Goal: Task Accomplishment & Management: Manage account settings

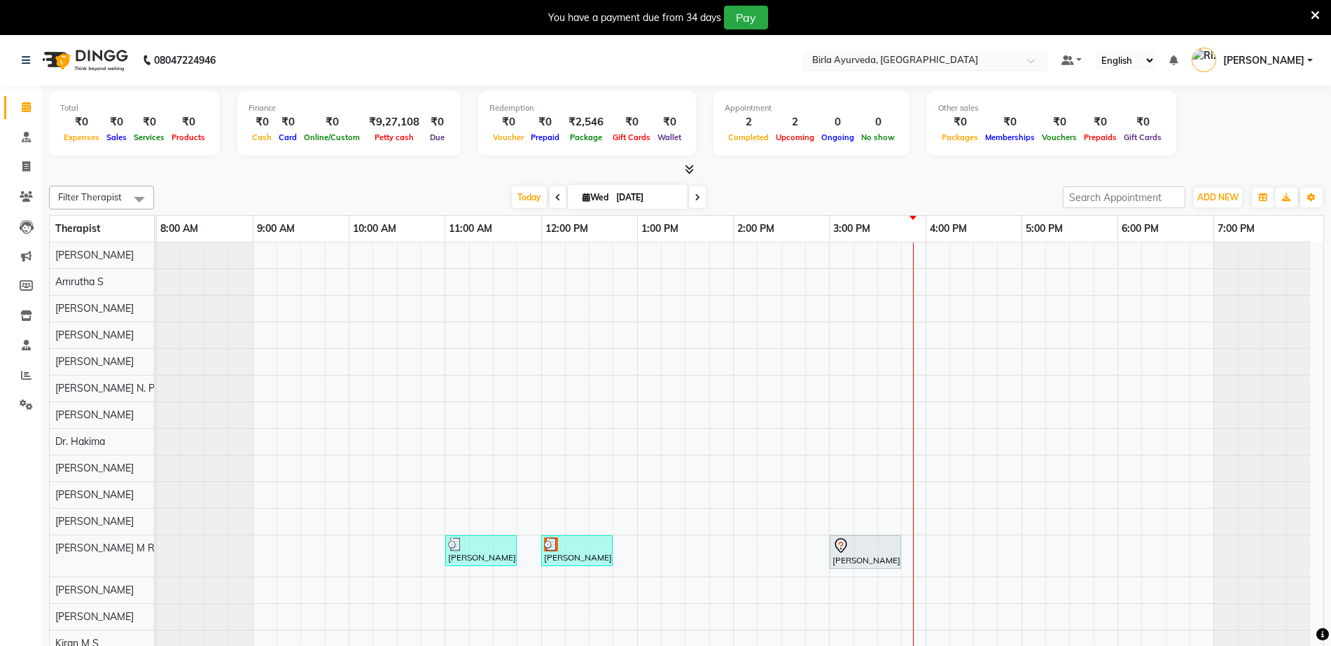
click at [991, 58] on input "text" at bounding box center [911, 62] width 203 height 14
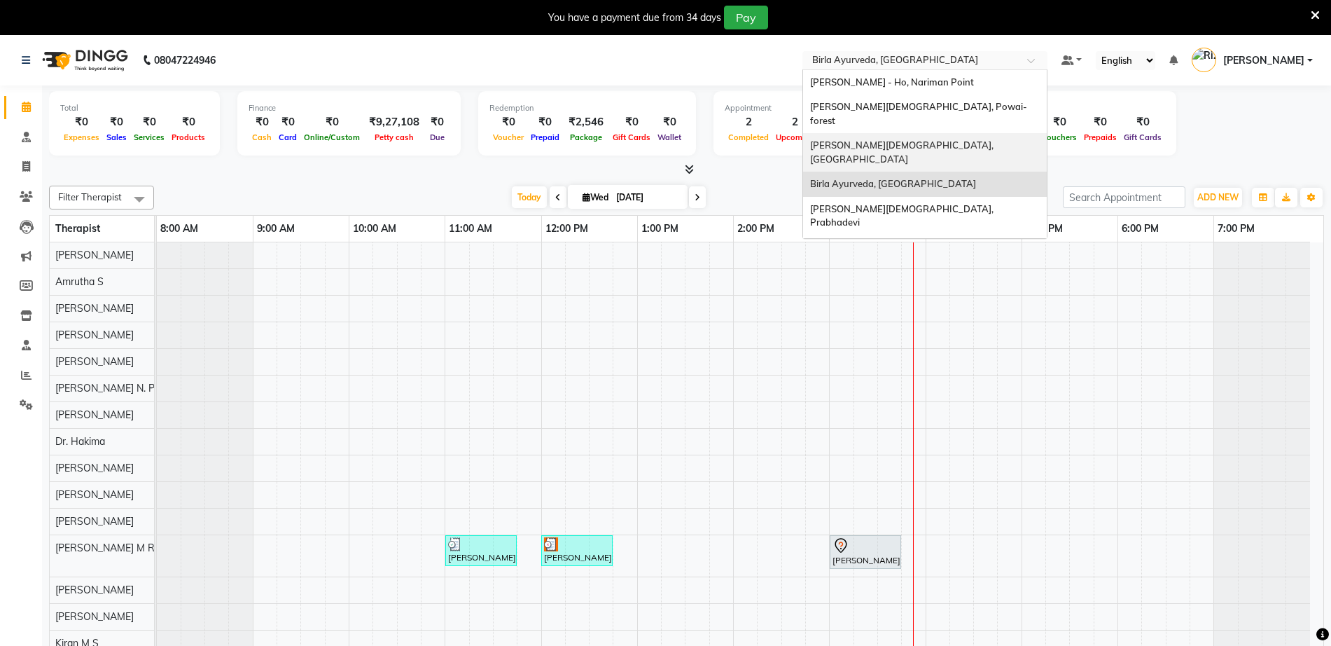
click at [957, 139] on span "[PERSON_NAME][DEMOGRAPHIC_DATA], [GEOGRAPHIC_DATA]" at bounding box center [903, 151] width 186 height 25
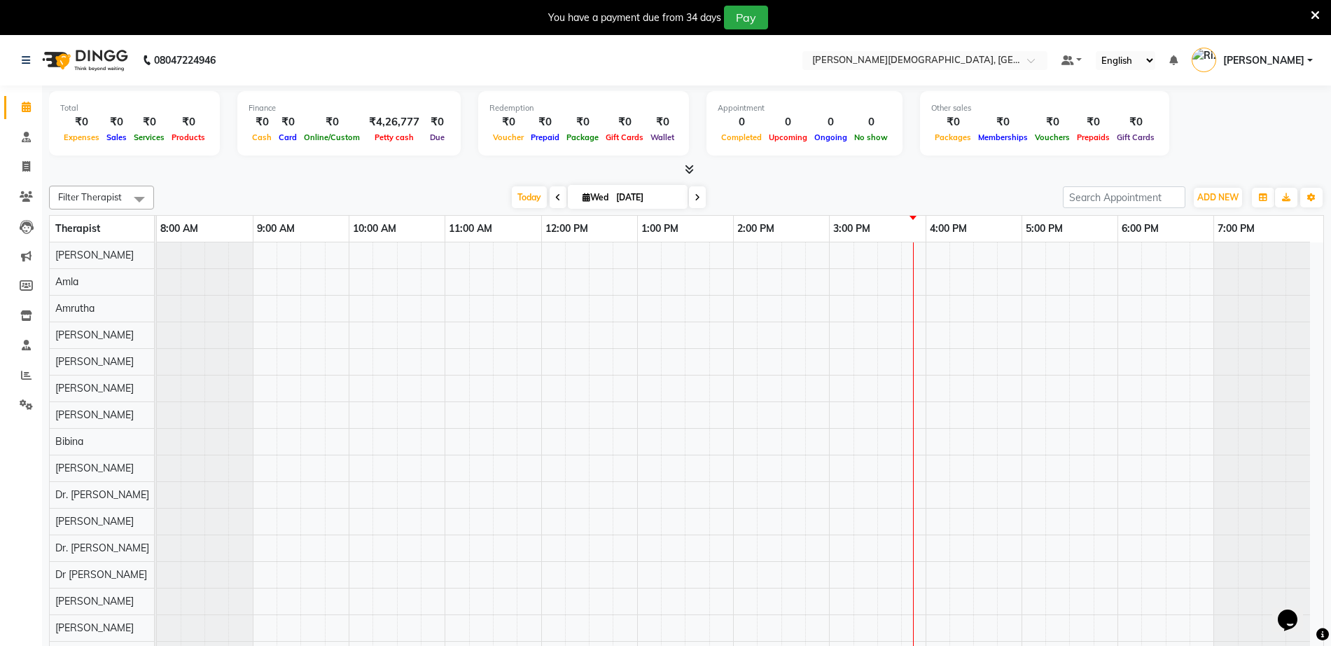
click at [28, 388] on li "Reports" at bounding box center [21, 376] width 42 height 30
click at [28, 379] on icon at bounding box center [26, 375] width 11 height 11
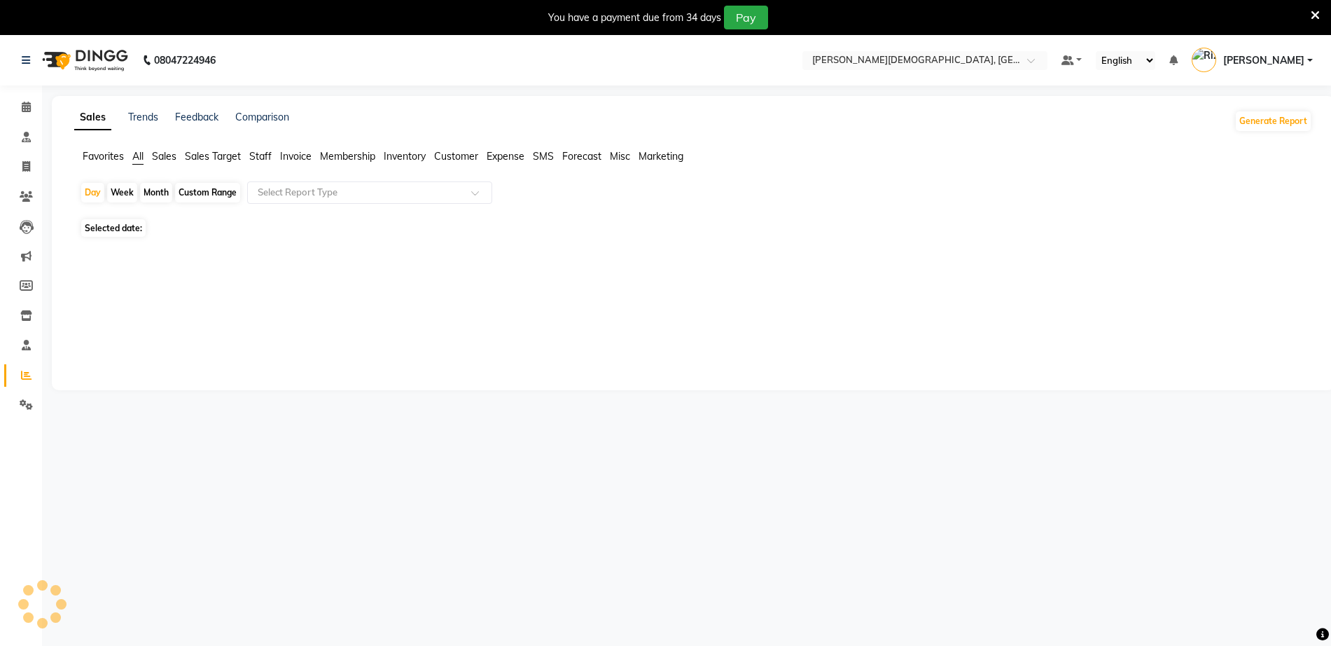
drag, startPoint x: 297, startPoint y: 154, endPoint x: 303, endPoint y: 174, distance: 21.1
click at [297, 155] on span "Invoice" at bounding box center [296, 156] width 32 height 13
click at [313, 189] on input "text" at bounding box center [356, 193] width 202 height 14
click at [346, 202] on div "Select Report Type" at bounding box center [369, 193] width 245 height 22
click at [216, 188] on div "Custom Range" at bounding box center [207, 193] width 65 height 20
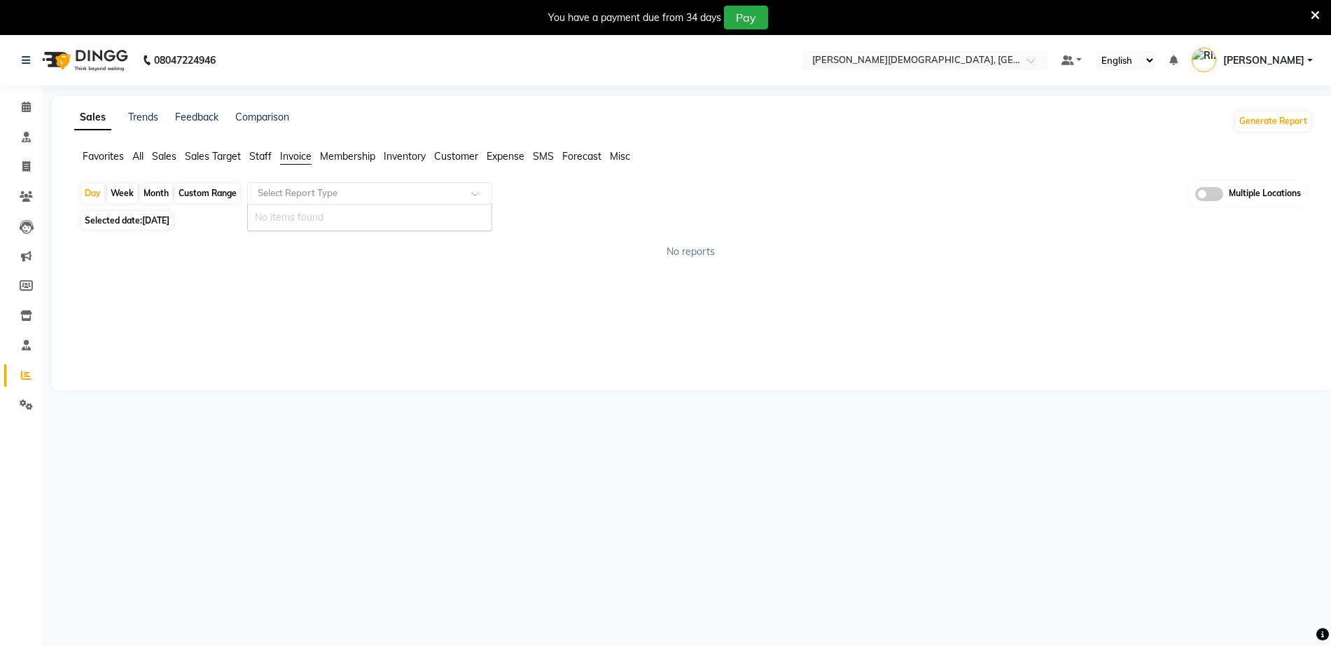
select select "9"
select select "2025"
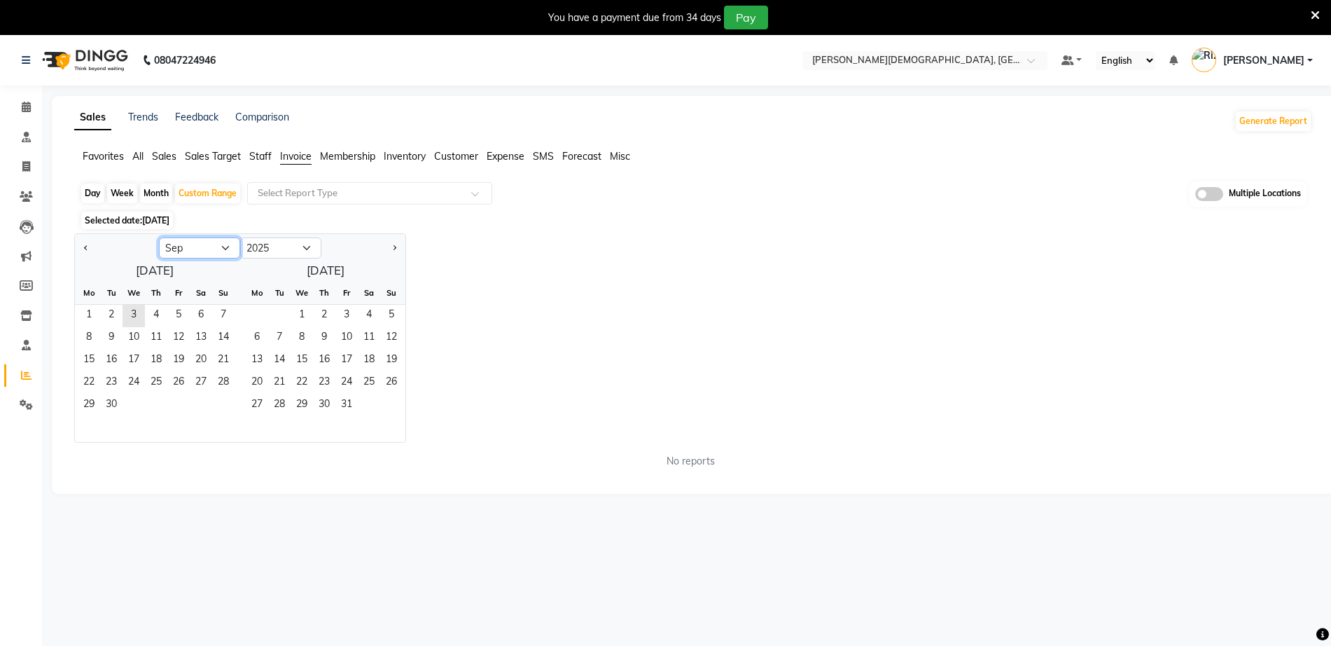
drag, startPoint x: 185, startPoint y: 248, endPoint x: 184, endPoint y: 255, distance: 7.0
click at [185, 248] on select "Jan Feb Mar Apr May Jun Jul Aug Sep Oct Nov Dec" at bounding box center [199, 247] width 81 height 21
select select "8"
click at [159, 237] on select "Jan Feb Mar Apr May Jun Jul Aug Sep Oct Nov Dec" at bounding box center [199, 247] width 81 height 21
click at [175, 319] on span "1" at bounding box center [178, 316] width 22 height 22
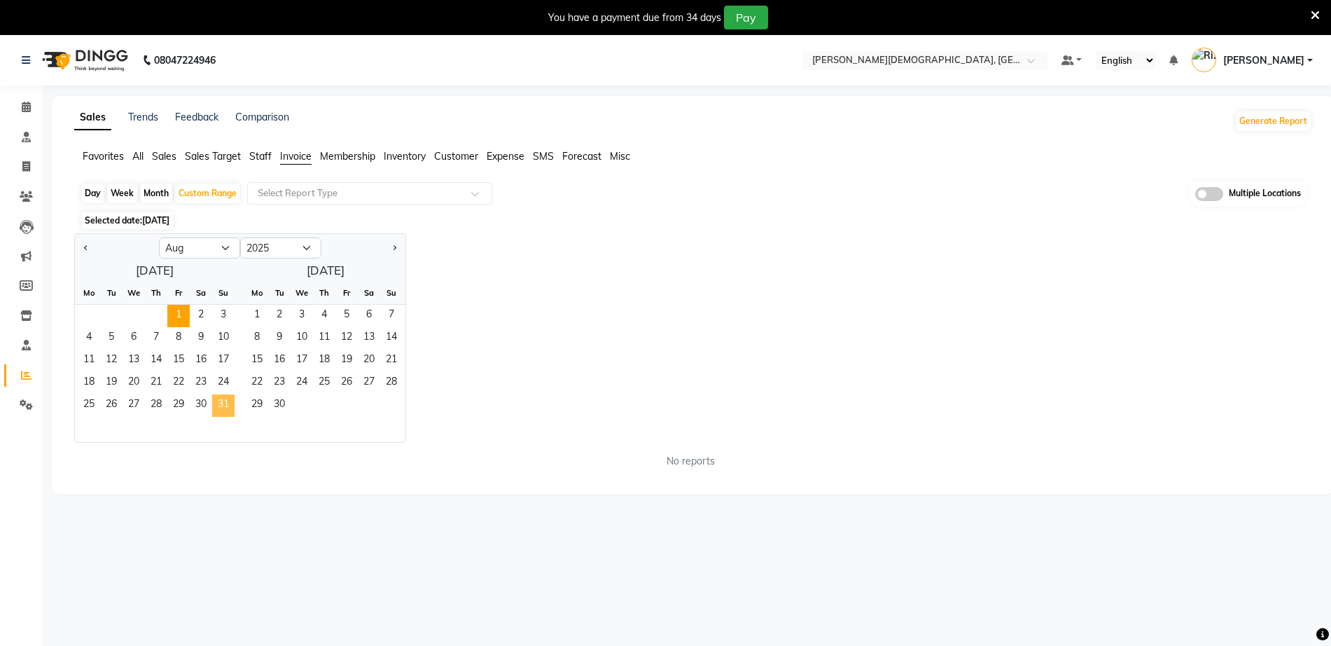
click at [222, 401] on span "31" at bounding box center [223, 405] width 22 height 22
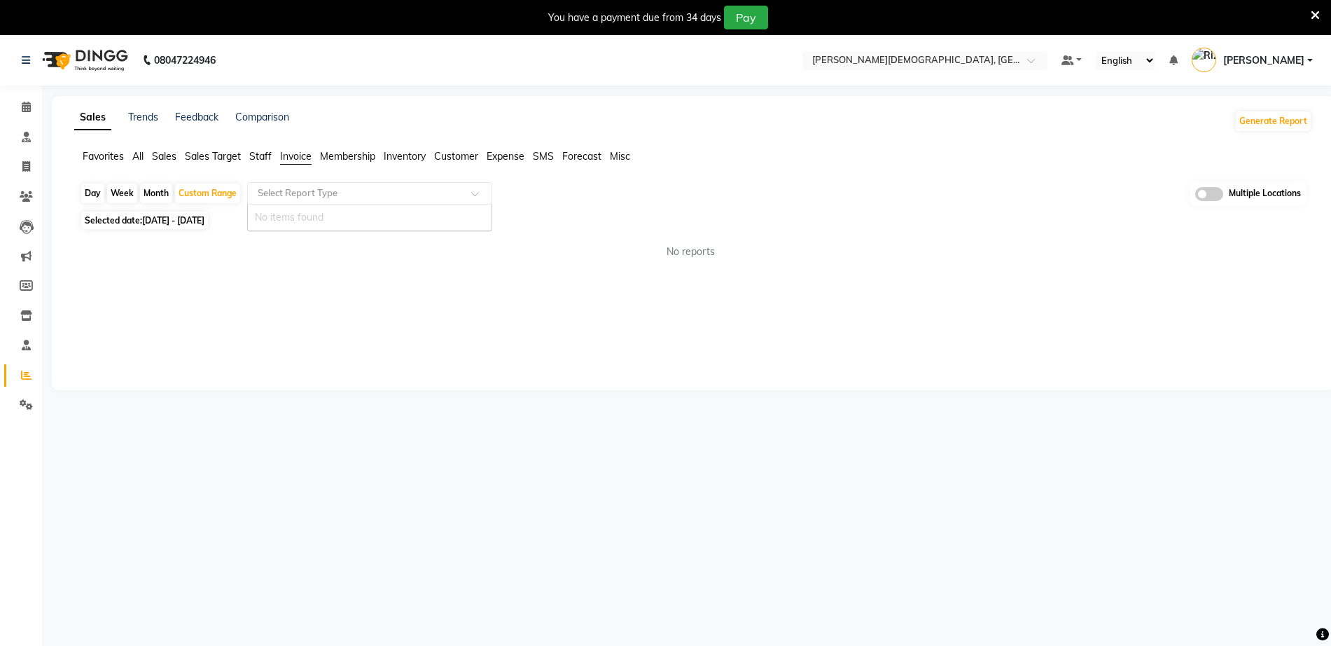
click at [295, 192] on input "text" at bounding box center [356, 193] width 202 height 14
click at [314, 192] on input "text" at bounding box center [356, 193] width 202 height 14
click at [468, 186] on div at bounding box center [370, 193] width 244 height 14
click at [473, 190] on span at bounding box center [480, 197] width 18 height 14
click at [455, 193] on input "text" at bounding box center [356, 193] width 202 height 14
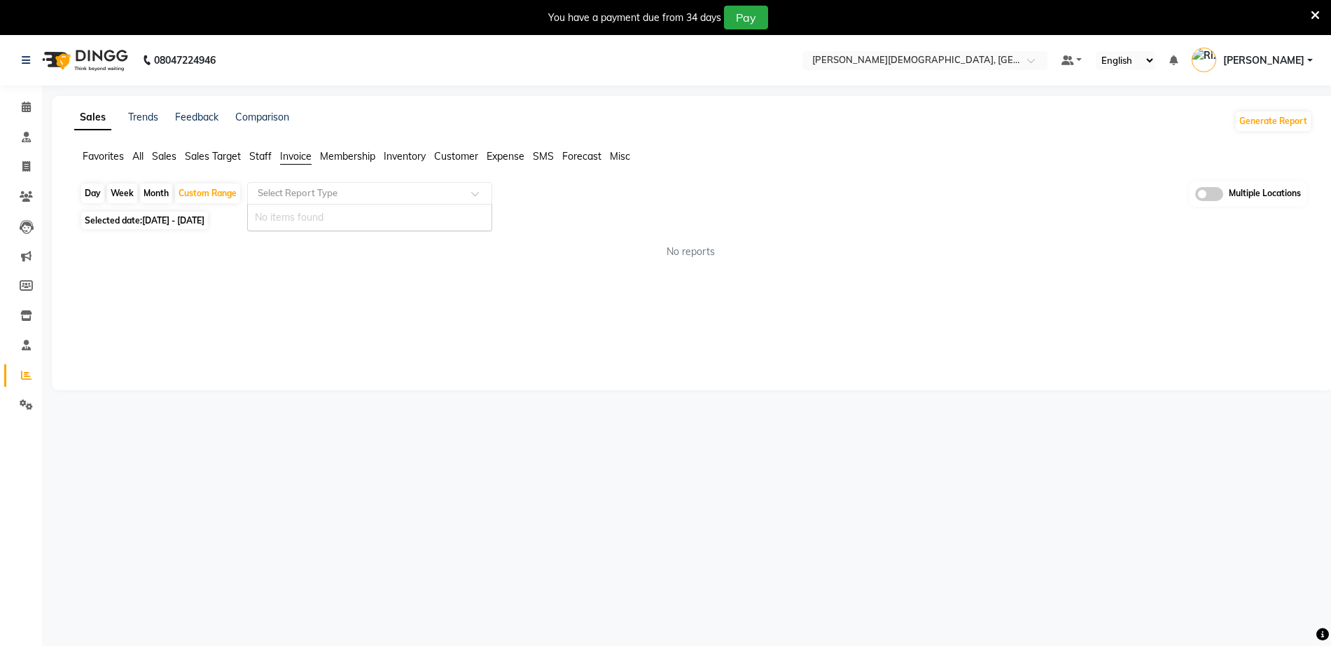
click at [478, 188] on div at bounding box center [370, 193] width 244 height 14
click at [476, 191] on span at bounding box center [480, 197] width 18 height 14
click at [573, 190] on div "Day Week Month Custom Range Select Report Type No items found Multiple Locations" at bounding box center [693, 194] width 1227 height 26
click at [184, 221] on span "01-08-2025 - 31-08-2025" at bounding box center [173, 220] width 62 height 11
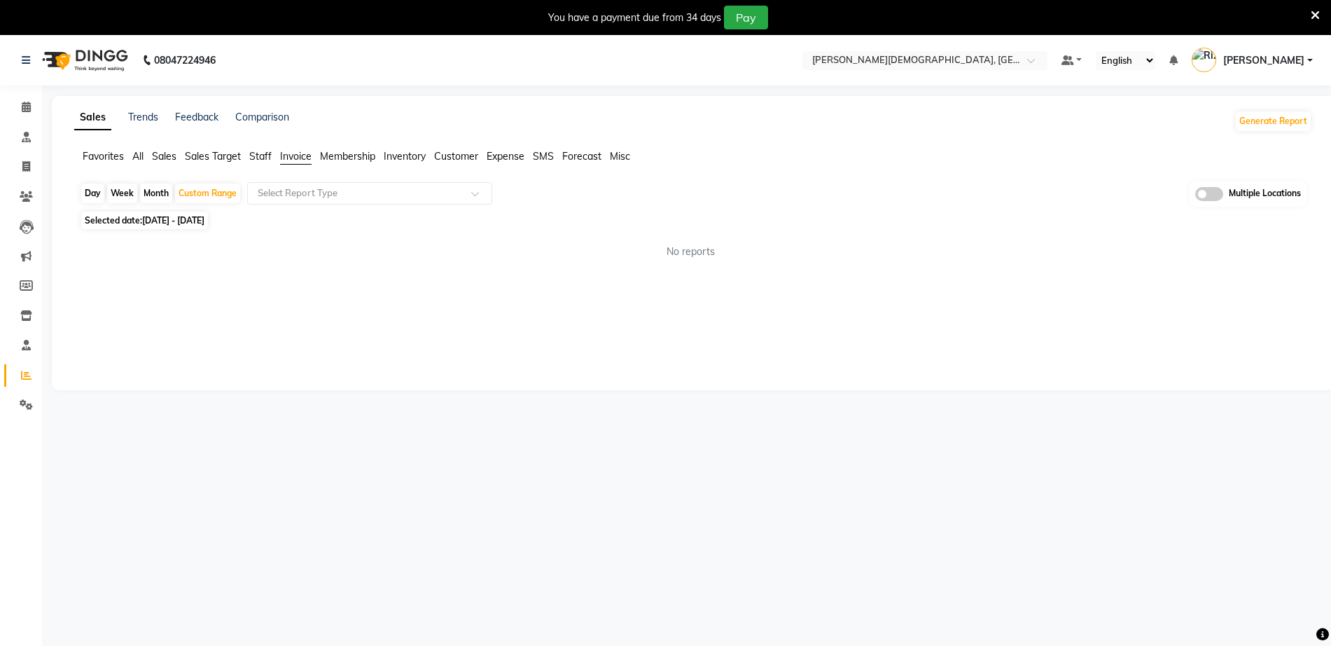
select select "8"
select select "2025"
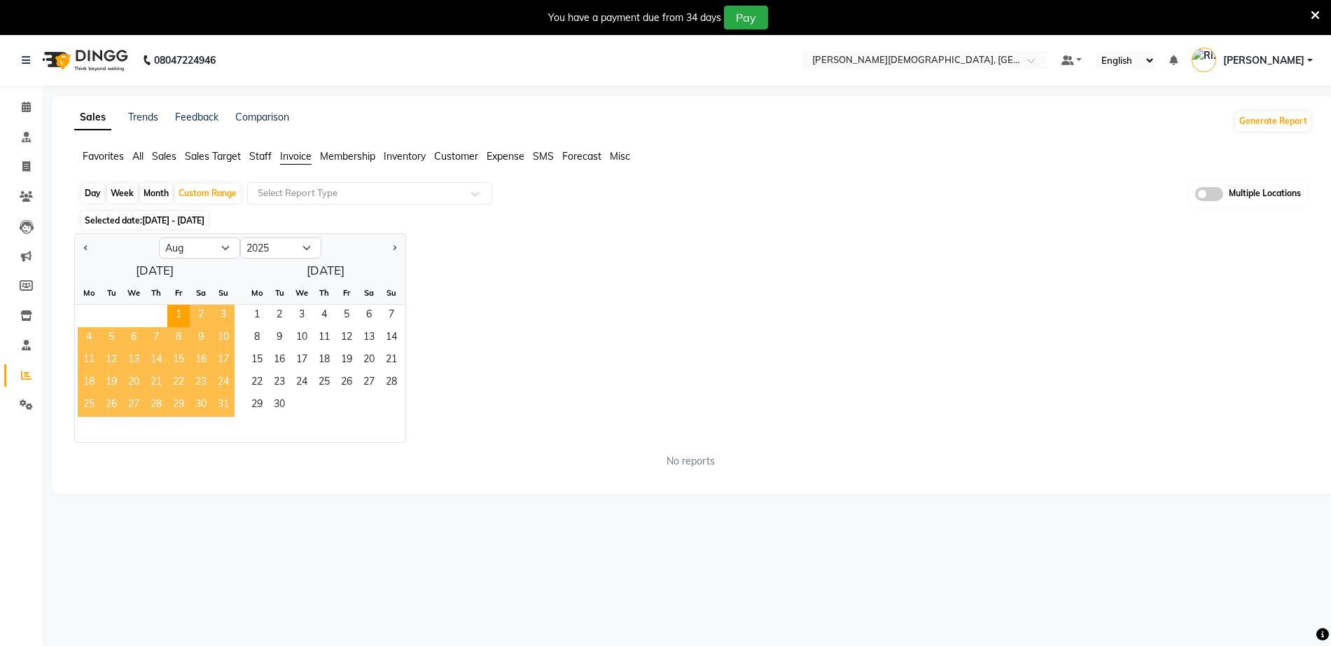
click at [224, 403] on span "31" at bounding box center [223, 405] width 22 height 22
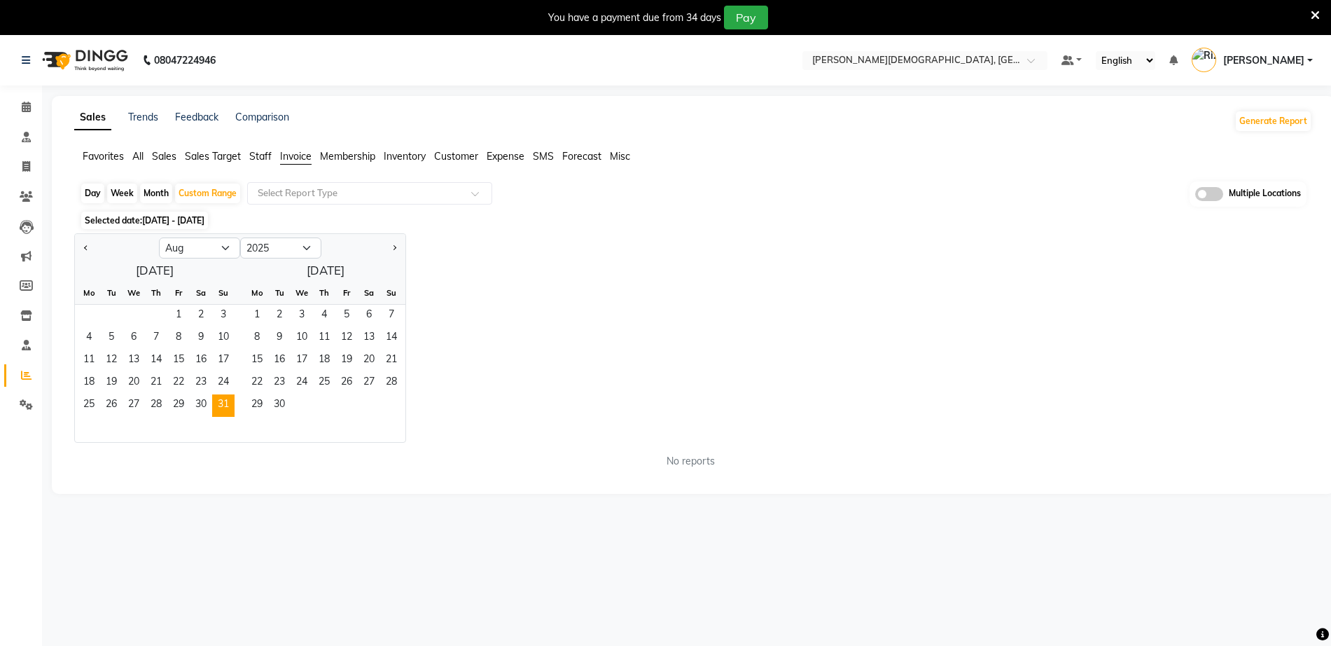
click at [498, 265] on div "Jan Feb Mar Apr May Jun Jul Aug Sep Oct Nov Dec 2015 2016 2017 2018 2019 2020 2…" at bounding box center [693, 337] width 1238 height 209
click at [173, 301] on div "Fr" at bounding box center [178, 293] width 22 height 22
click at [189, 321] on span "1" at bounding box center [178, 316] width 22 height 22
click at [225, 405] on span "31" at bounding box center [223, 405] width 22 height 22
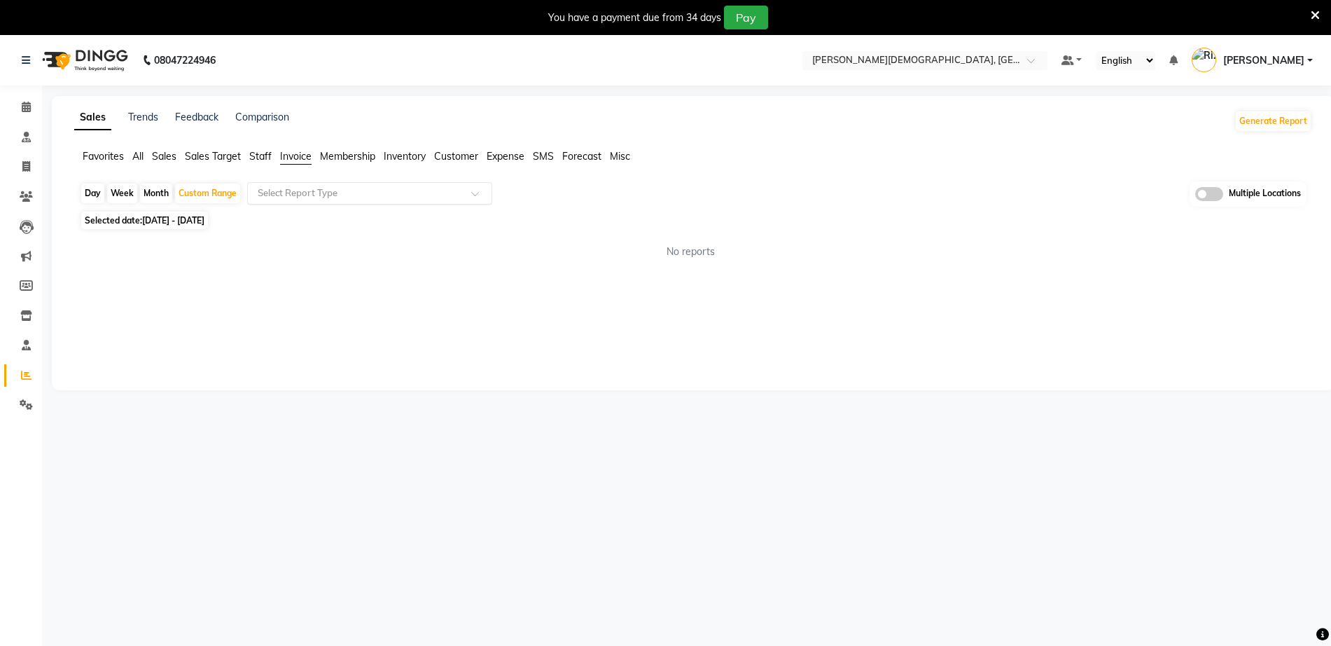
click at [331, 199] on input "text" at bounding box center [356, 193] width 202 height 14
click at [336, 192] on input "text" at bounding box center [356, 193] width 202 height 14
click at [698, 239] on div "No reports" at bounding box center [691, 251] width 1244 height 37
click at [390, 202] on div "Select Report Type" at bounding box center [369, 193] width 245 height 22
click at [263, 152] on span "Staff" at bounding box center [260, 156] width 22 height 13
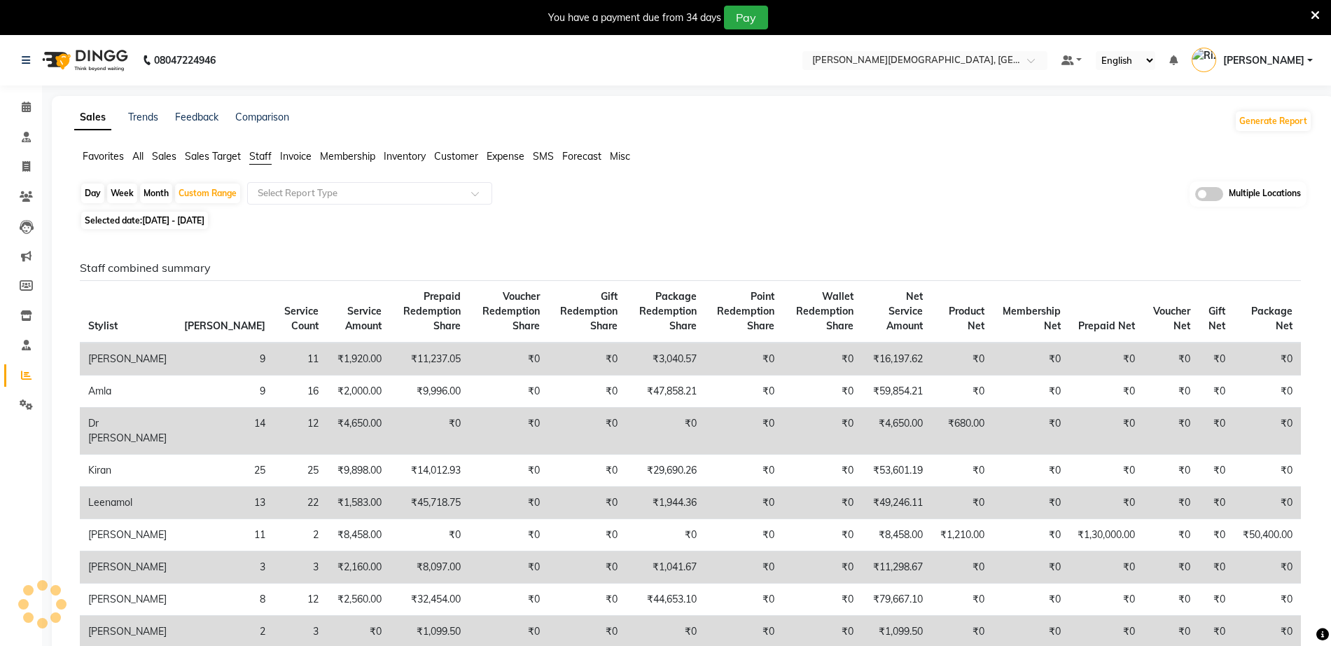
click at [284, 151] on span "Invoice" at bounding box center [296, 156] width 32 height 13
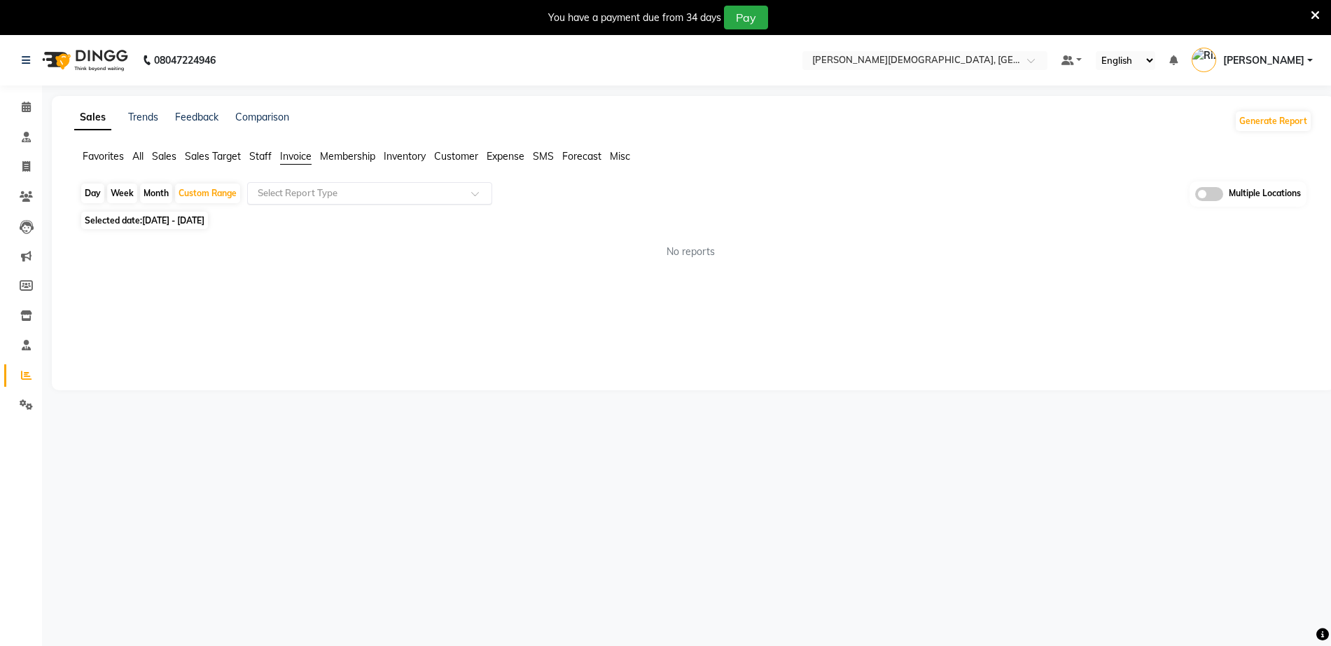
click at [334, 189] on input "text" at bounding box center [356, 193] width 202 height 14
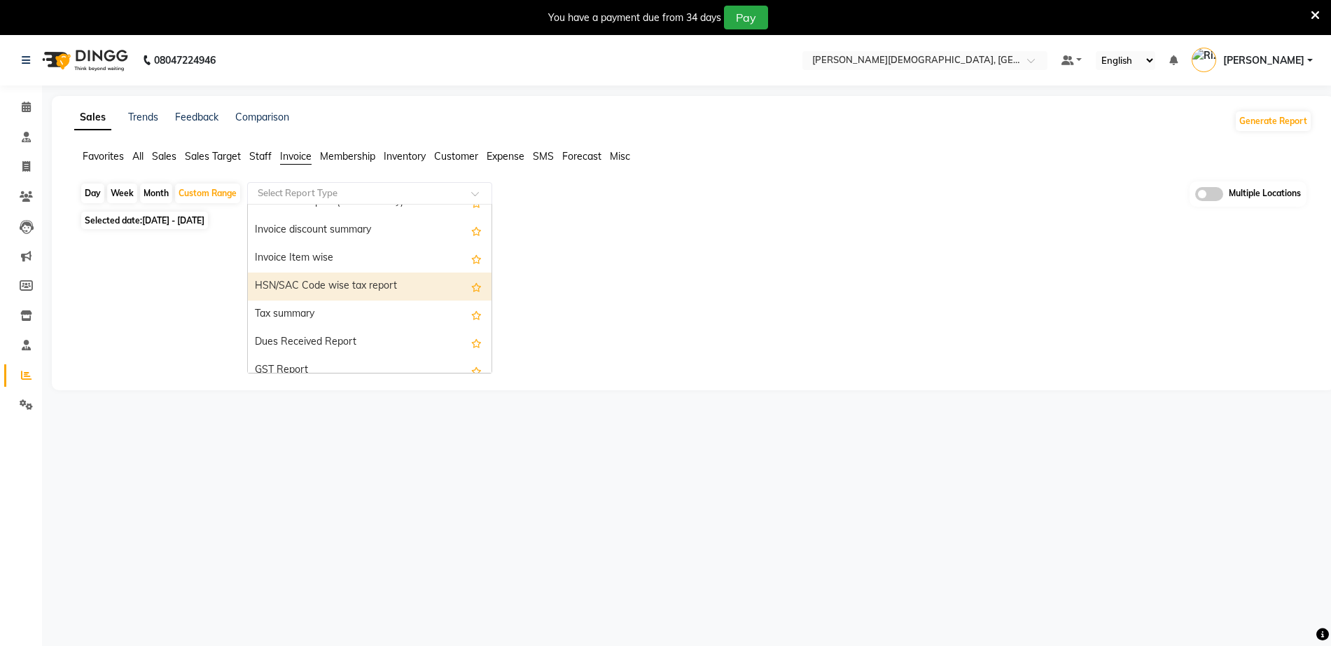
scroll to position [88, 0]
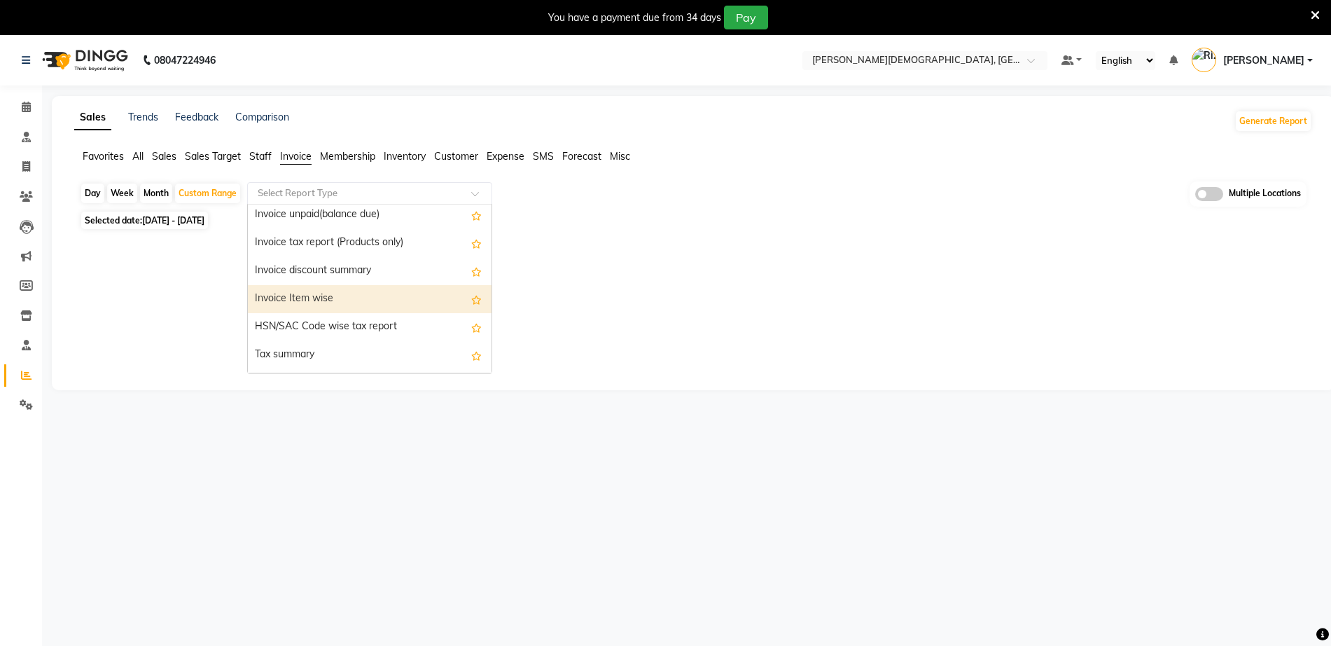
click at [317, 300] on div "Invoice Item wise" at bounding box center [370, 299] width 244 height 28
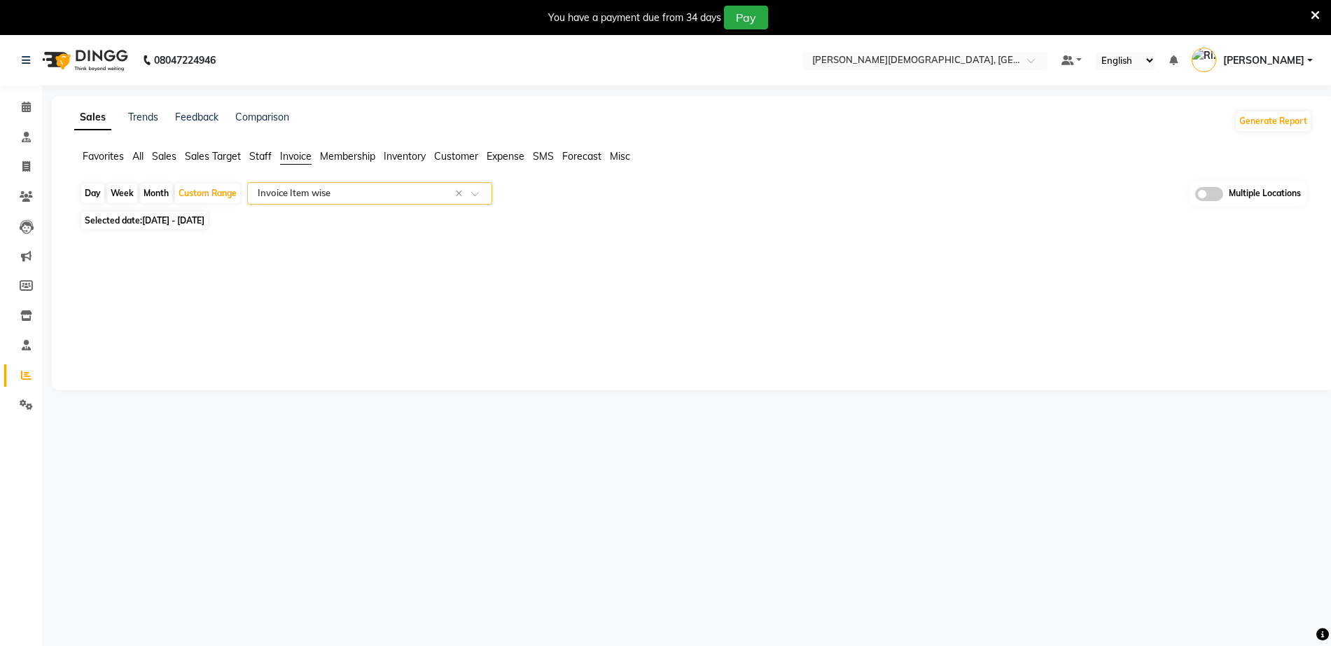
select select "full_report"
select select "csv"
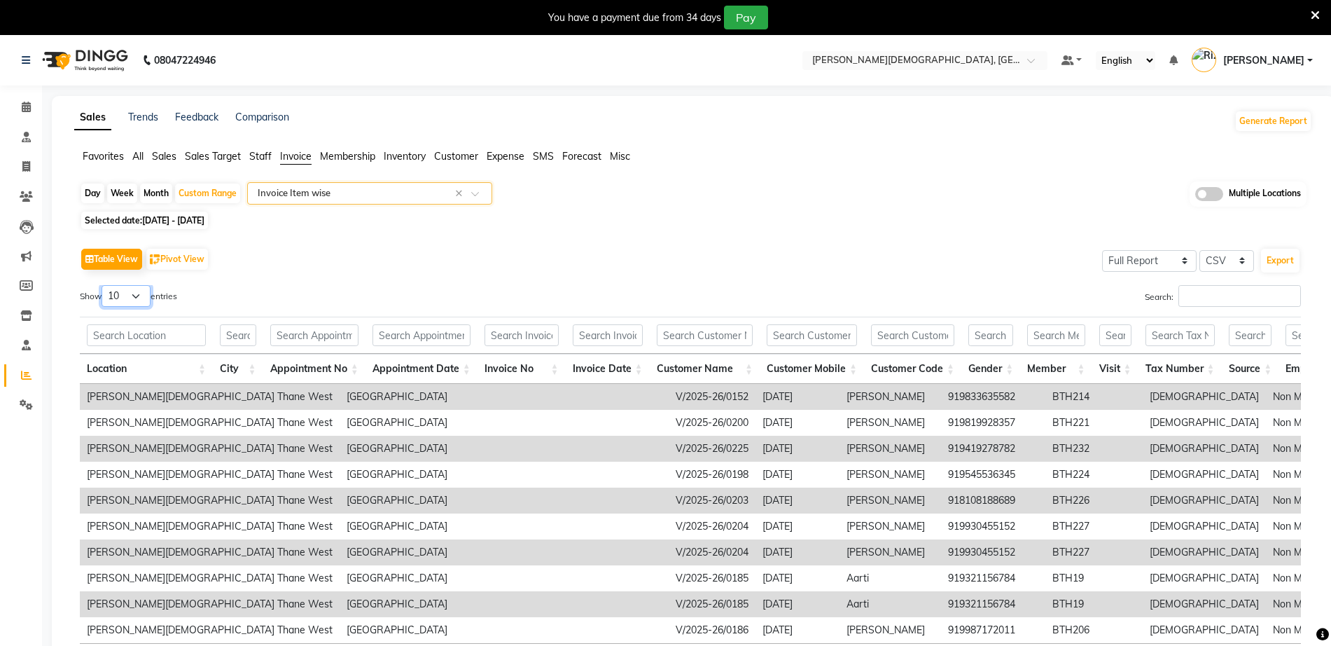
click at [130, 297] on select "10 25 50 100" at bounding box center [126, 296] width 49 height 22
select select "100"
click at [104, 285] on select "10 25 50 100" at bounding box center [126, 296] width 49 height 22
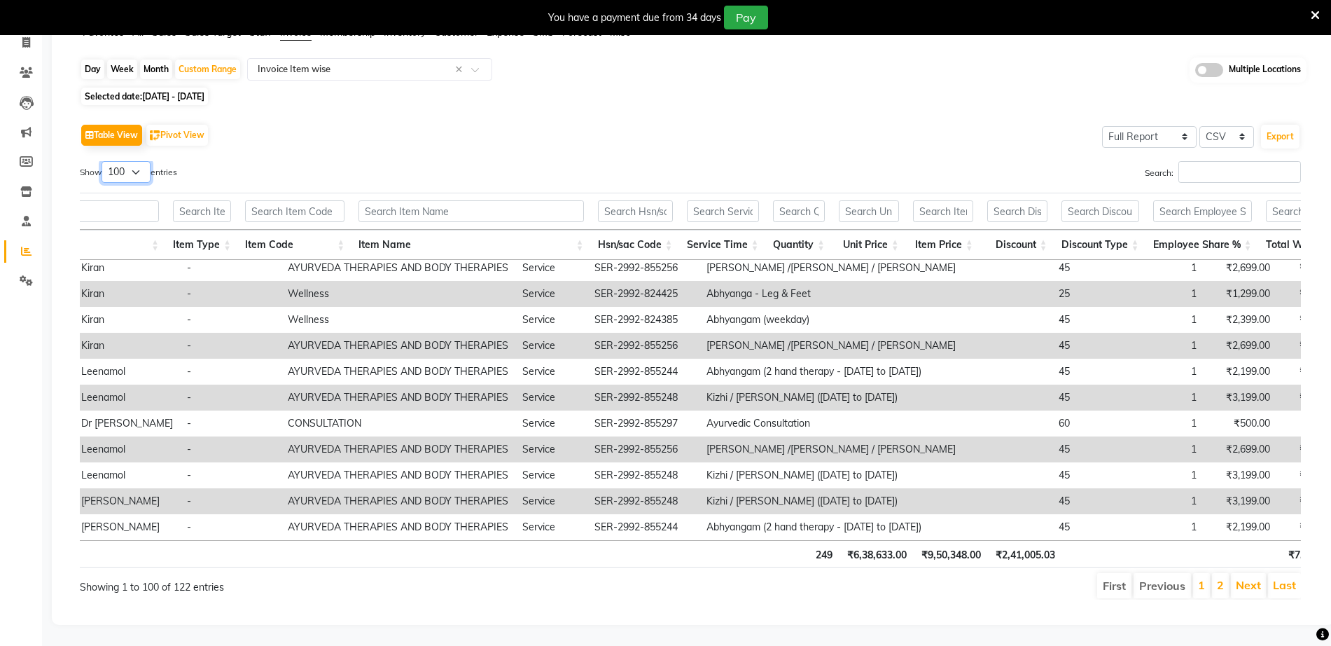
scroll to position [0, 0]
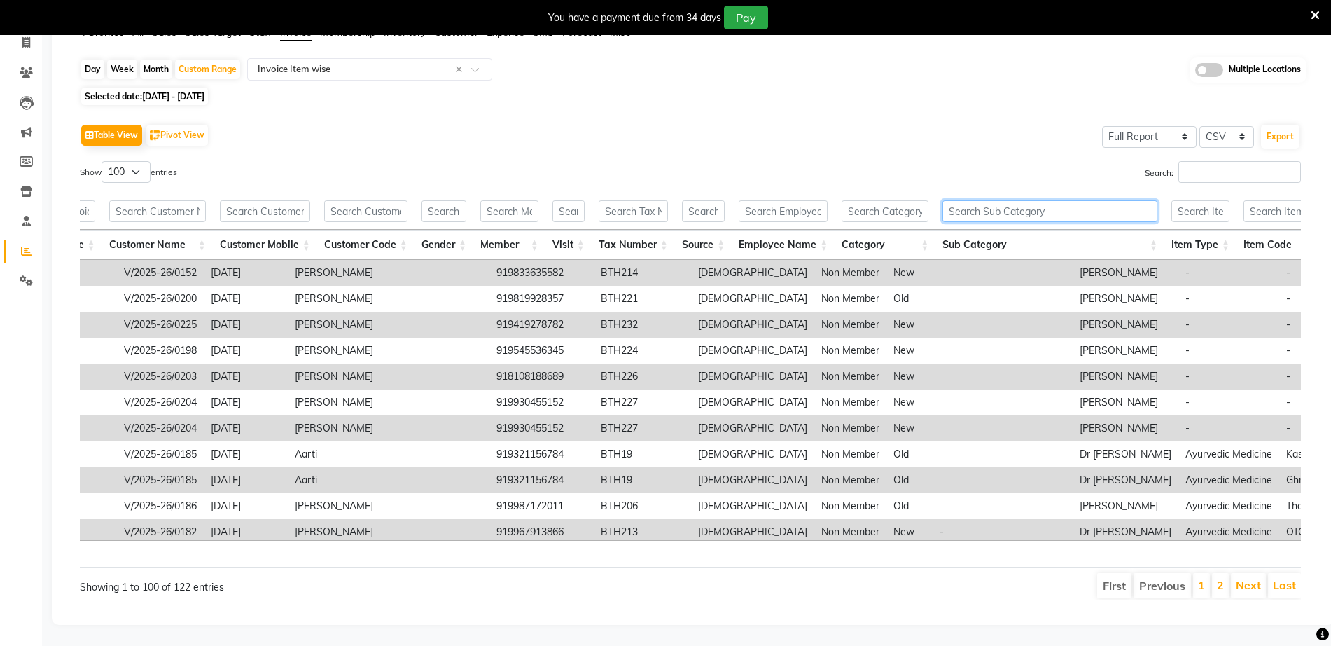
click at [1005, 200] on input "text" at bounding box center [1050, 211] width 215 height 22
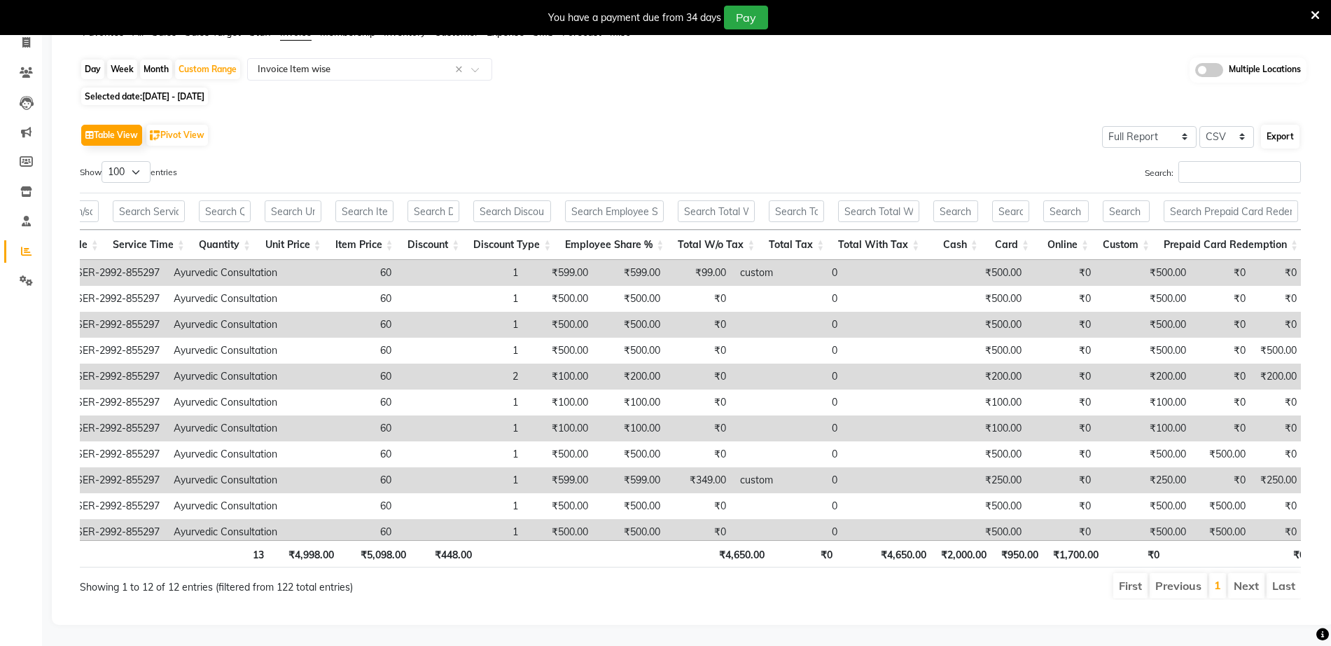
type input "Consul"
click at [1276, 125] on button "Export" at bounding box center [1280, 137] width 39 height 24
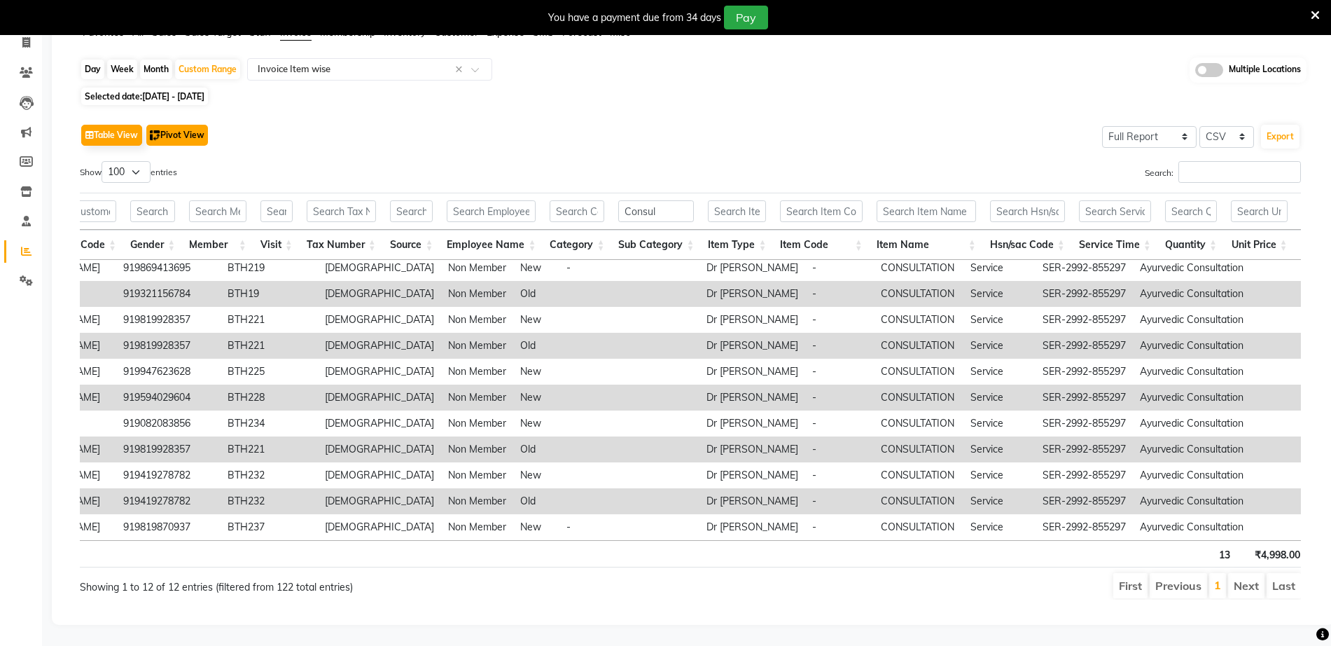
click at [179, 125] on button "Pivot View" at bounding box center [177, 135] width 62 height 21
select select "full_report"
select select "csv"
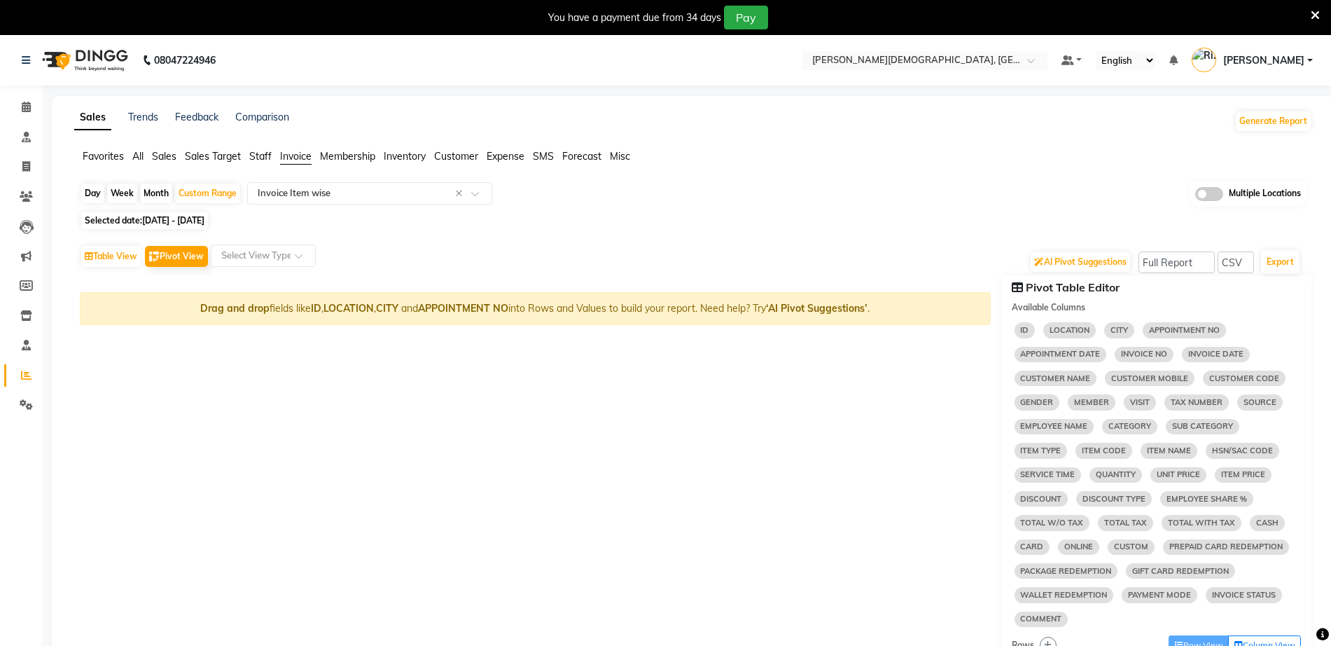
click at [768, 147] on div "Sales Trends Feedback Comparison Generate Report Favorites All Sales Sales Targ…" at bounding box center [693, 650] width 1283 height 1108
click at [26, 345] on icon at bounding box center [26, 345] width 9 height 11
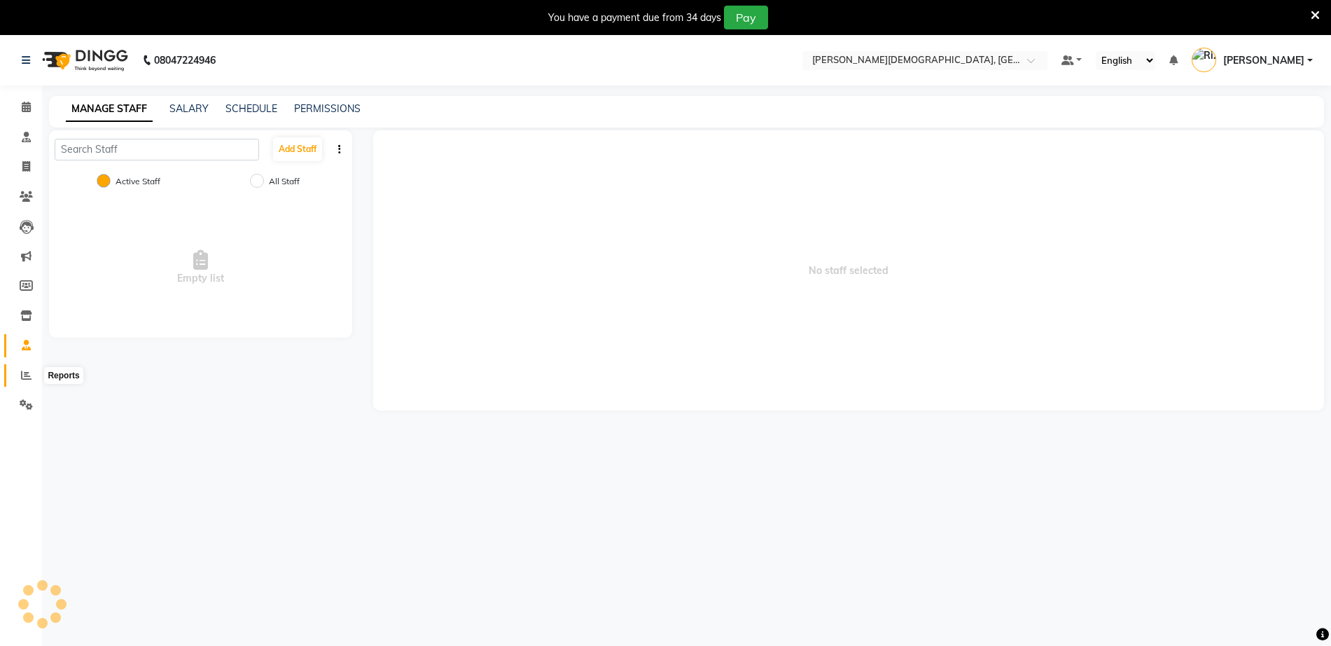
click at [23, 377] on icon at bounding box center [26, 375] width 11 height 11
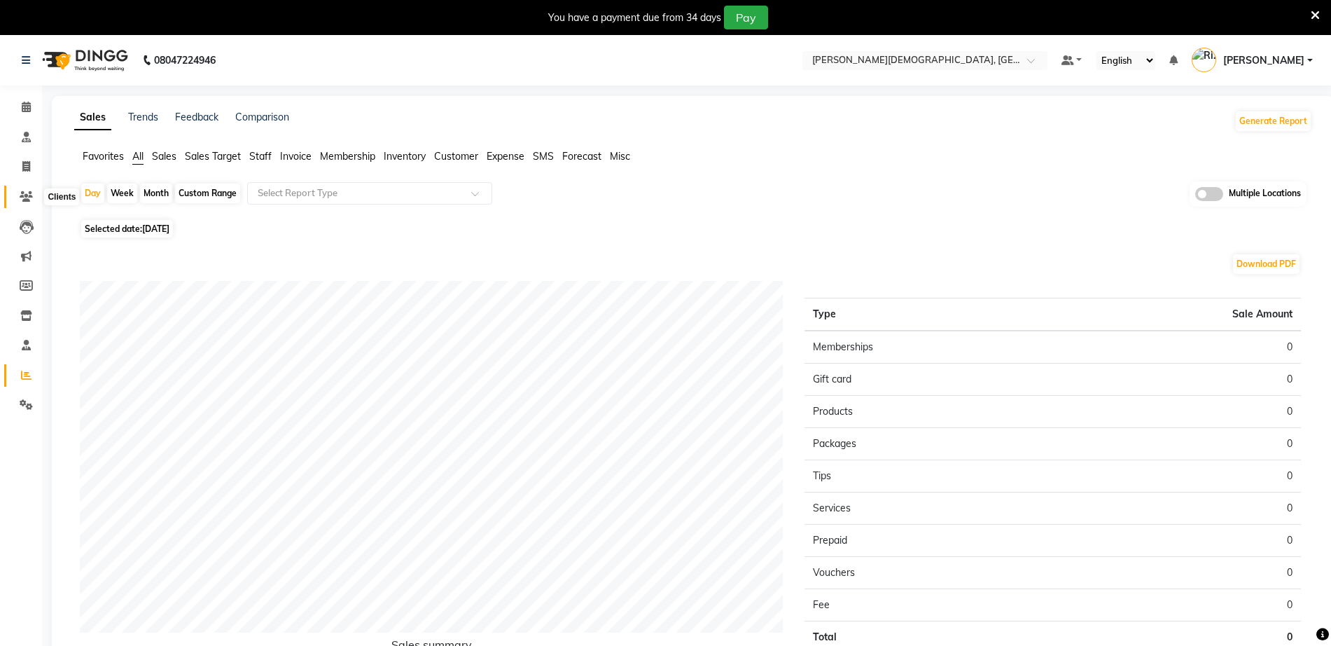
click at [27, 200] on icon at bounding box center [26, 196] width 13 height 11
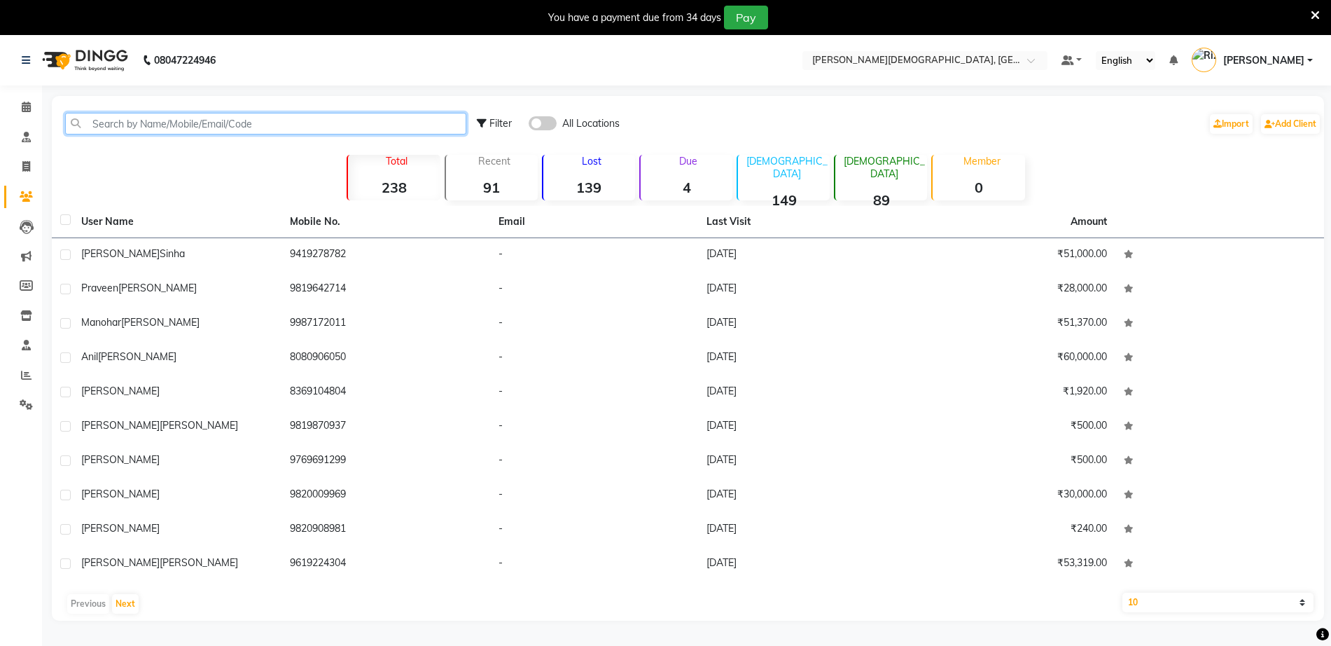
click at [240, 120] on input "text" at bounding box center [265, 124] width 401 height 22
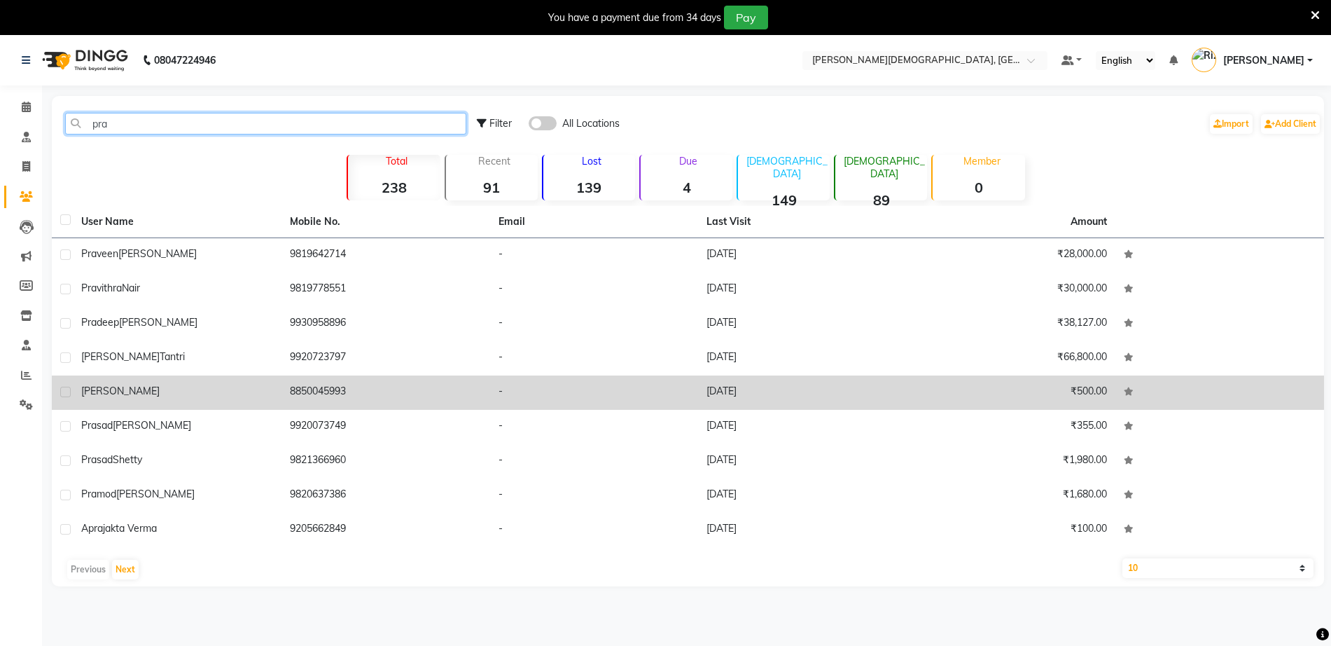
type input "pra"
click at [165, 392] on div "Pratyush" at bounding box center [177, 391] width 192 height 15
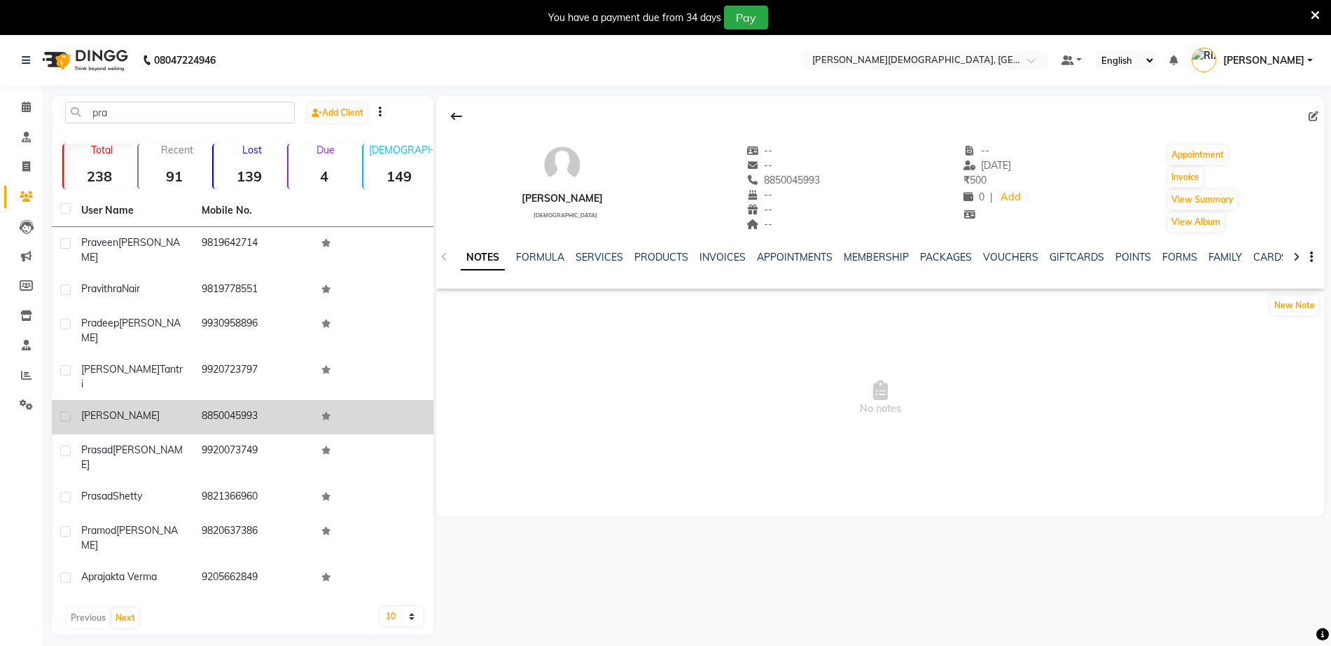
click at [268, 400] on td "8850045993" at bounding box center [253, 417] width 120 height 34
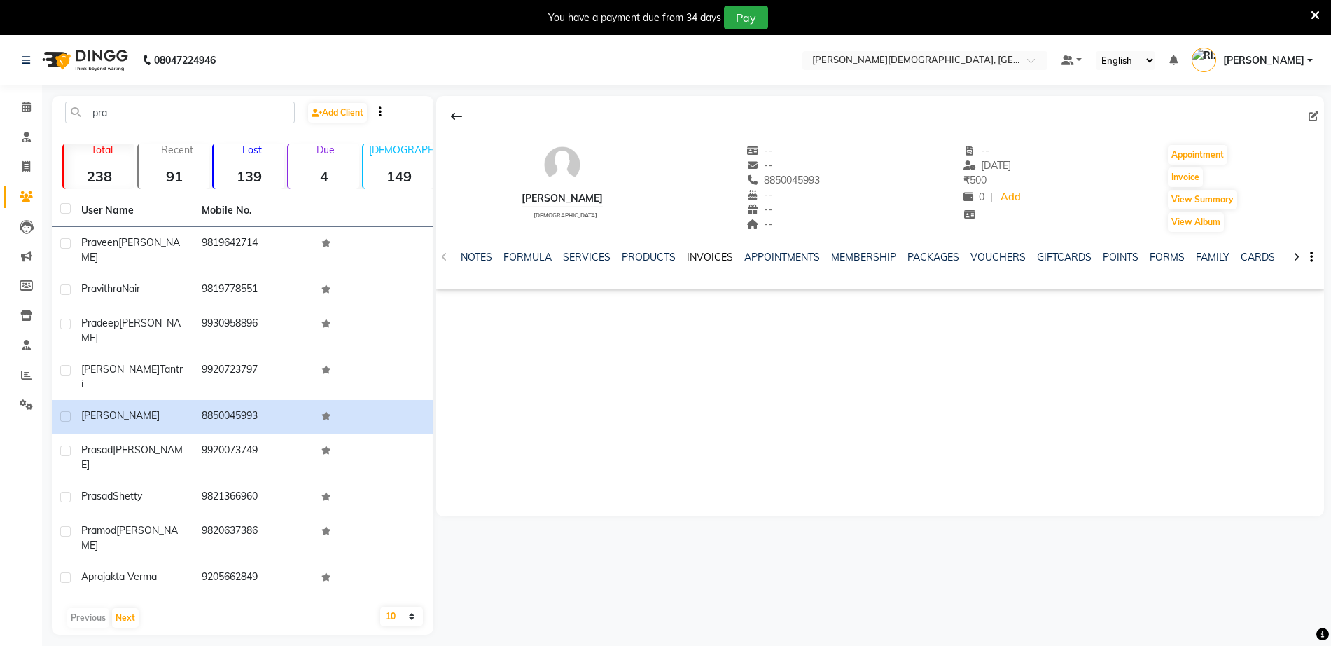
click at [701, 262] on link "INVOICES" at bounding box center [710, 257] width 46 height 13
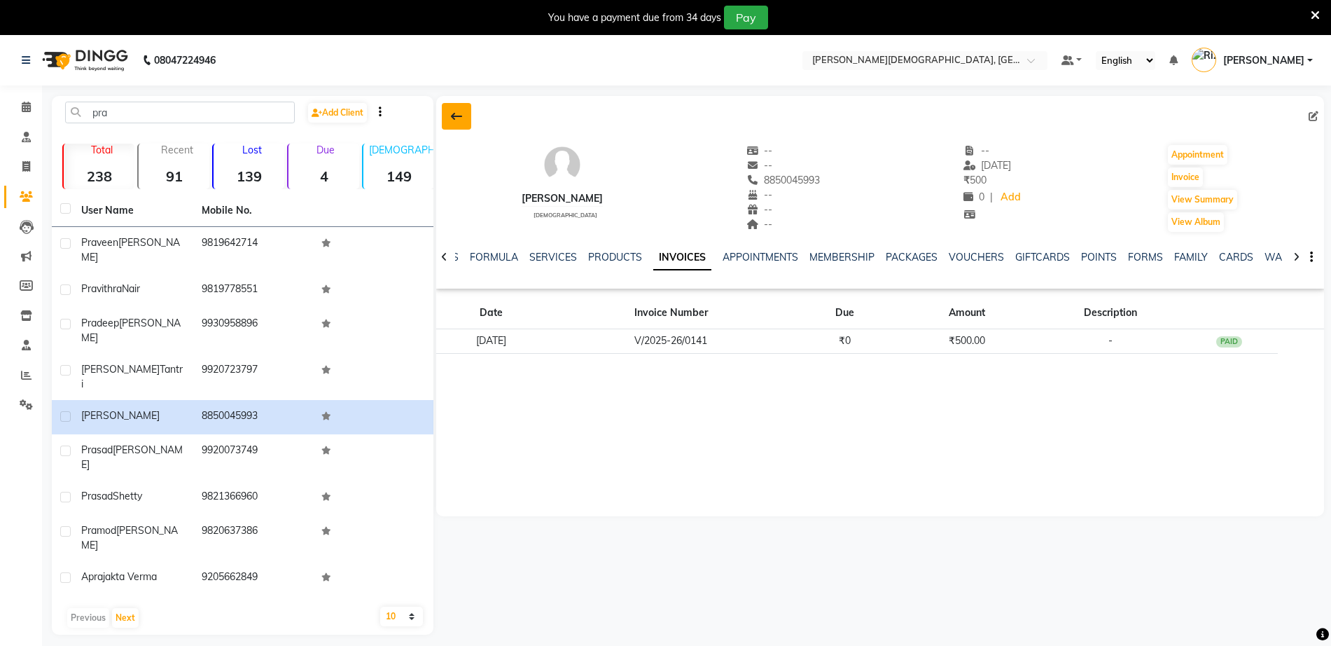
click at [448, 115] on button at bounding box center [456, 116] width 29 height 27
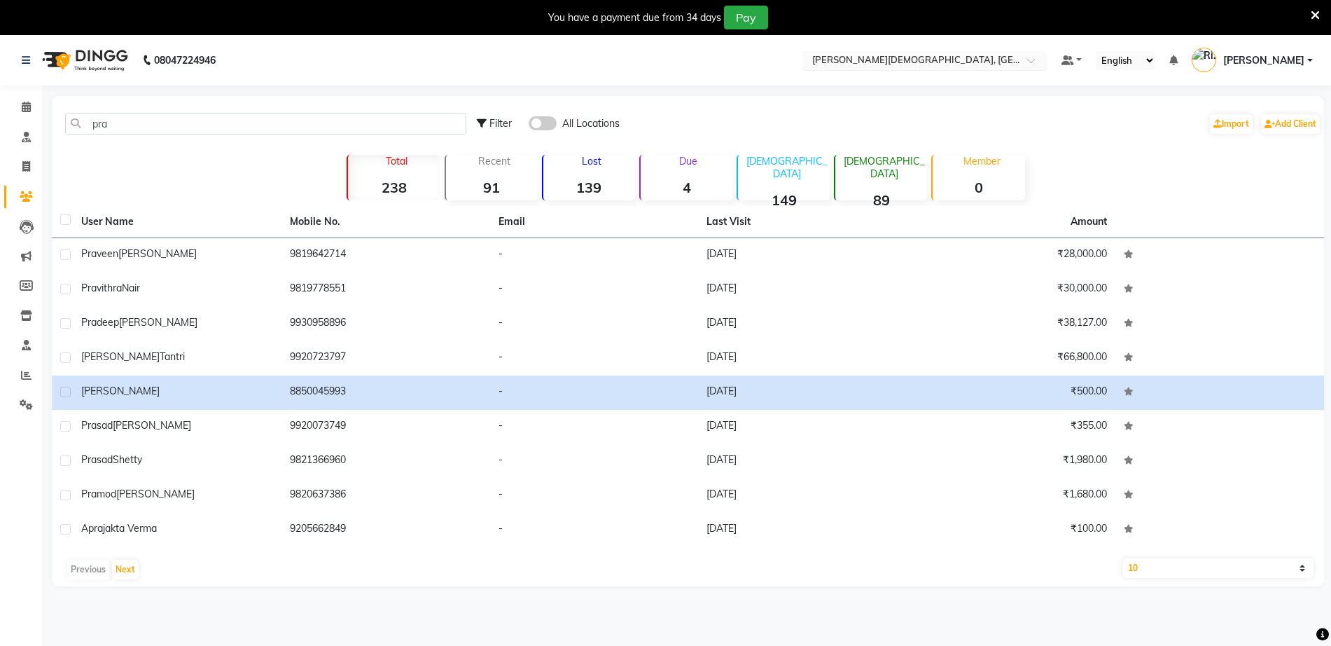
click at [893, 57] on input "text" at bounding box center [911, 62] width 203 height 14
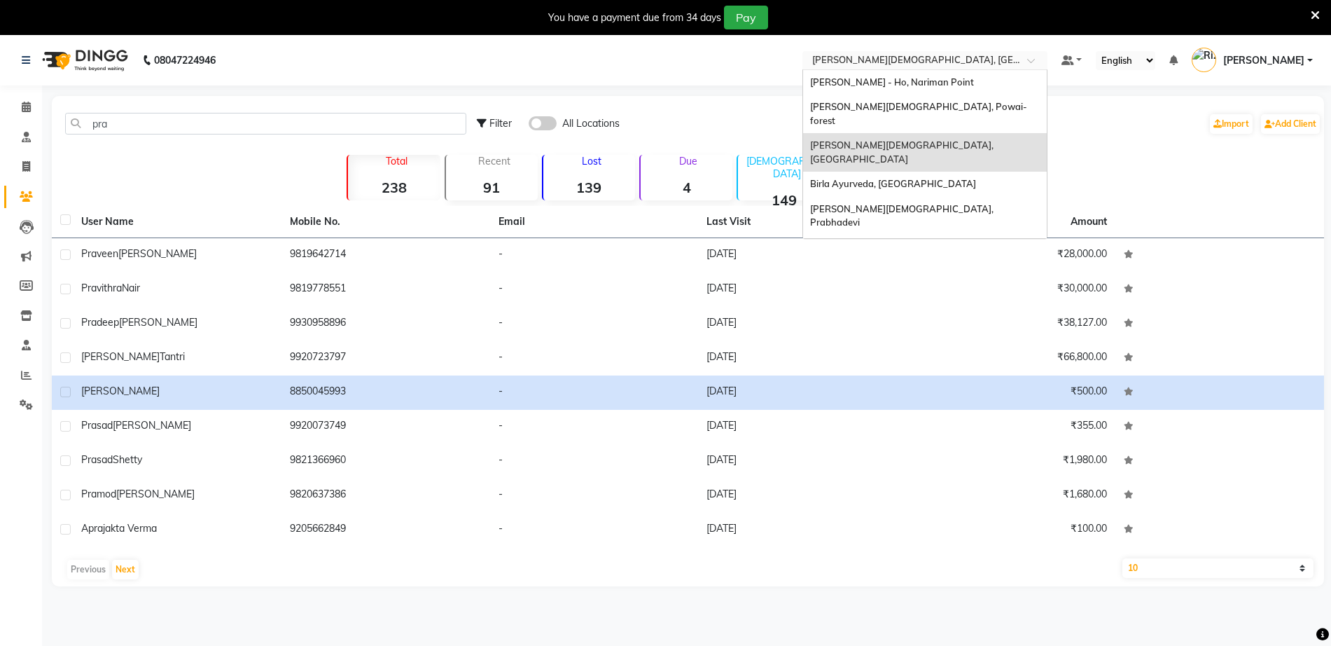
click at [894, 133] on div "Birla Ayurveda, Thane West" at bounding box center [925, 152] width 244 height 39
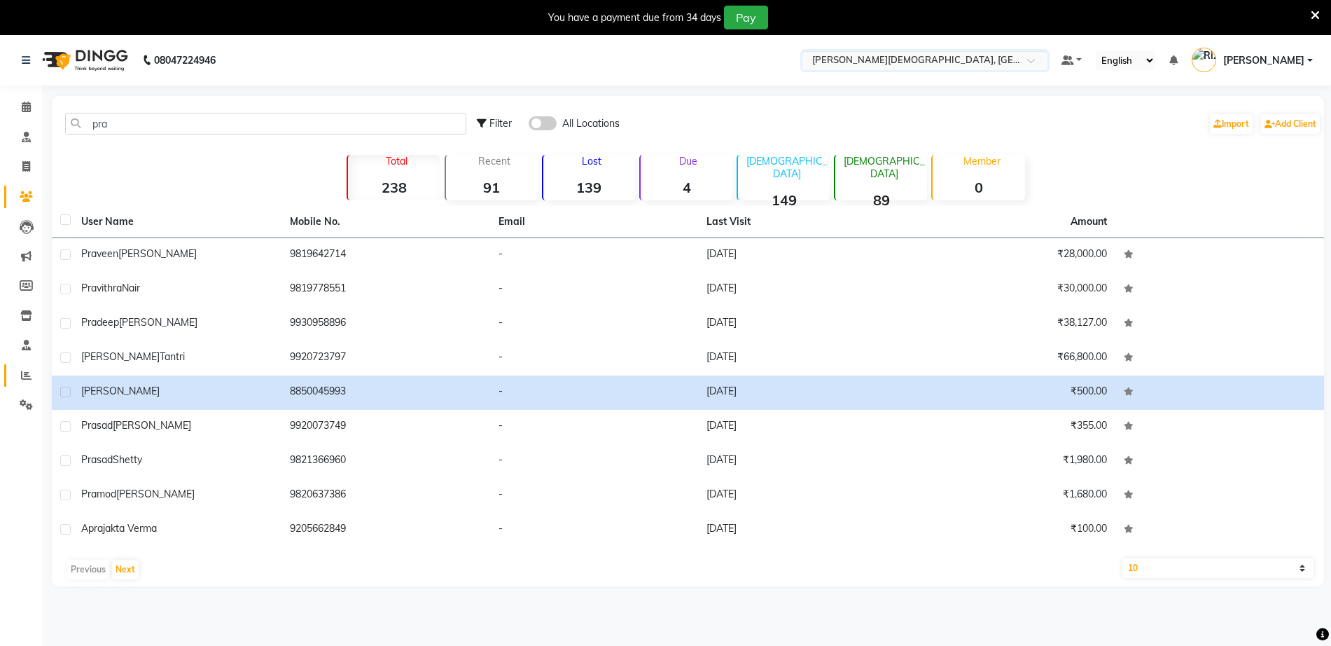
click at [32, 384] on link "Reports" at bounding box center [21, 375] width 34 height 23
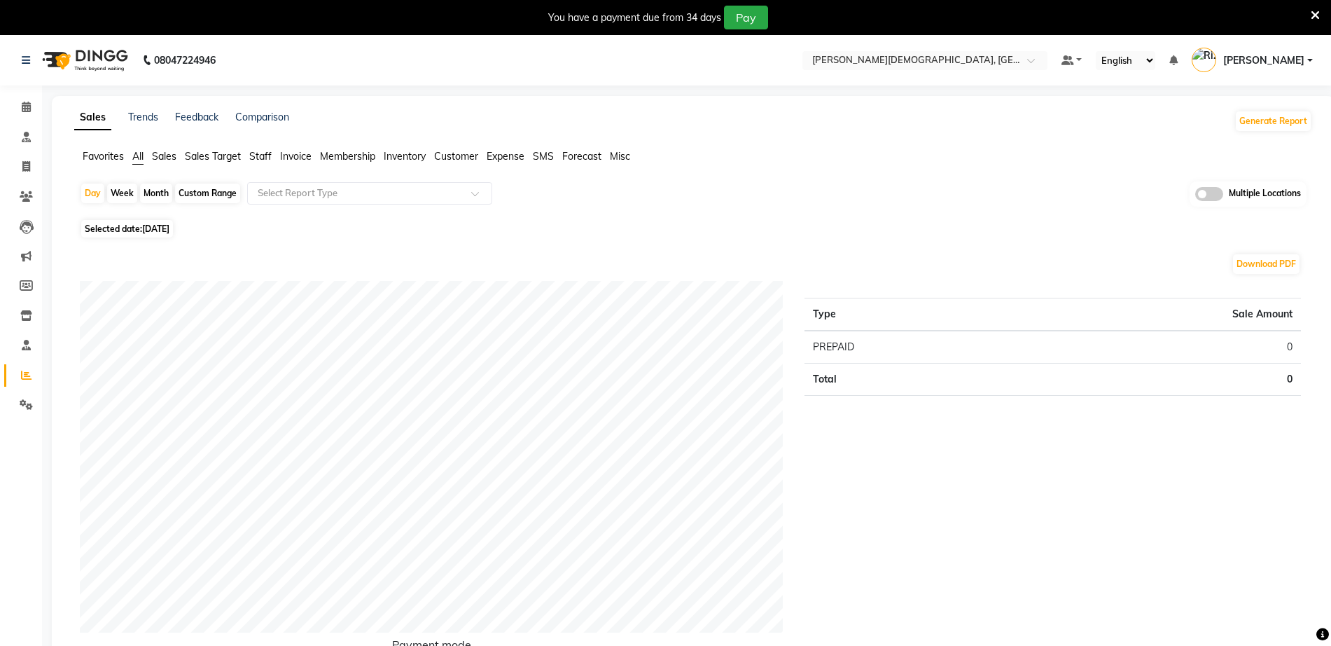
click at [293, 158] on span "Invoice" at bounding box center [296, 156] width 32 height 13
click at [319, 195] on input "text" at bounding box center [356, 193] width 202 height 14
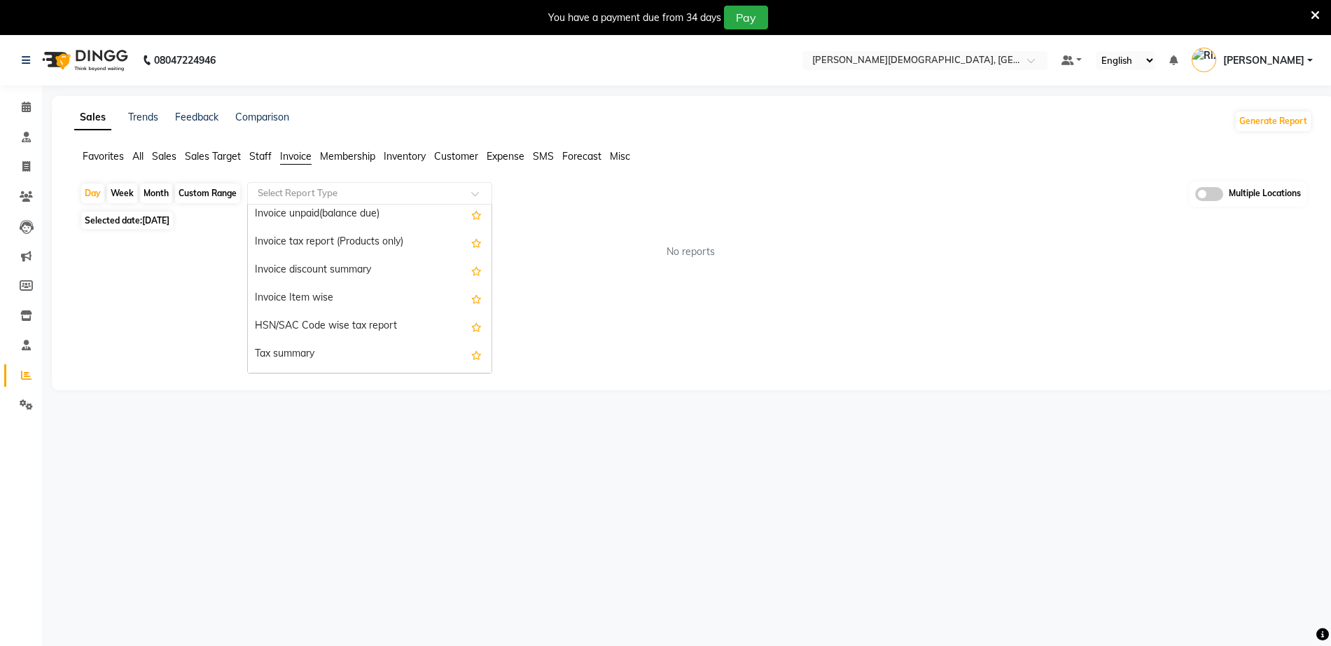
scroll to position [88, 0]
click at [333, 305] on div "Invoice Item wise" at bounding box center [370, 299] width 244 height 28
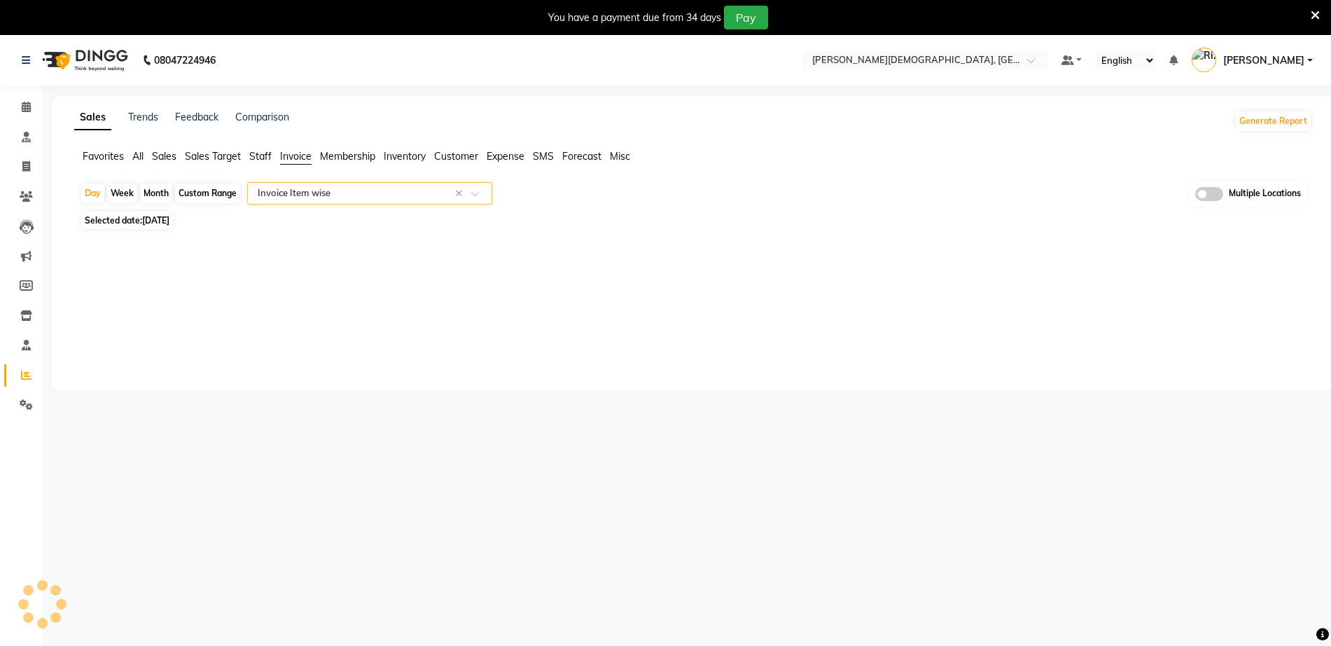
click at [228, 192] on div "Custom Range" at bounding box center [207, 193] width 65 height 20
select select "9"
select select "2025"
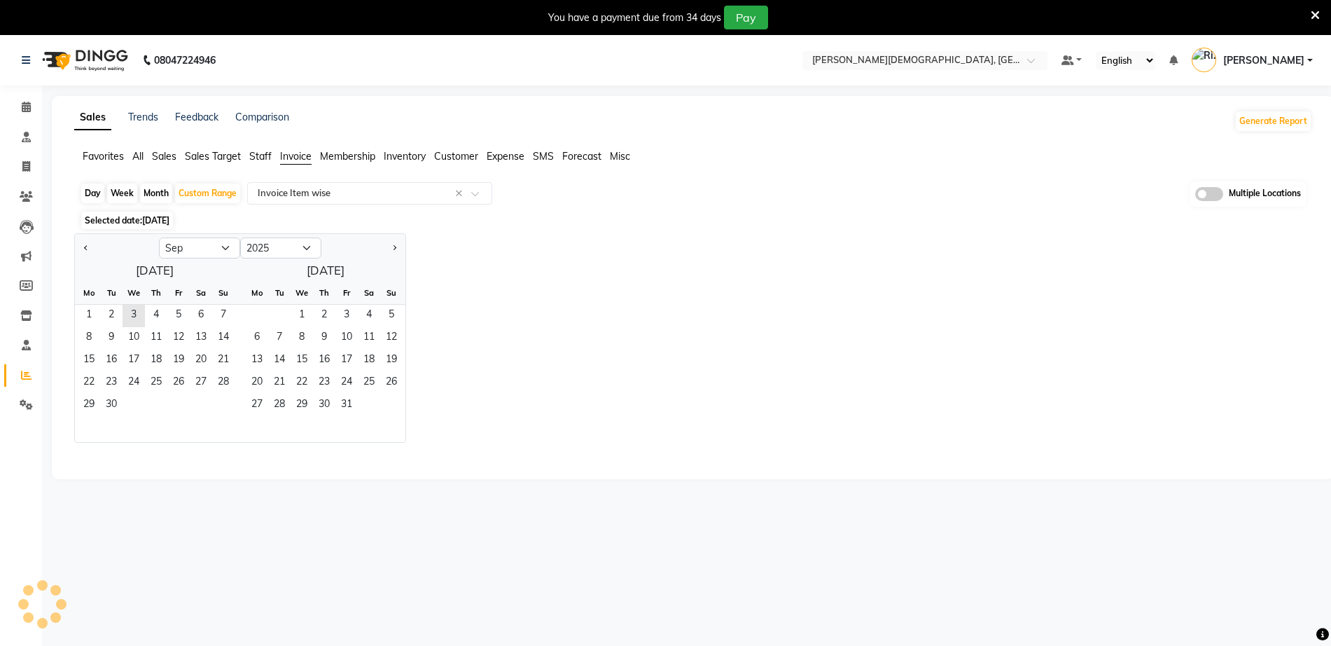
select select "full_report"
select select "csv"
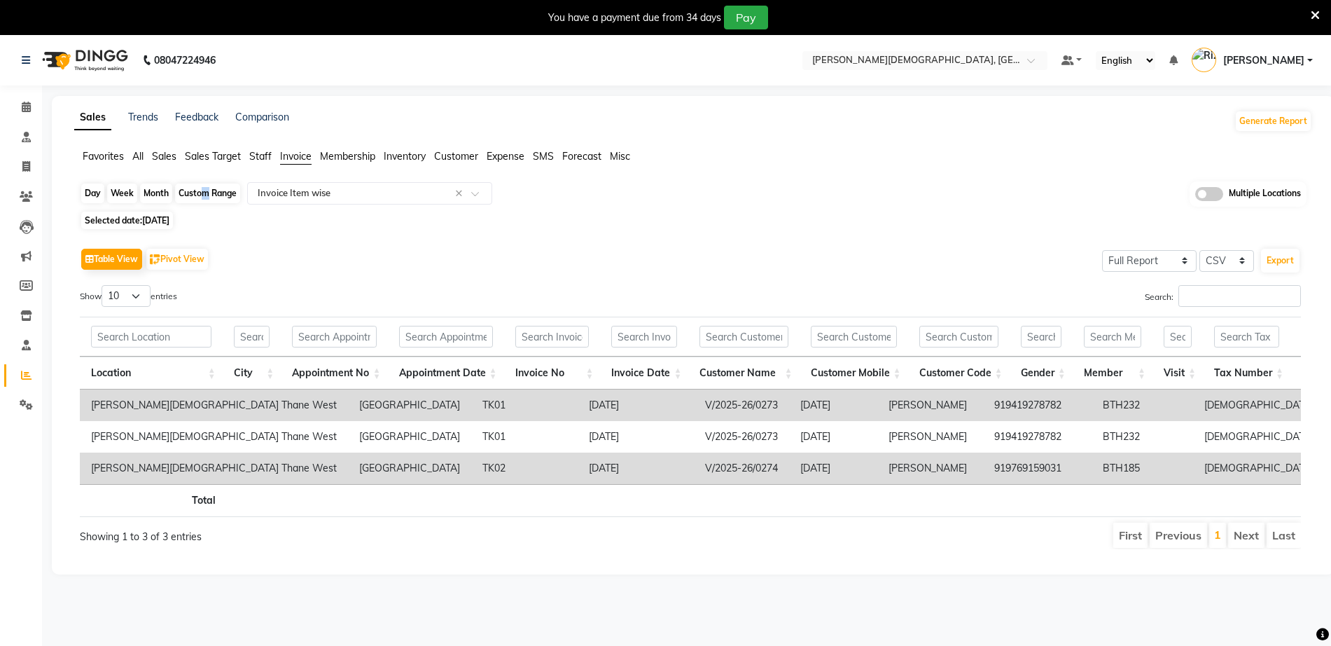
click at [201, 192] on div "Custom Range" at bounding box center [207, 193] width 65 height 20
select select "9"
select select "2025"
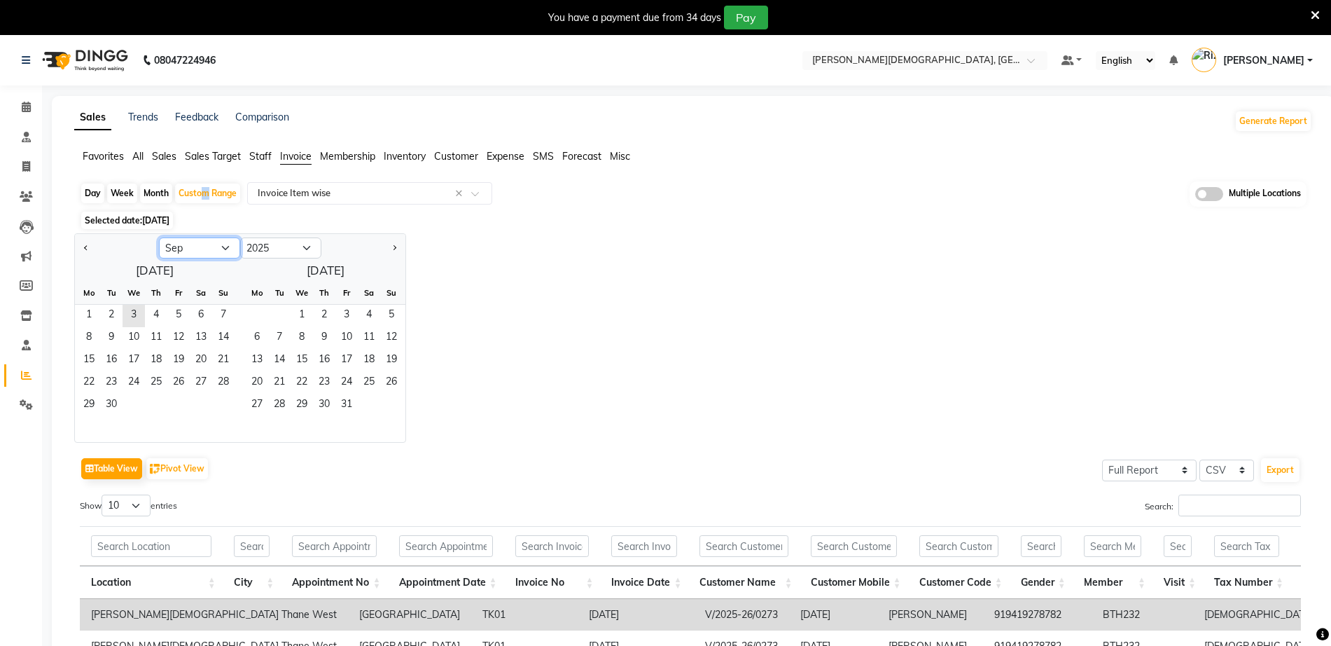
click at [199, 243] on select "Jan Feb Mar Apr May Jun Jul Aug Sep Oct Nov Dec" at bounding box center [199, 247] width 81 height 21
select select "8"
click at [159, 237] on select "Jan Feb Mar Apr May Jun Jul Aug Sep Oct Nov Dec" at bounding box center [199, 247] width 81 height 21
click at [175, 317] on span "1" at bounding box center [178, 316] width 22 height 22
click at [227, 408] on span "31" at bounding box center [223, 405] width 22 height 22
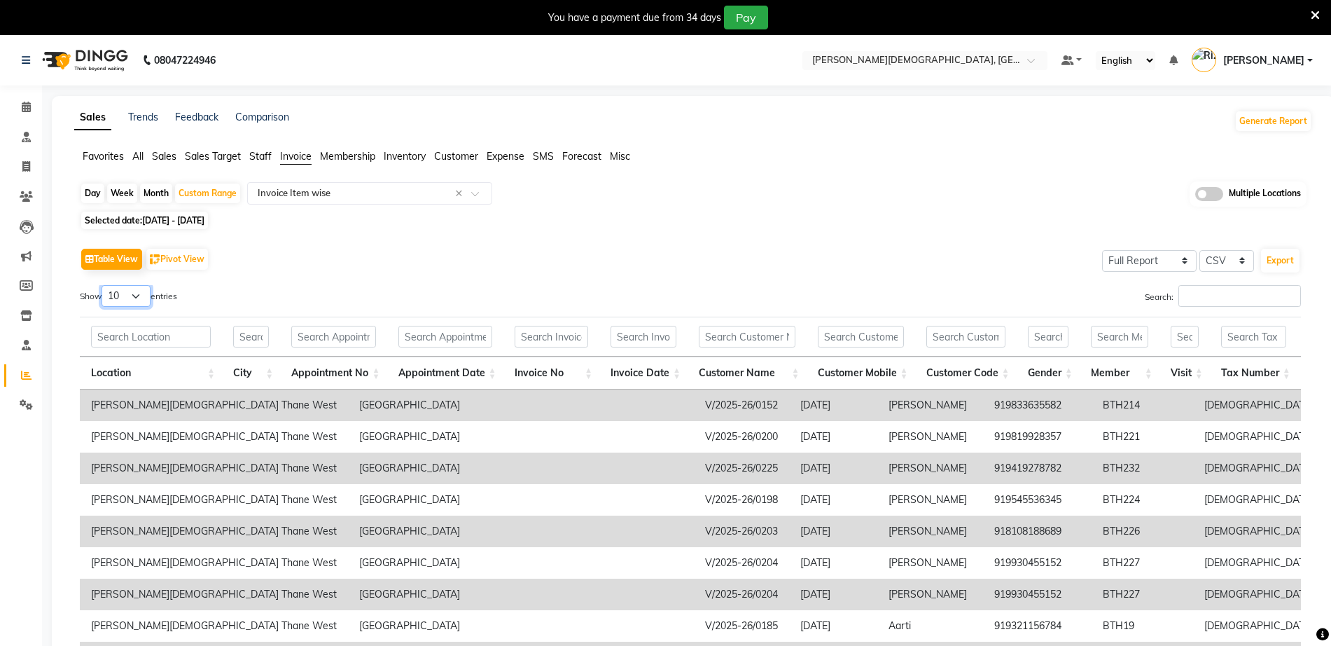
click at [133, 301] on select "10 25 50 100" at bounding box center [126, 296] width 49 height 22
select select "100"
click at [104, 285] on select "10 25 50 100" at bounding box center [126, 296] width 49 height 22
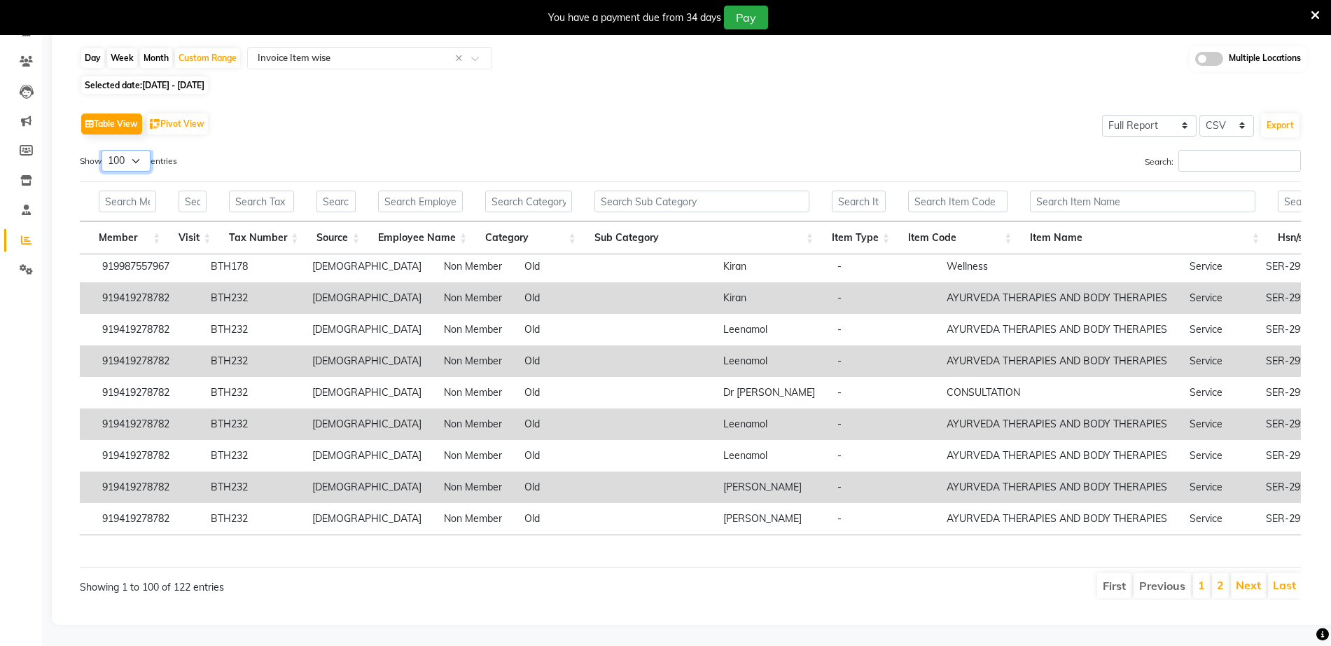
scroll to position [2885, 1251]
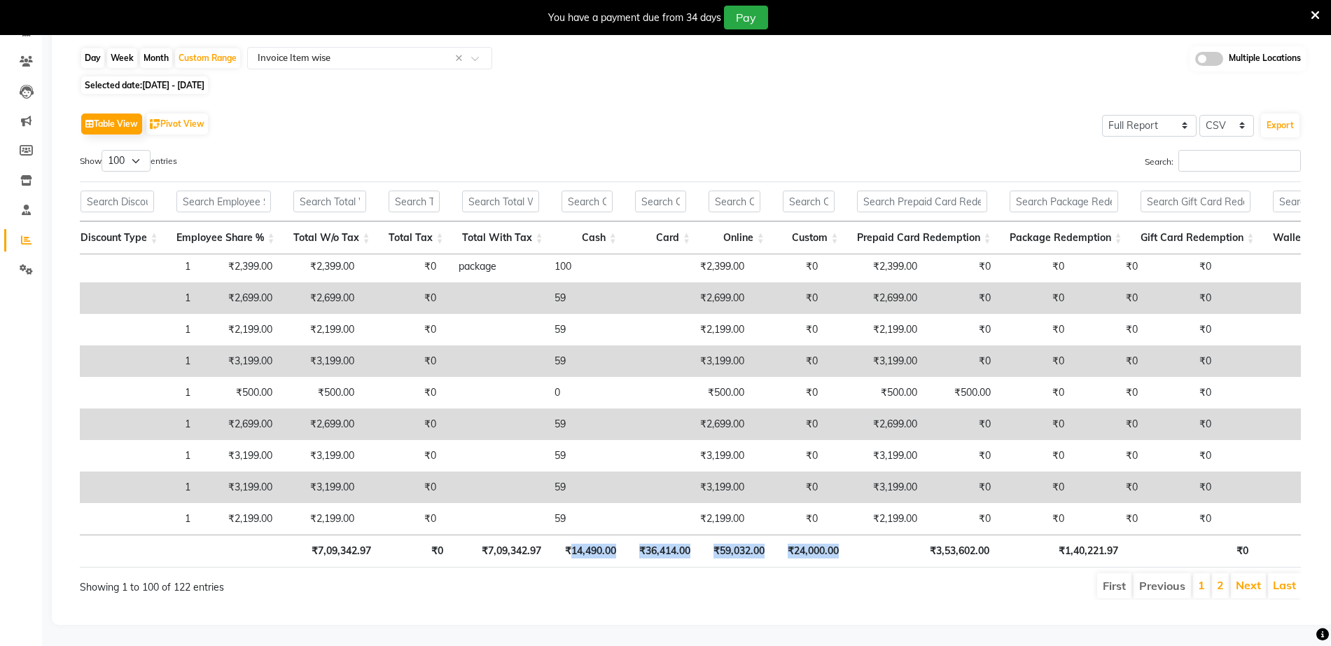
drag, startPoint x: 567, startPoint y: 534, endPoint x: 838, endPoint y: 546, distance: 270.6
copy tr "14,490.00 ₹36,414.00 ₹59,032.00 ₹24,000.00"
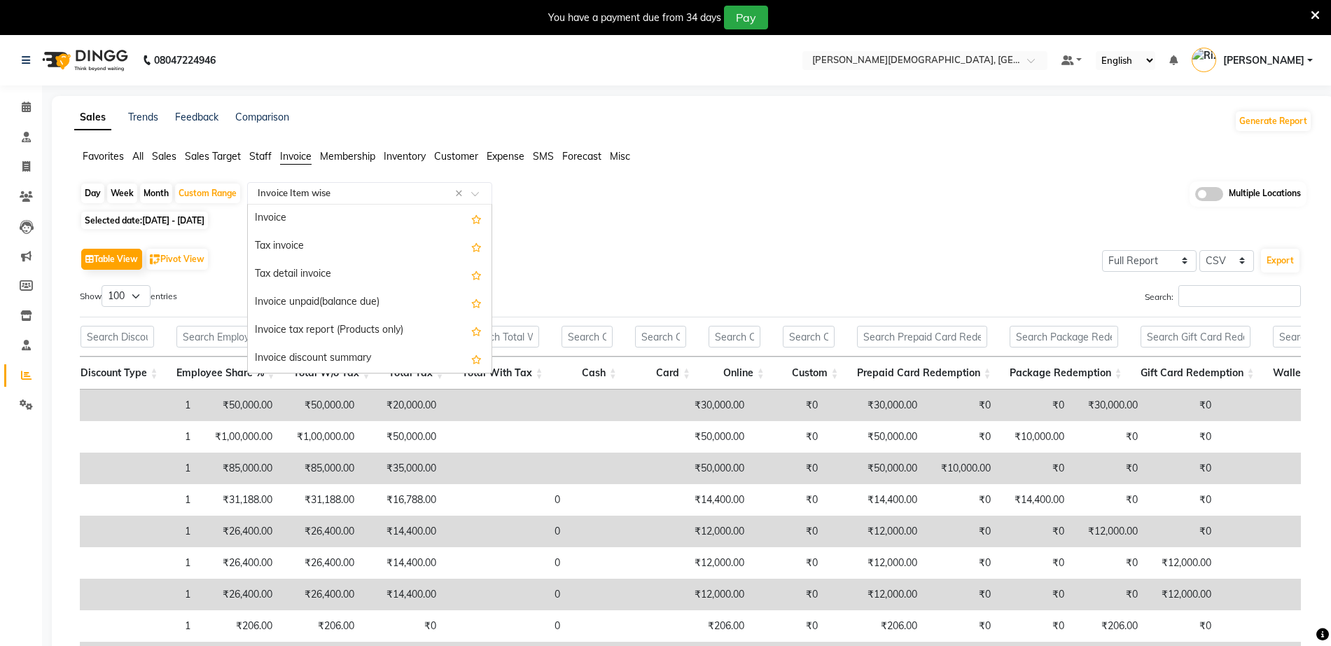
click at [384, 195] on input "text" at bounding box center [356, 193] width 202 height 14
click at [360, 216] on div "Invoice" at bounding box center [370, 218] width 244 height 28
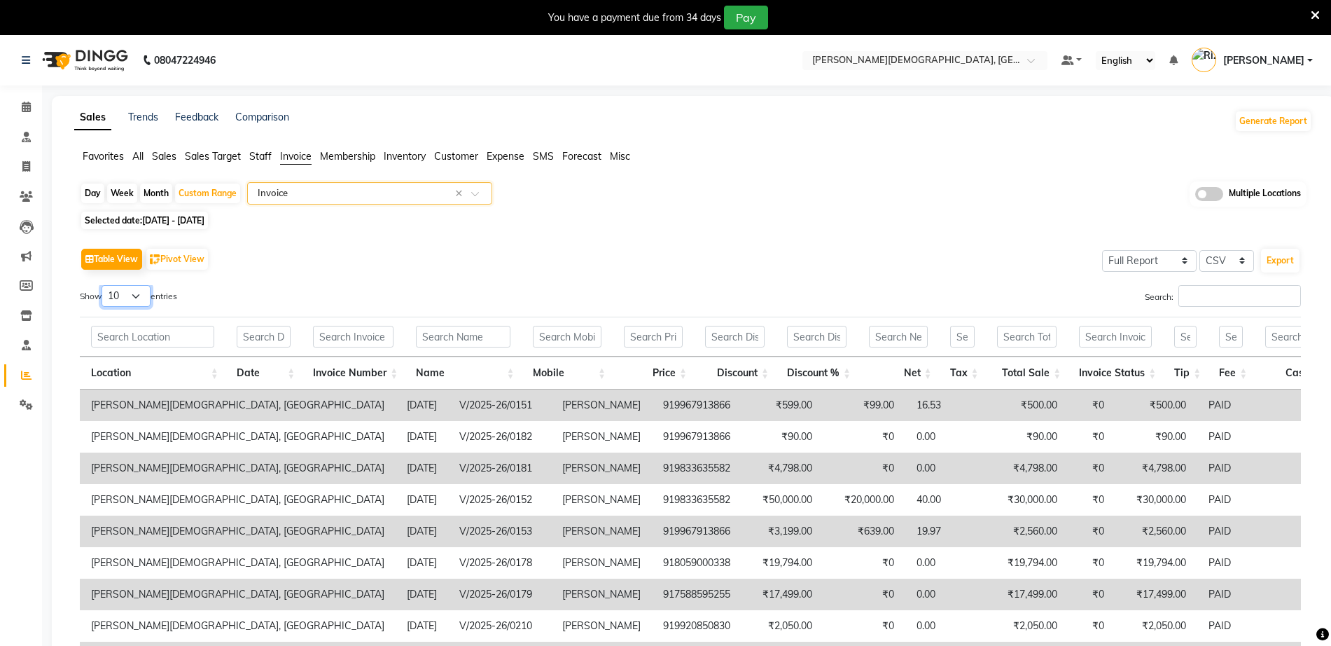
click at [122, 293] on select "10 25 50 100" at bounding box center [126, 296] width 49 height 22
select select "100"
click at [104, 285] on select "10 25 50 100" at bounding box center [126, 296] width 49 height 22
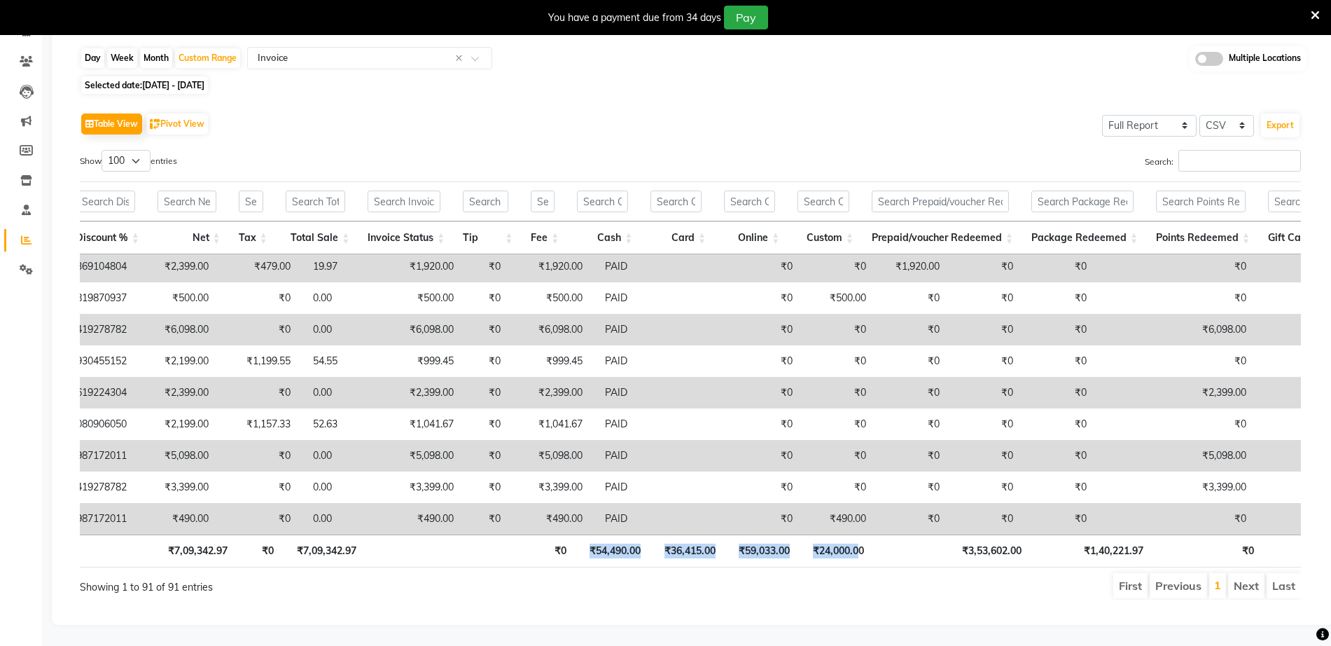
drag, startPoint x: 590, startPoint y: 536, endPoint x: 860, endPoint y: 537, distance: 269.6
click at [860, 537] on tr "Total ₹9,50,348.00 ₹2,41,005.03 ₹7,09,342.97 ₹0 ₹7,09,342.97 ₹0 ₹54,490.00 ₹36,…" at bounding box center [708, 550] width 2683 height 33
copy tr "₹54,490.00 ₹36,415.00 ₹59,033.00 ₹24,000.0"
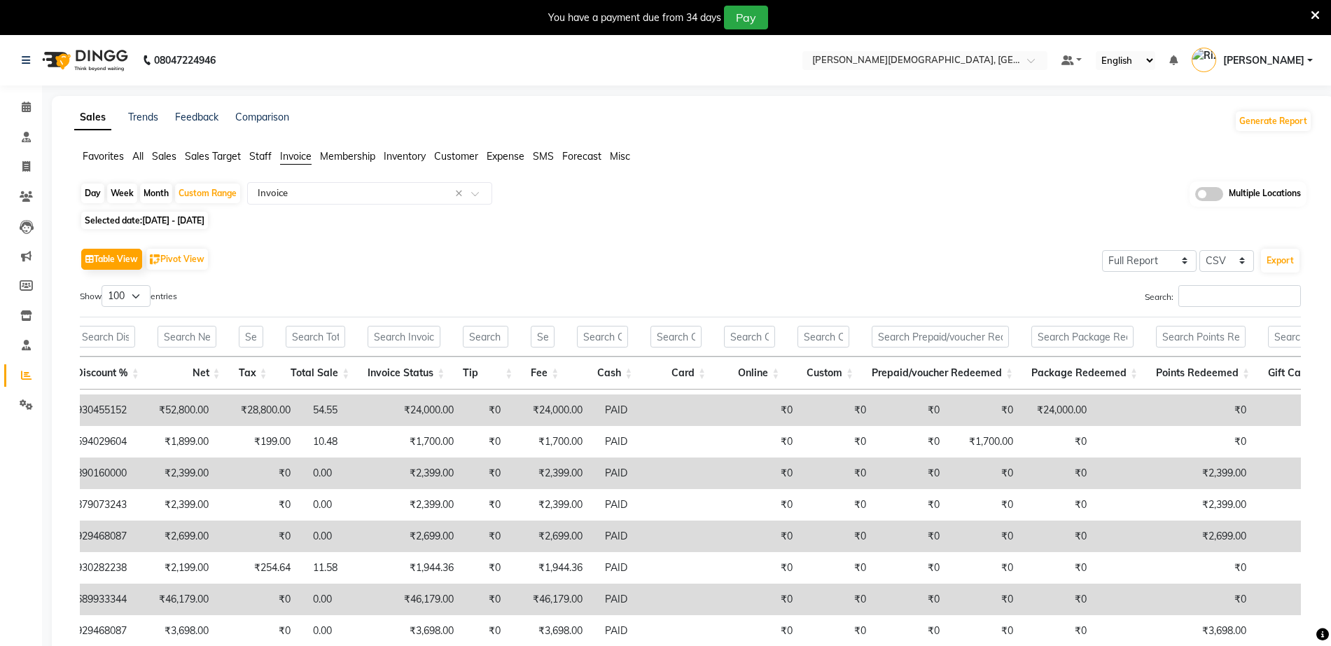
scroll to position [1313, 713]
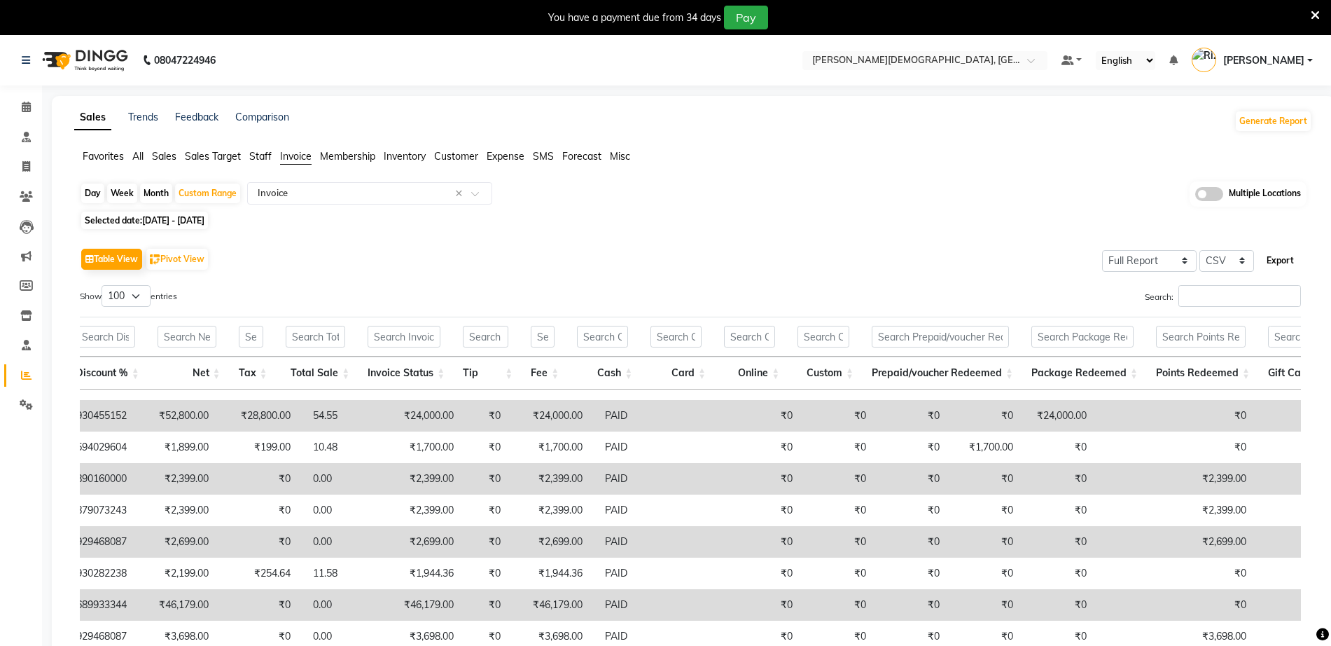
click at [1285, 259] on button "Export" at bounding box center [1280, 261] width 39 height 24
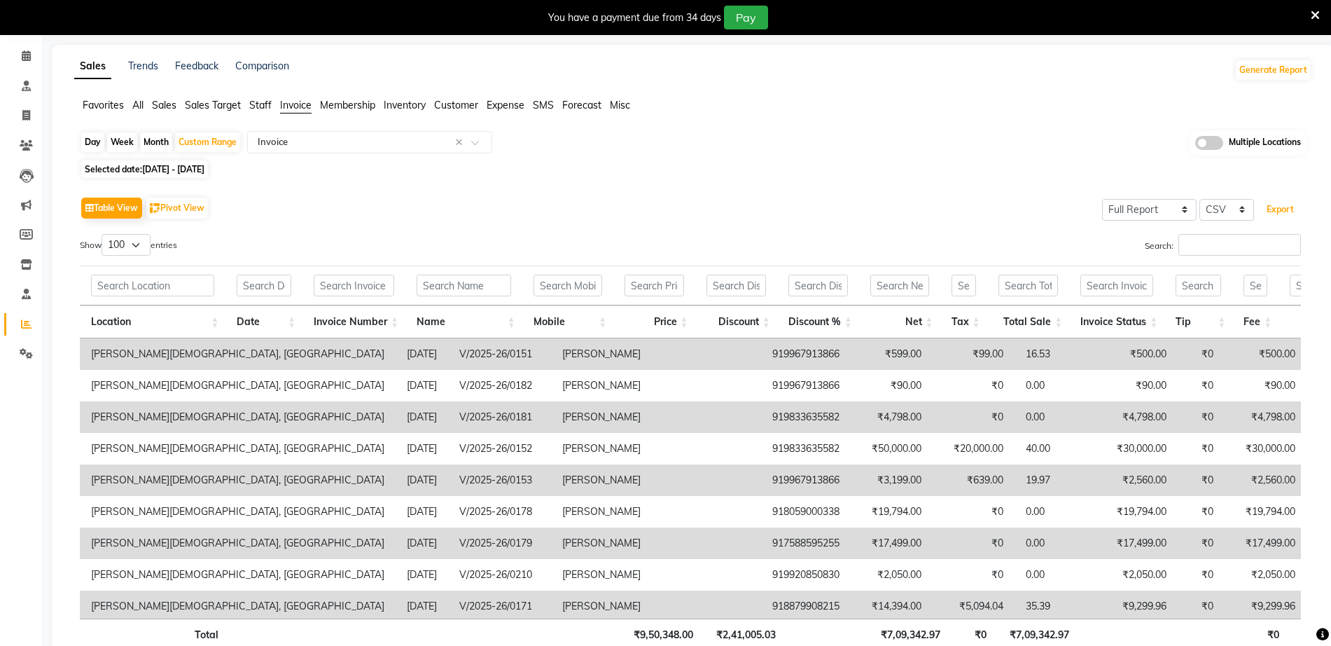
scroll to position [0, 0]
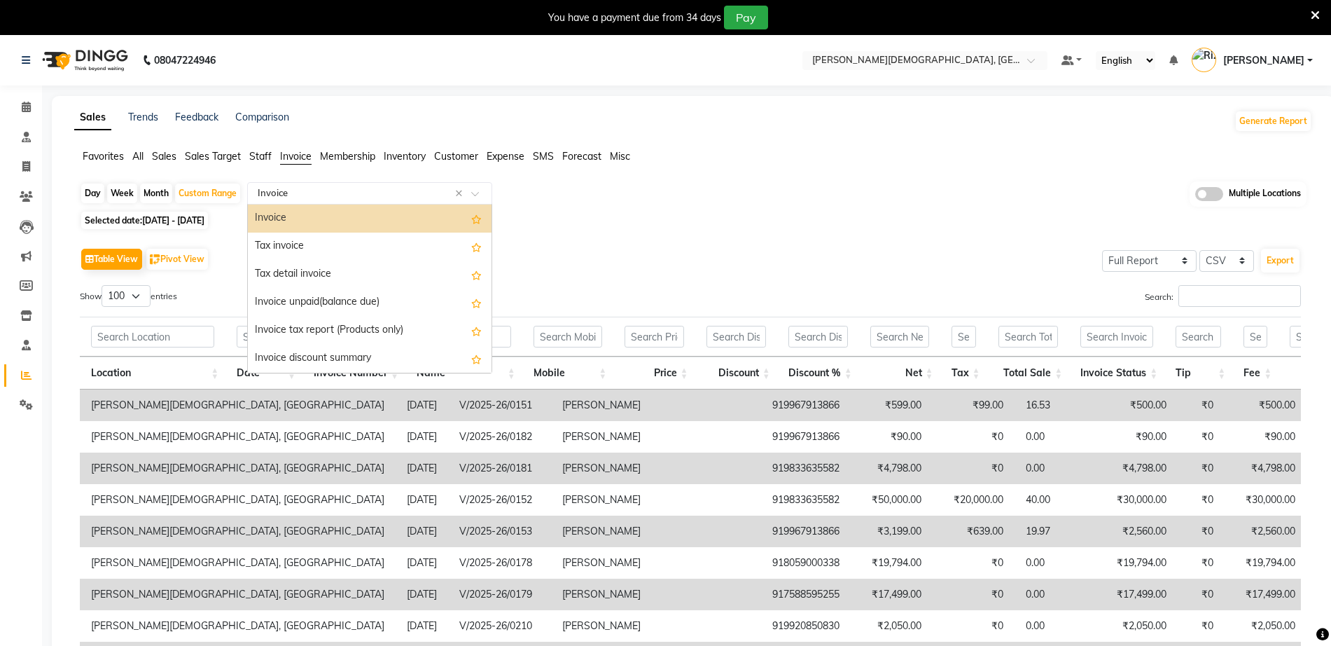
click at [374, 189] on input "text" at bounding box center [356, 193] width 202 height 14
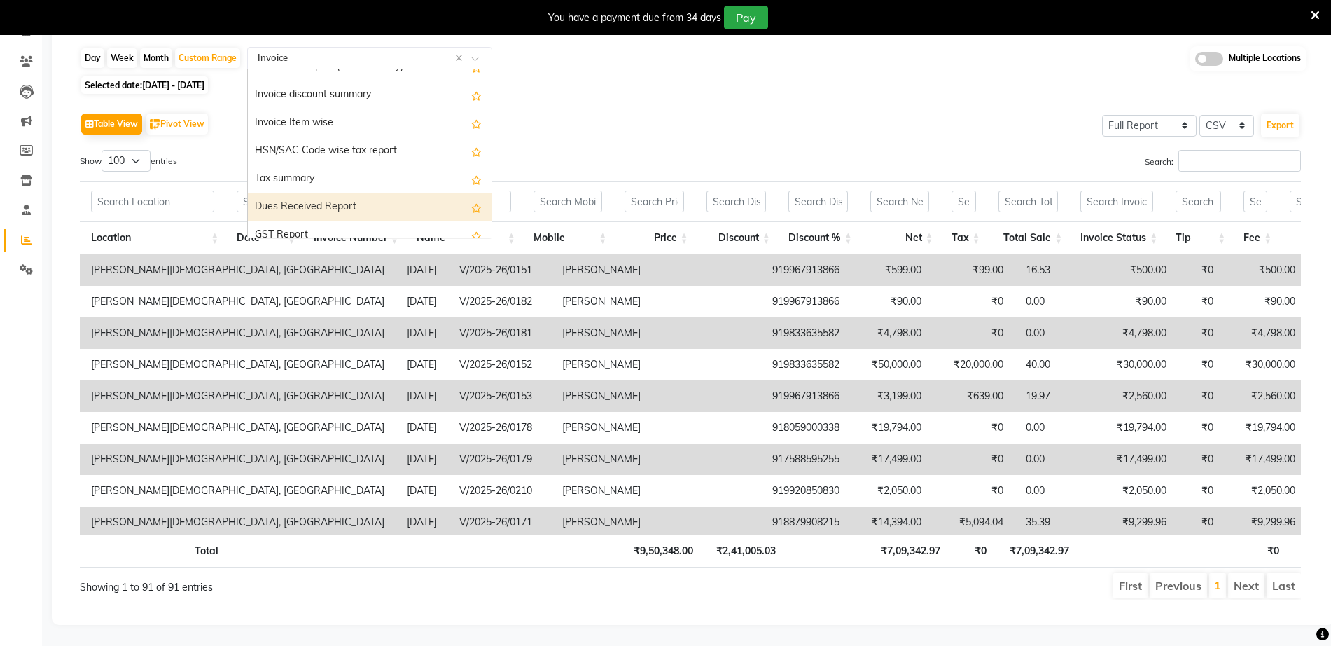
scroll to position [88, 0]
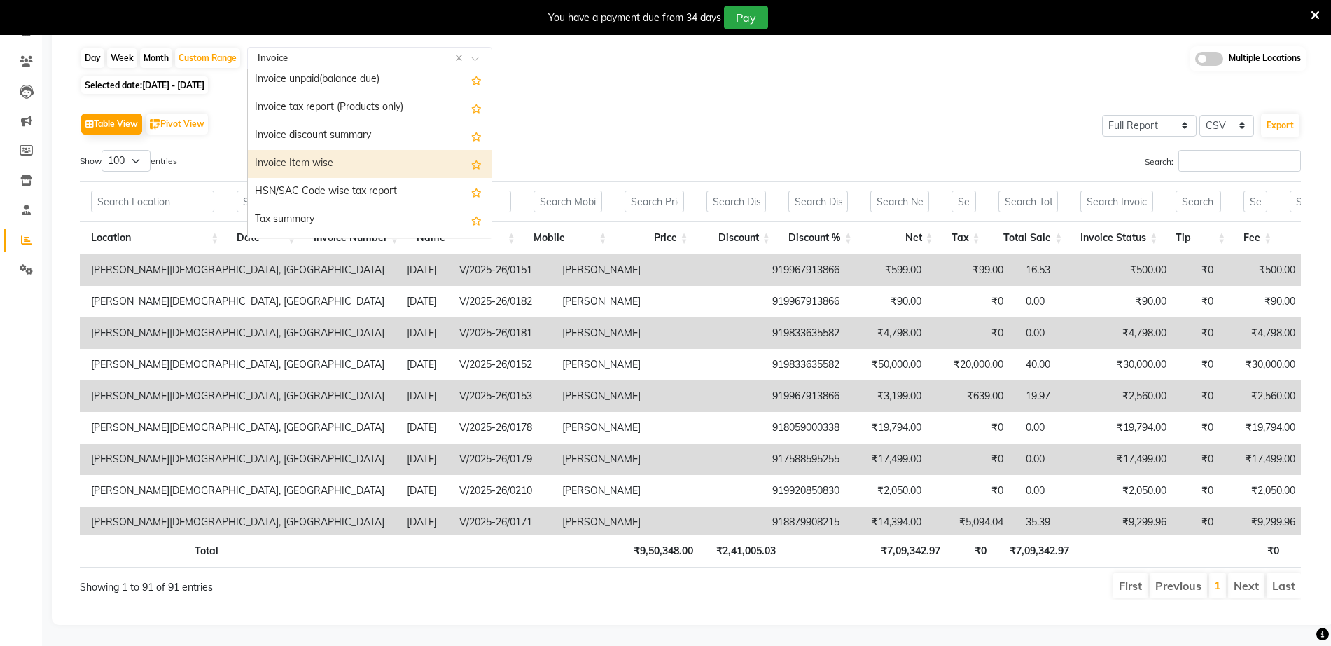
click at [334, 150] on div "Invoice Item wise" at bounding box center [370, 164] width 244 height 28
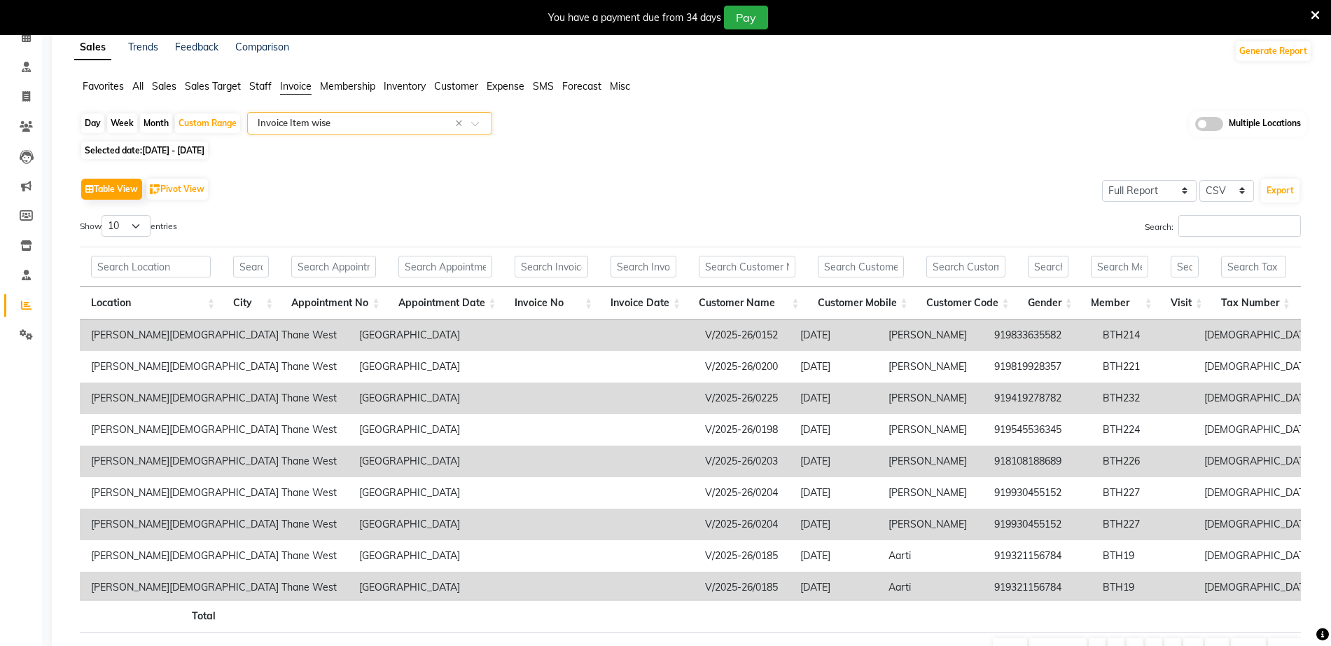
scroll to position [0, 0]
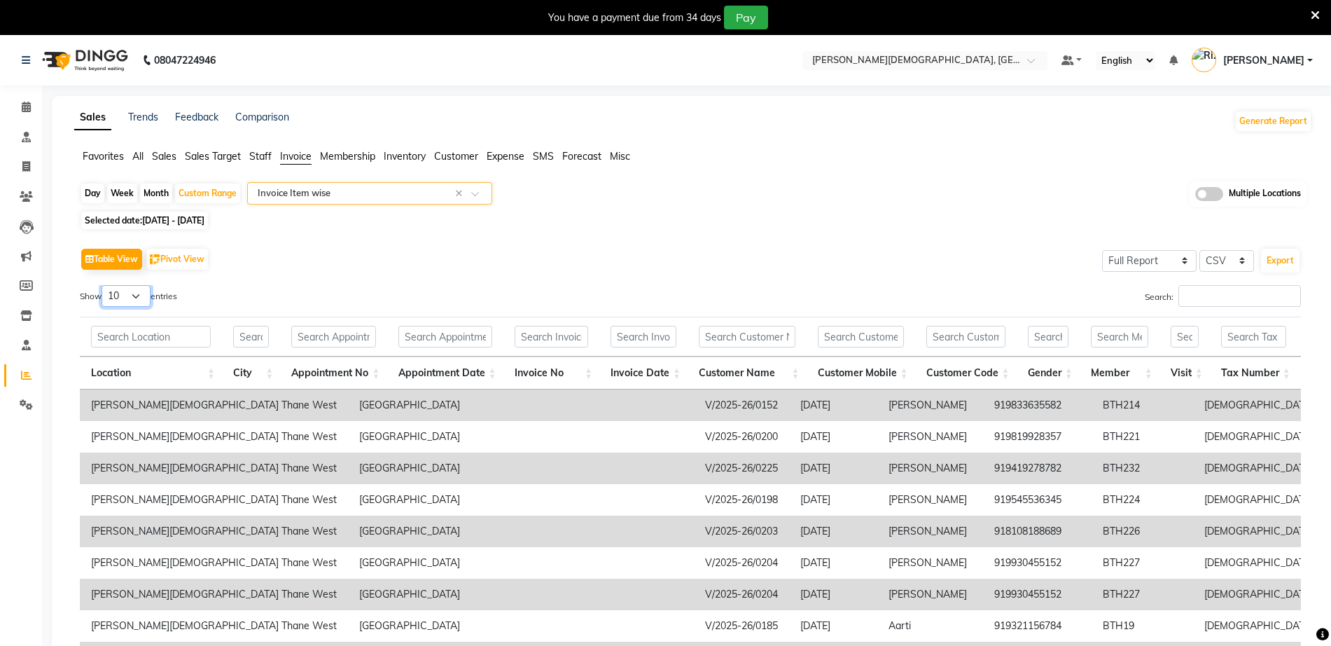
click at [137, 293] on select "10 25 50 100" at bounding box center [126, 296] width 49 height 22
select select "100"
click at [104, 285] on select "10 25 50 100" at bounding box center [126, 296] width 49 height 22
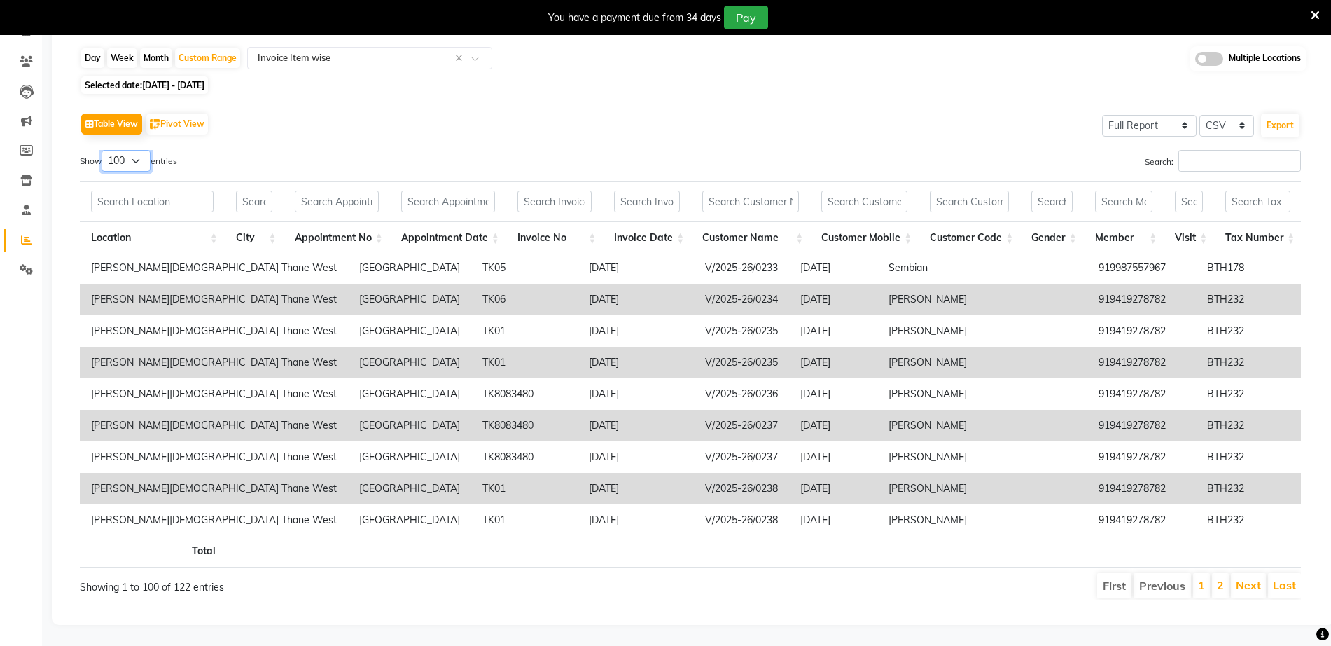
scroll to position [2885, 0]
click at [1284, 113] on button "Export" at bounding box center [1280, 125] width 39 height 24
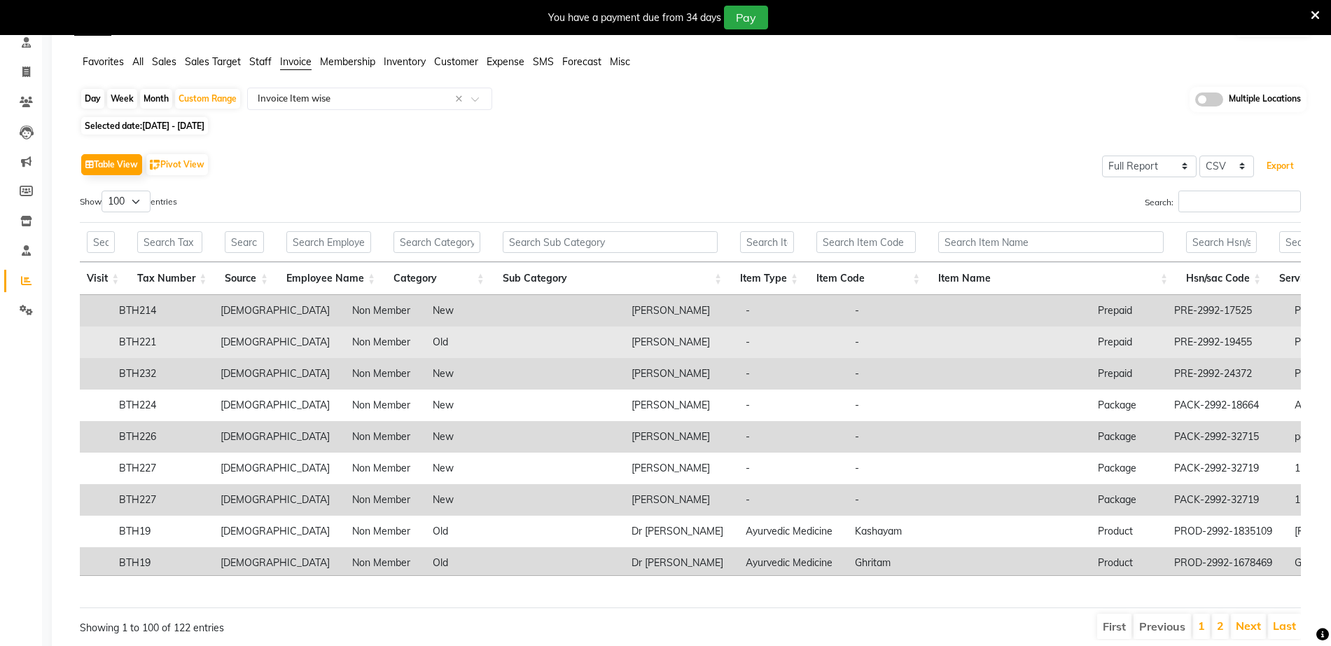
scroll to position [0, 0]
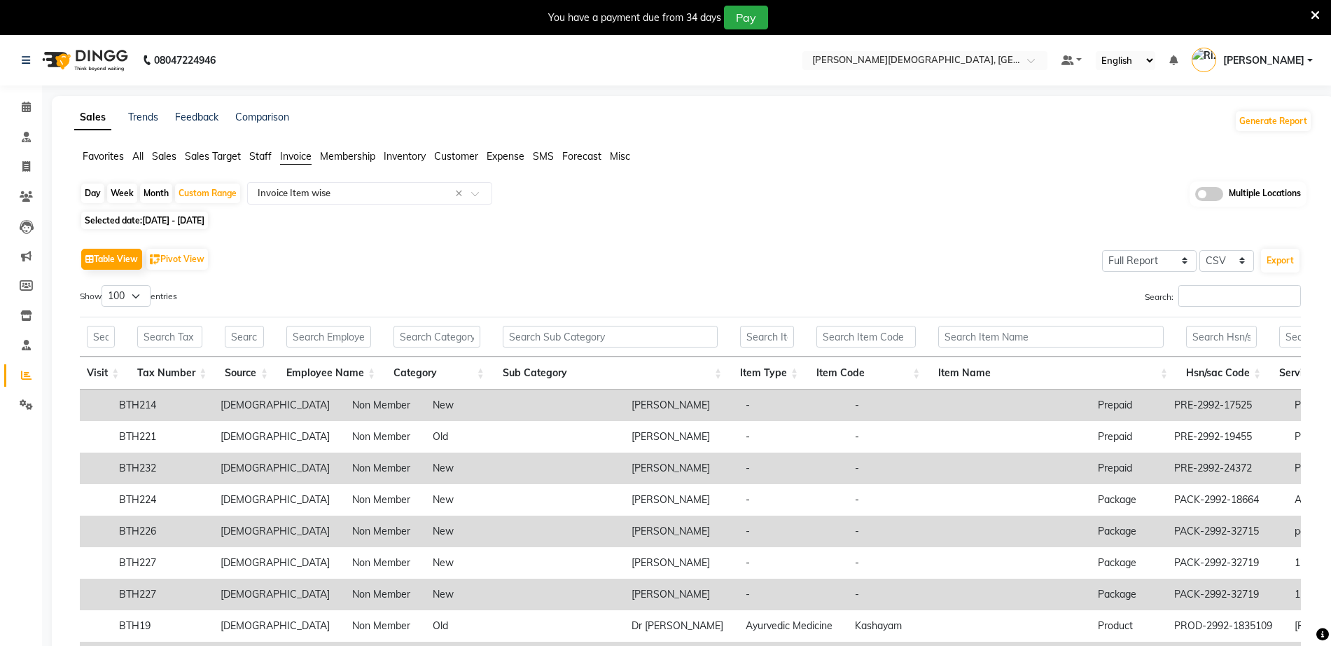
click at [377, 176] on app-reports "Favorites All Sales Sales Target Staff Invoice Membership Inventory Customer Ex…" at bounding box center [693, 447] width 1255 height 597
click at [377, 200] on div "Select Report Type × Invoice Item wise" at bounding box center [353, 193] width 204 height 14
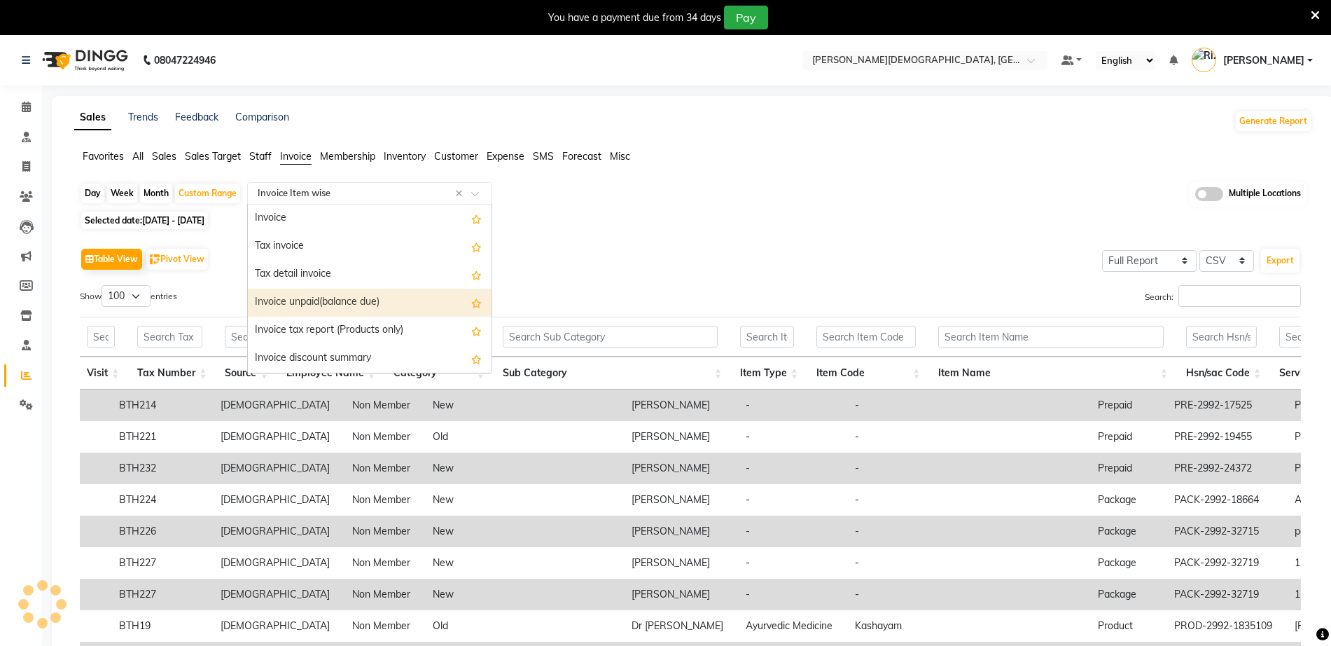
click at [762, 197] on div "Day Week Month Custom Range Select Report Type × Invoice Item wise × Invoice Ta…" at bounding box center [693, 194] width 1227 height 26
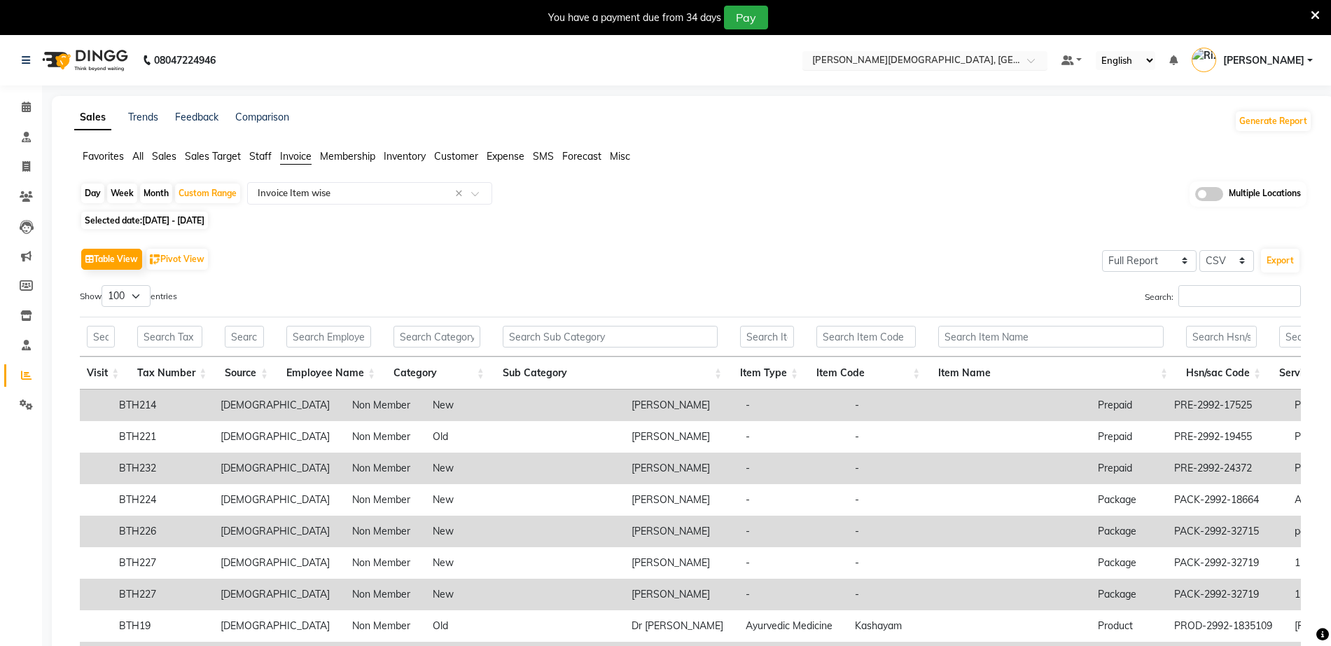
click at [978, 51] on div "Select Location × Birla Ayurveda, Thane West" at bounding box center [925, 60] width 245 height 19
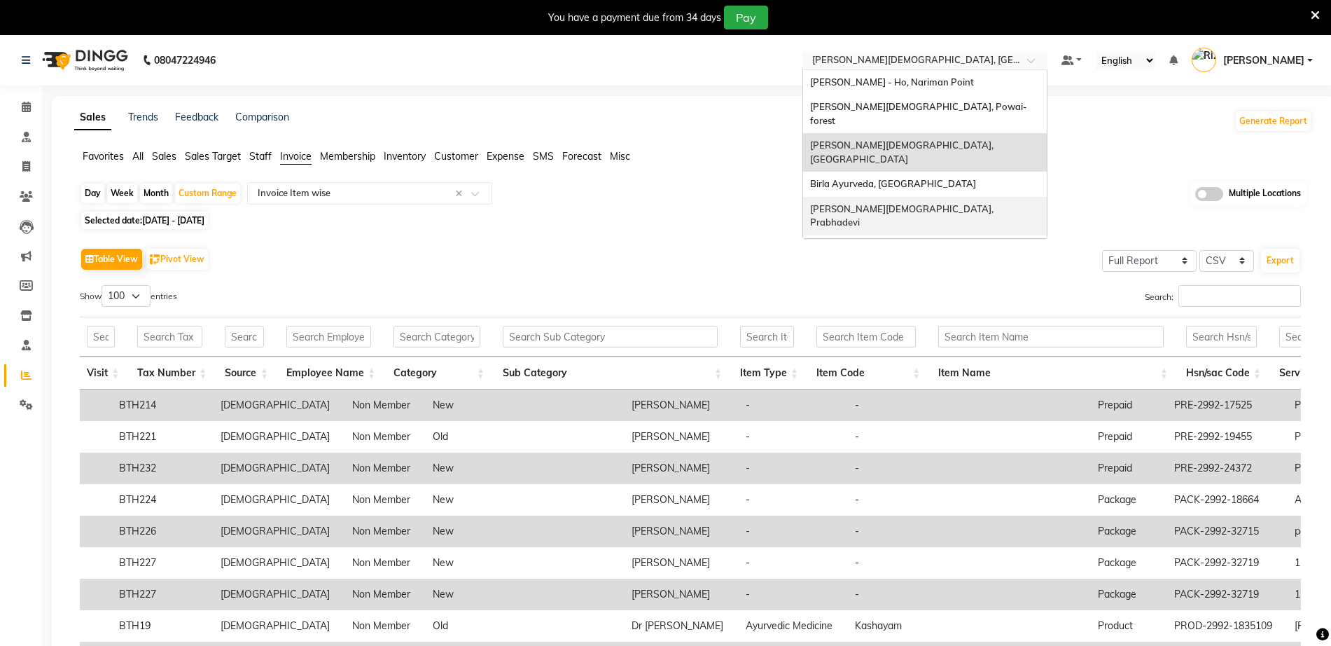
scroll to position [31, 0]
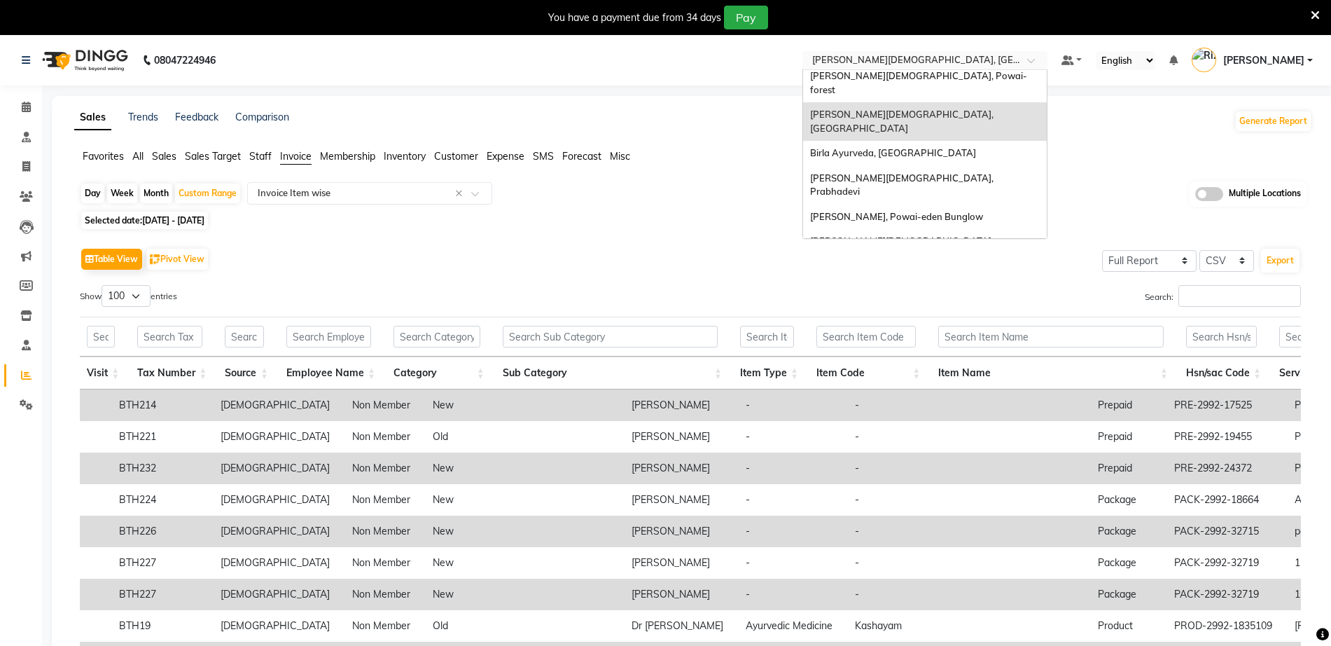
click at [973, 268] on div "[PERSON_NAME][DEMOGRAPHIC_DATA], Nerul West" at bounding box center [925, 287] width 244 height 39
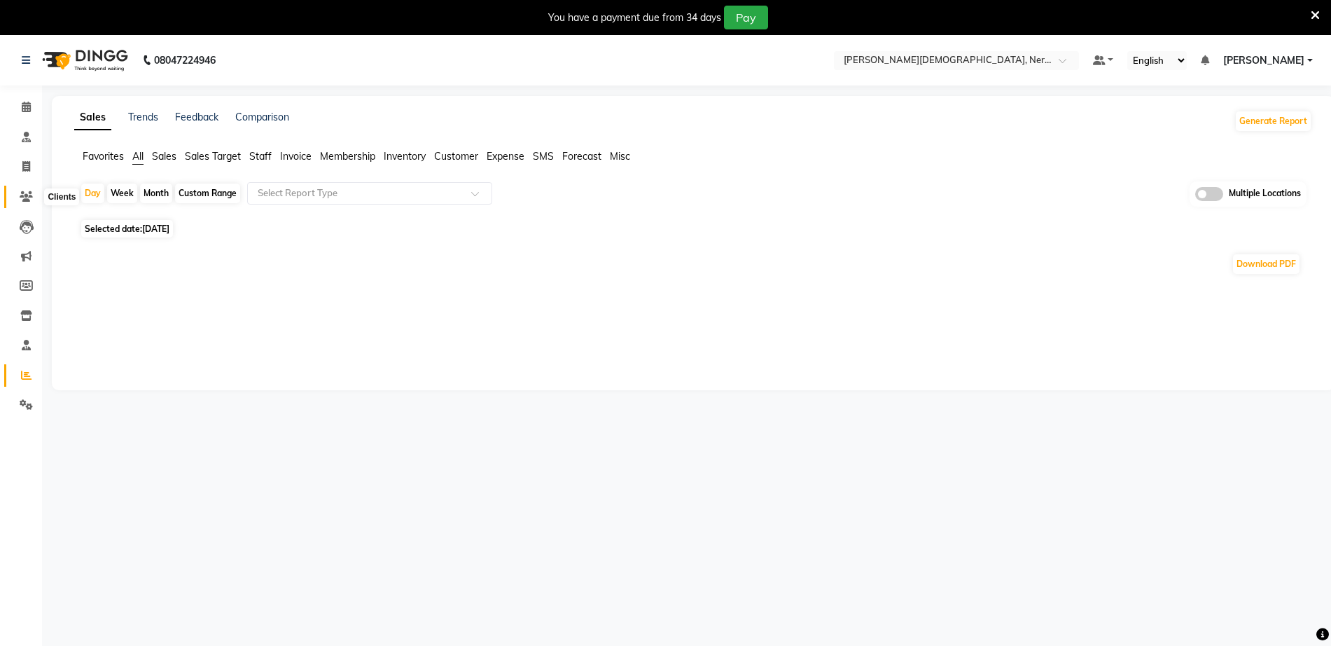
click at [29, 193] on icon at bounding box center [26, 196] width 13 height 11
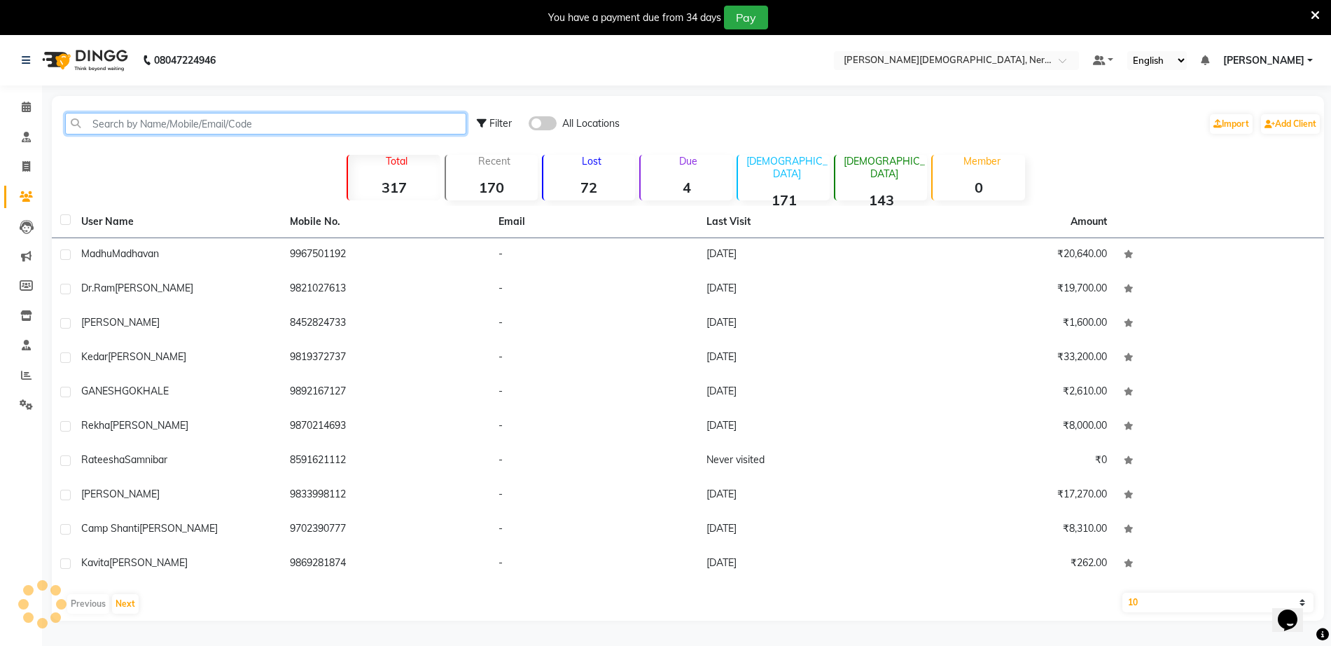
click at [314, 125] on input "text" at bounding box center [265, 124] width 401 height 22
click at [16, 168] on span at bounding box center [26, 167] width 25 height 16
select select "service"
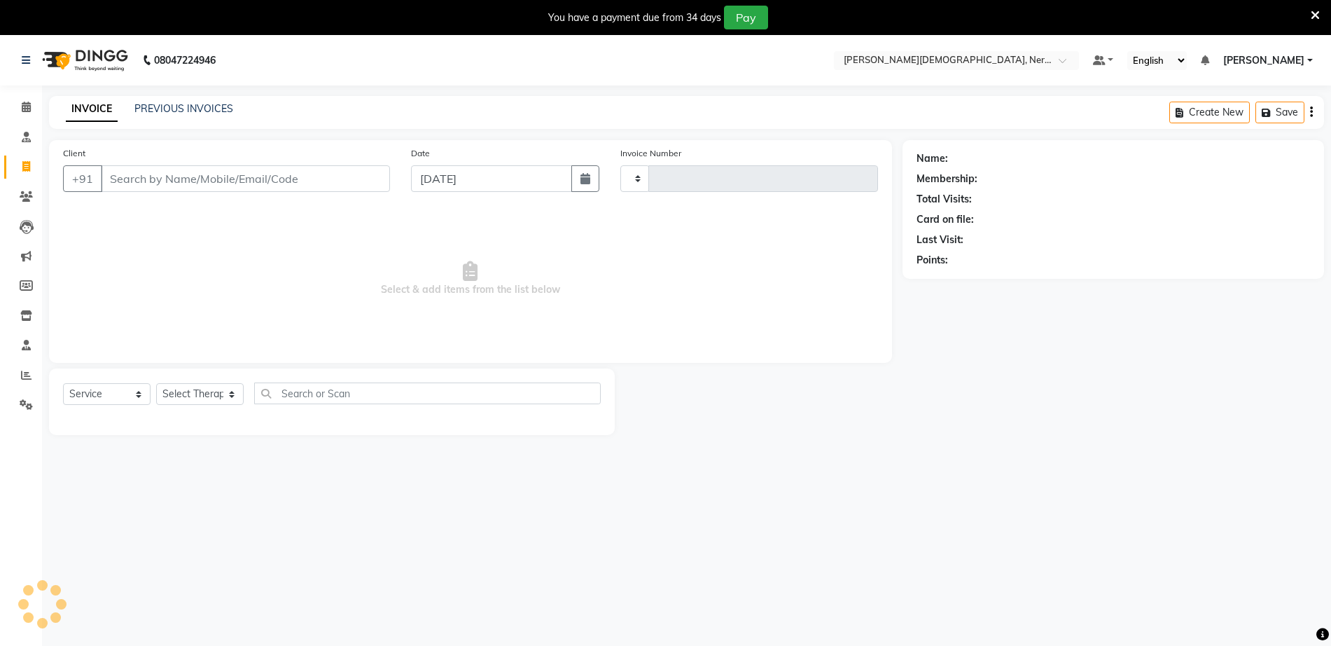
scroll to position [35, 0]
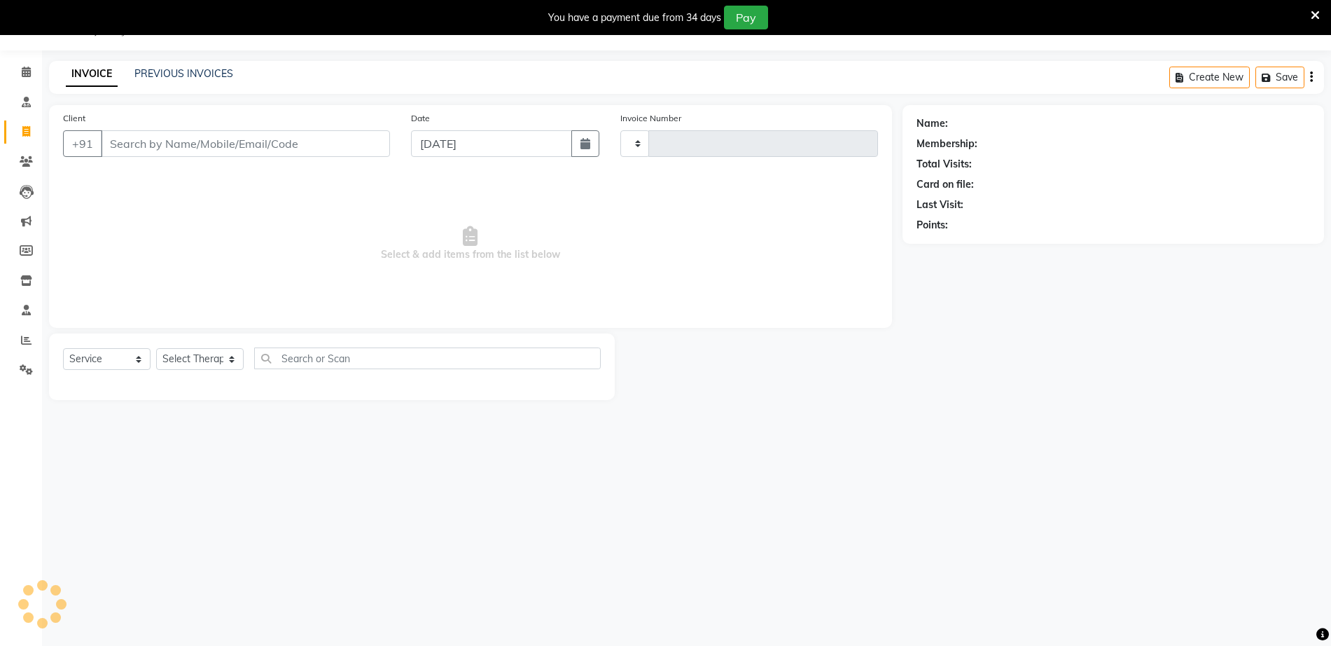
click at [151, 144] on input "Client" at bounding box center [245, 143] width 289 height 27
type input "0713"
select select "6808"
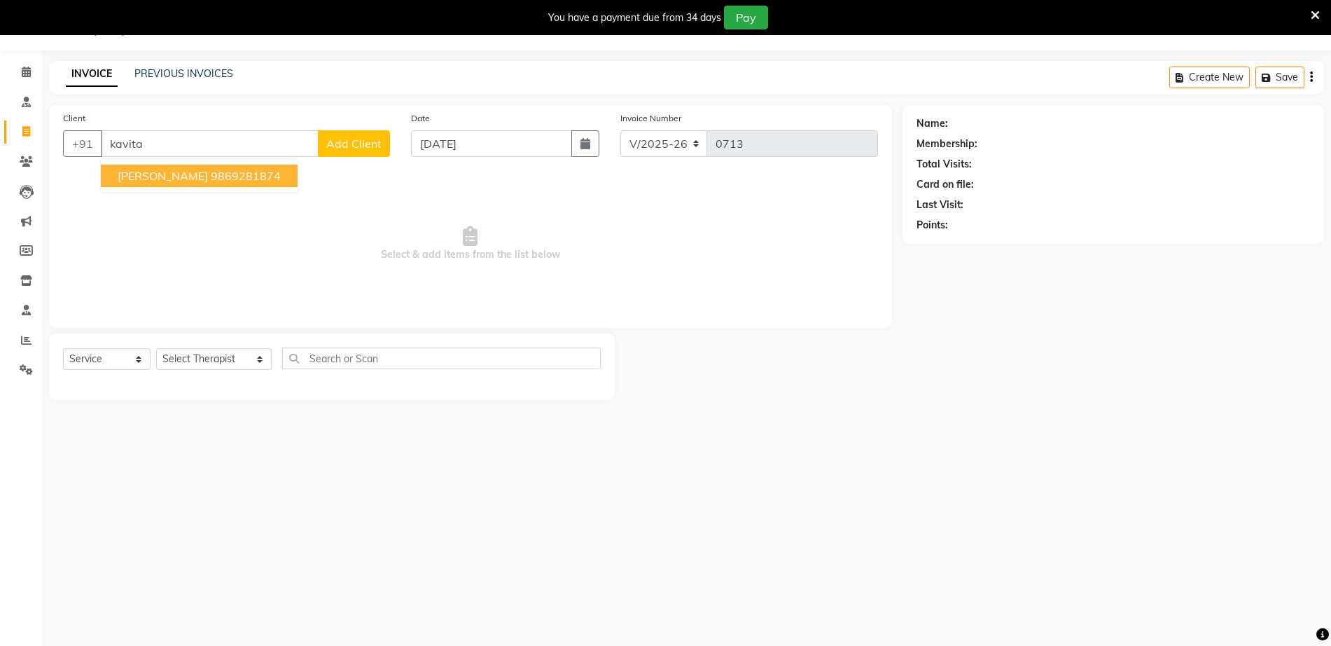
click at [189, 179] on span "kavita Ambatkar" at bounding box center [163, 176] width 90 height 14
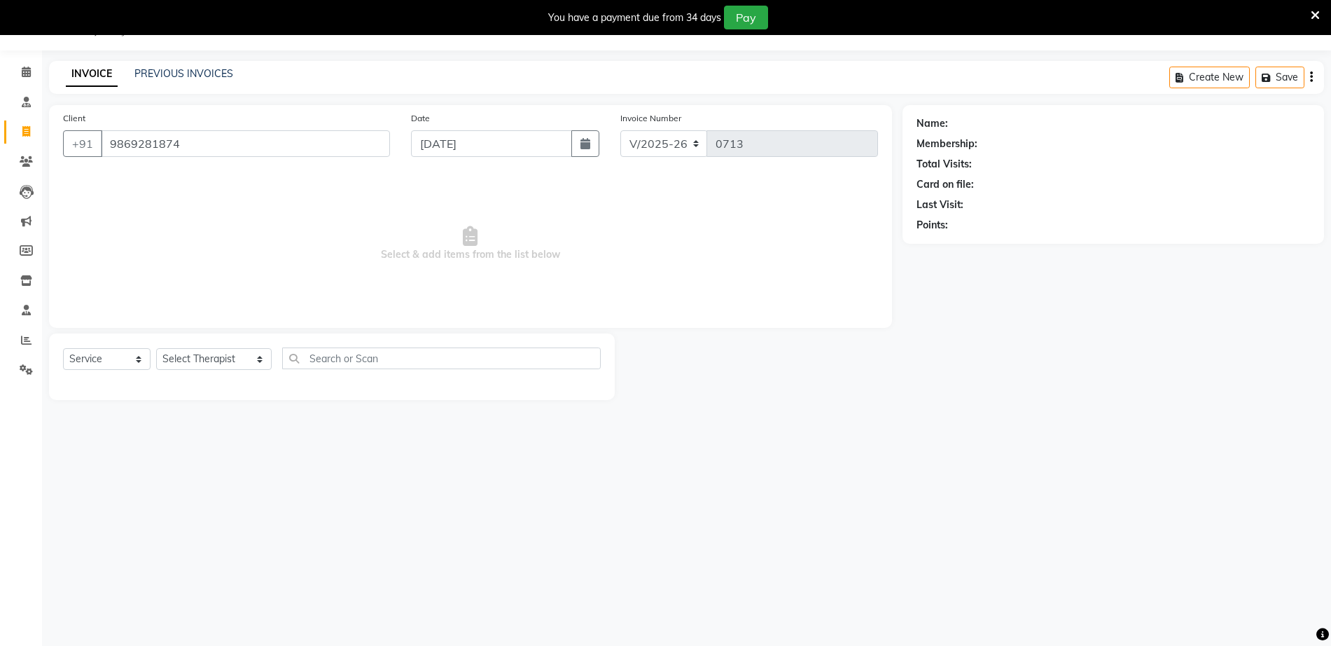
type input "9869281874"
click at [125, 358] on select "Select Service Product Membership Package Voucher Prepaid Gift Card" at bounding box center [107, 359] width 88 height 22
select select "product"
click at [63, 348] on select "Select Service Product Membership Package Voucher Prepaid Gift Card" at bounding box center [107, 359] width 88 height 22
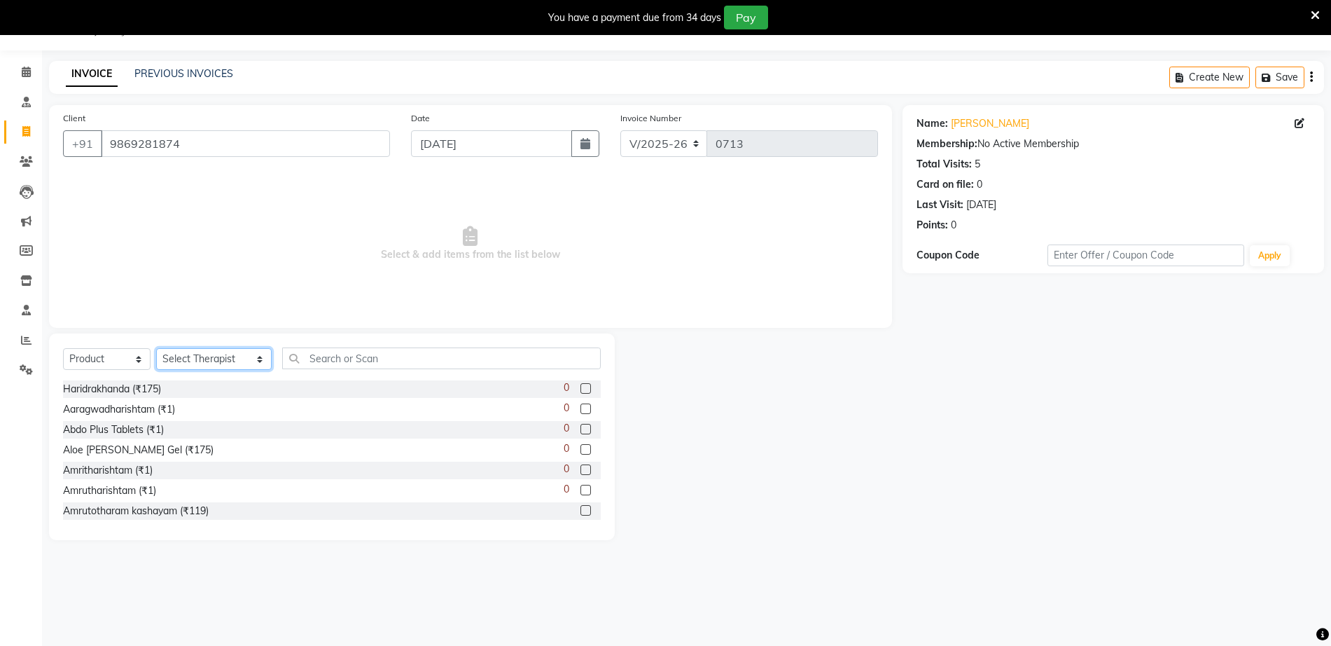
click at [186, 354] on select "Select Therapist Anita Khatke Anjana Surendra Kalyani Avtar Jaiswal Bibina Chan…" at bounding box center [214, 359] width 116 height 22
select select "57051"
click at [156, 348] on select "Select Therapist Anita Khatke Anjana Surendra Kalyani Avtar Jaiswal Bibina Chan…" at bounding box center [214, 359] width 116 height 22
click at [293, 359] on input "text" at bounding box center [441, 358] width 318 height 22
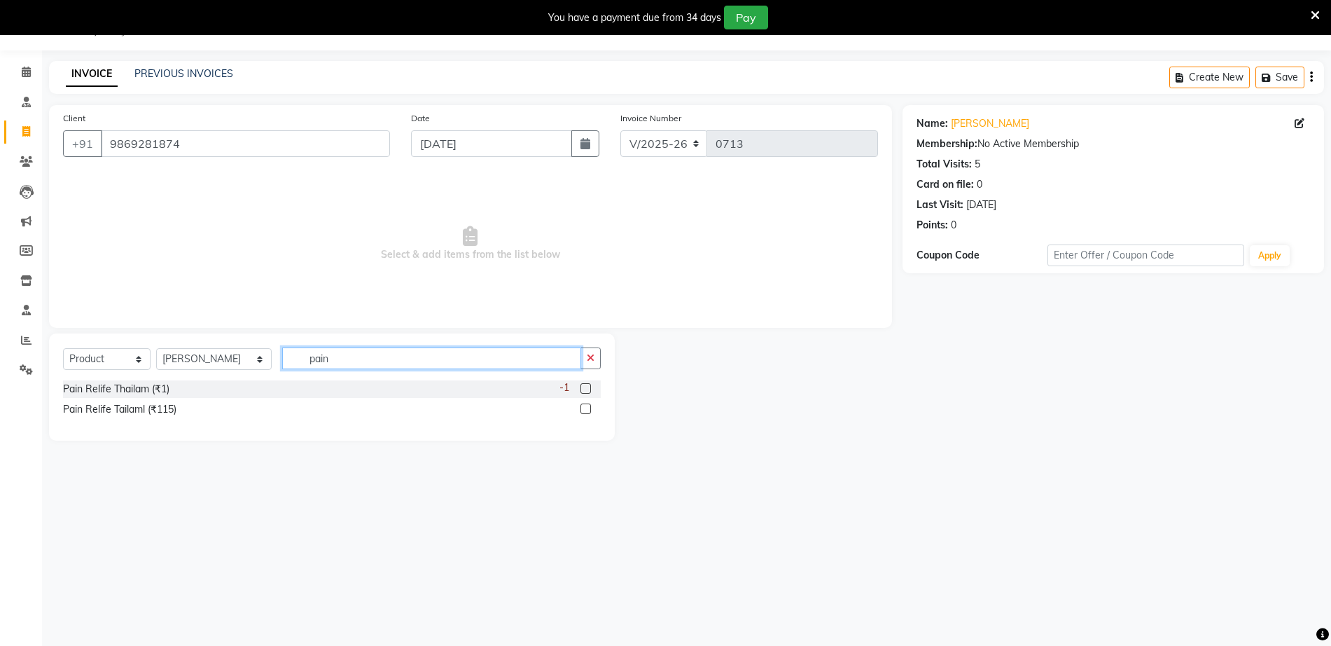
type input "pain"
click at [583, 385] on label at bounding box center [586, 388] width 11 height 11
click at [583, 385] on input "checkbox" at bounding box center [585, 388] width 9 height 9
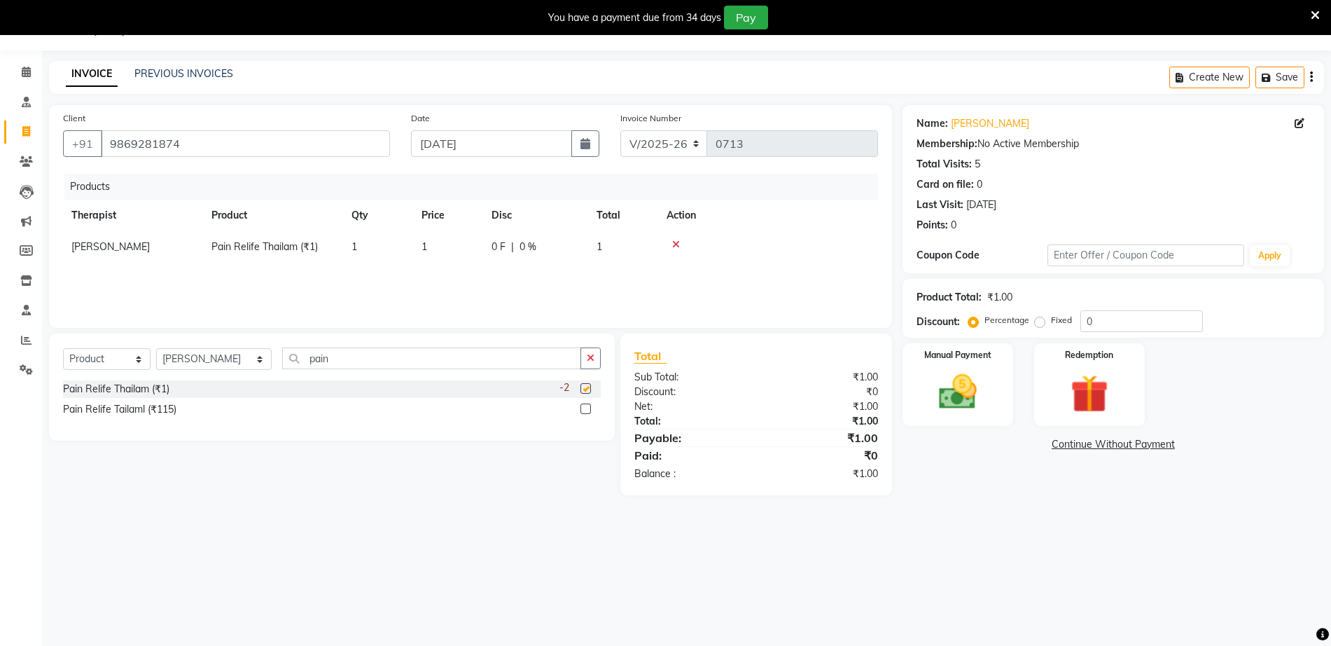
checkbox input "false"
click at [22, 128] on icon at bounding box center [26, 131] width 8 height 11
select select "service"
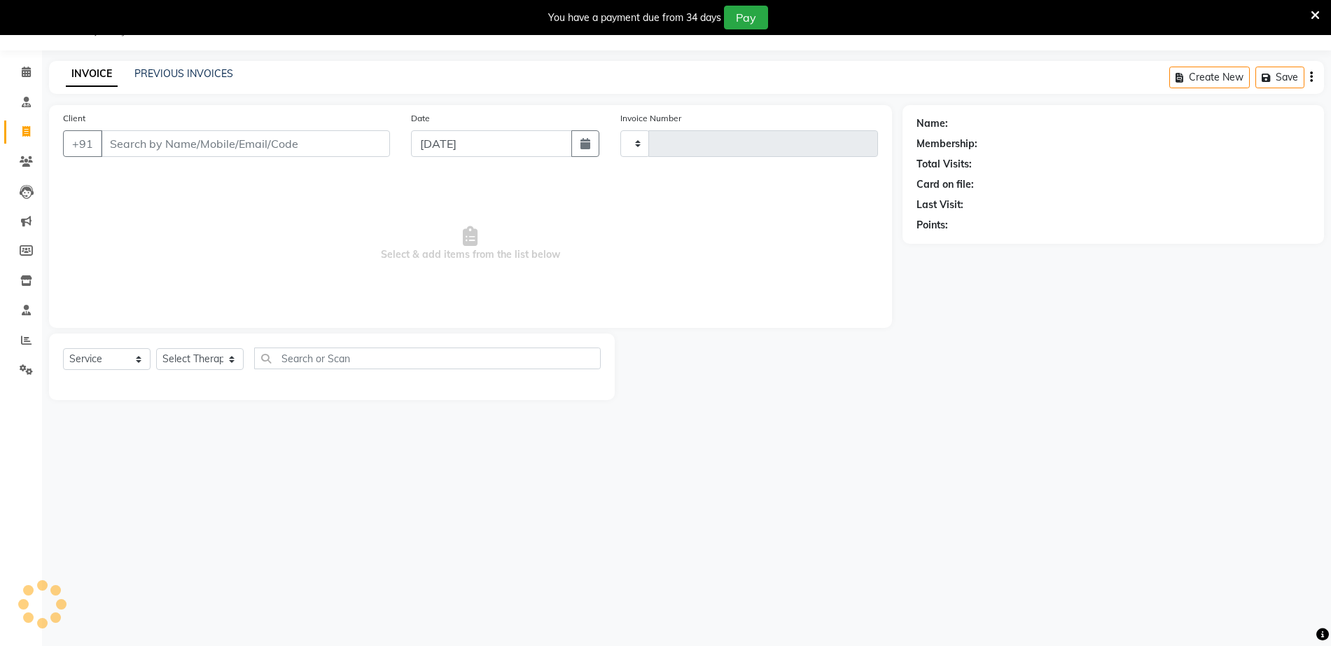
click at [284, 139] on input "Client" at bounding box center [245, 143] width 289 height 27
select select "6808"
type input "0713"
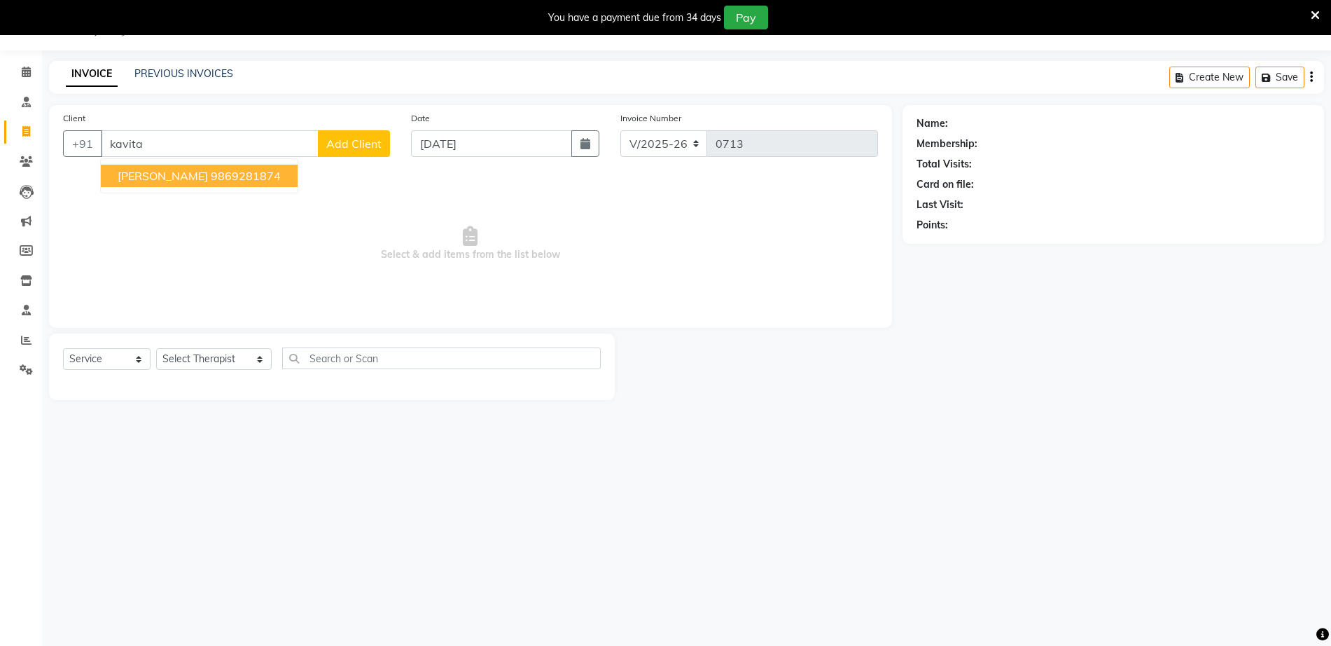
click at [243, 179] on ngb-highlight "9869281874" at bounding box center [246, 176] width 70 height 14
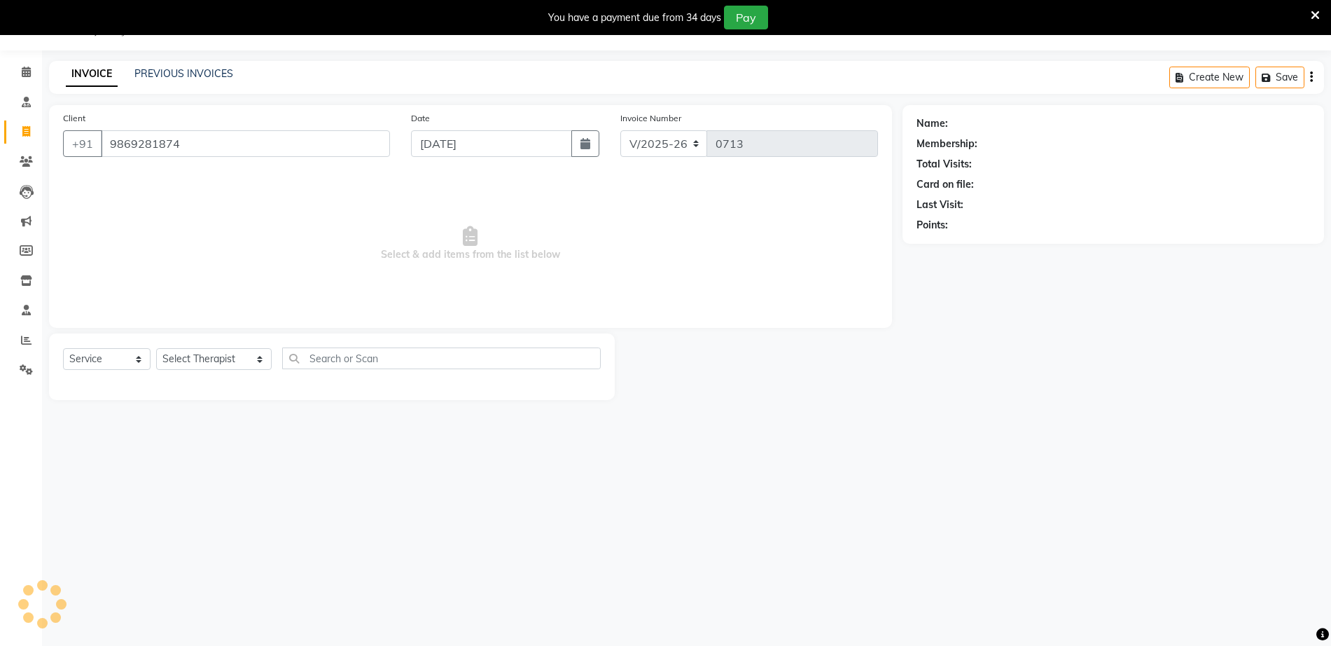
type input "9869281874"
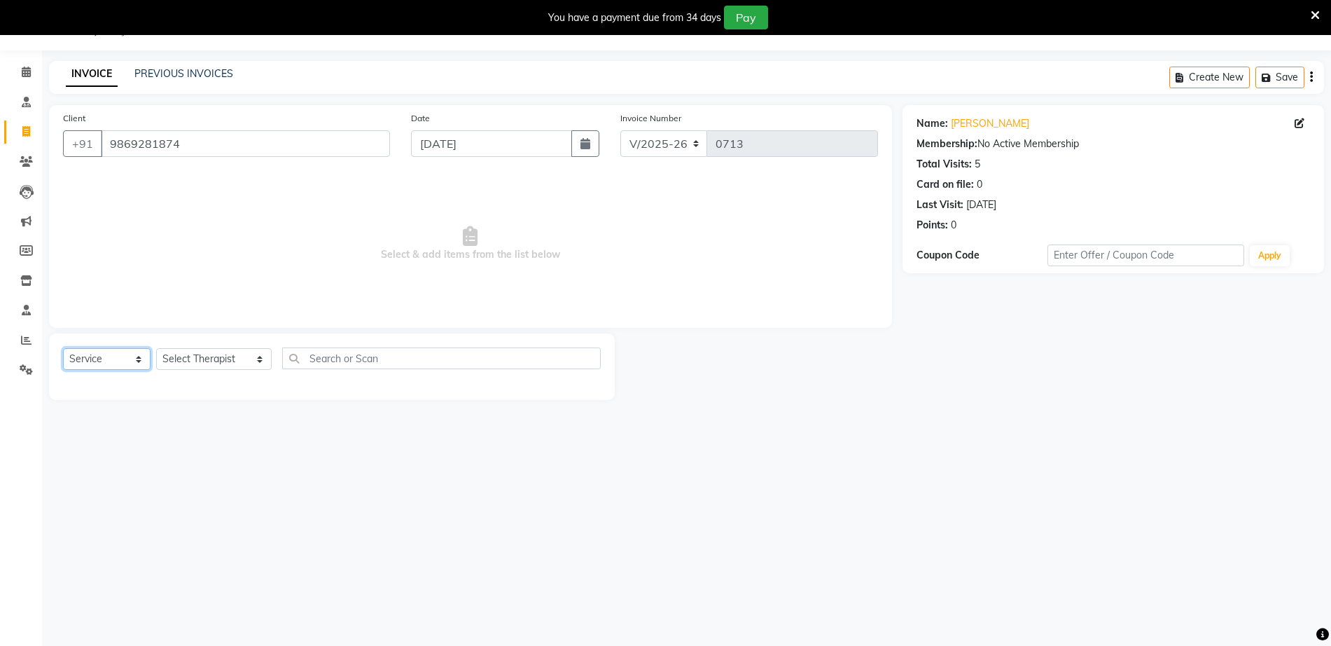
click at [93, 358] on select "Select Service Product Membership Package Voucher Prepaid Gift Card" at bounding box center [107, 359] width 88 height 22
select select "product"
click at [63, 348] on select "Select Service Product Membership Package Voucher Prepaid Gift Card" at bounding box center [107, 359] width 88 height 22
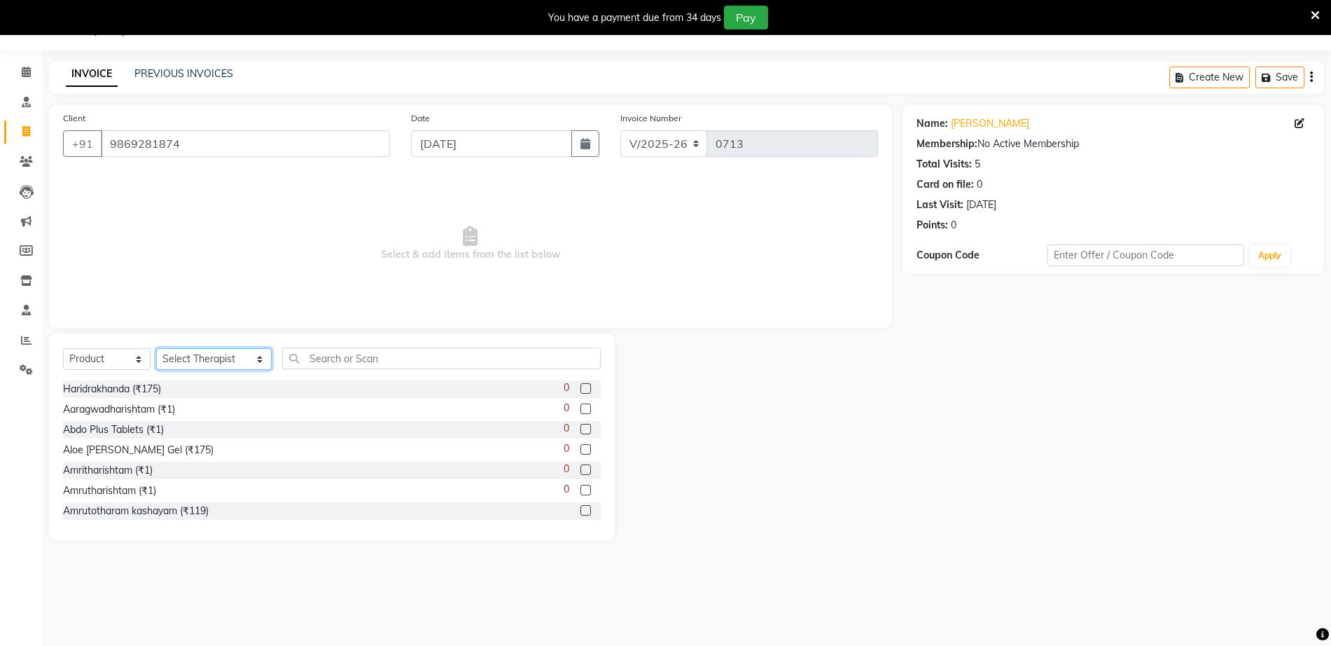
click at [202, 359] on select "Select Therapist Anita Khatke Anjana Surendra Kalyani Avtar Jaiswal Bibina Chan…" at bounding box center [214, 359] width 116 height 22
select select "57051"
click at [156, 348] on select "Select Therapist Anita Khatke Anjana Surendra Kalyani Avtar Jaiswal Bibina Chan…" at bounding box center [214, 359] width 116 height 22
click at [320, 356] on input "text" at bounding box center [441, 358] width 318 height 22
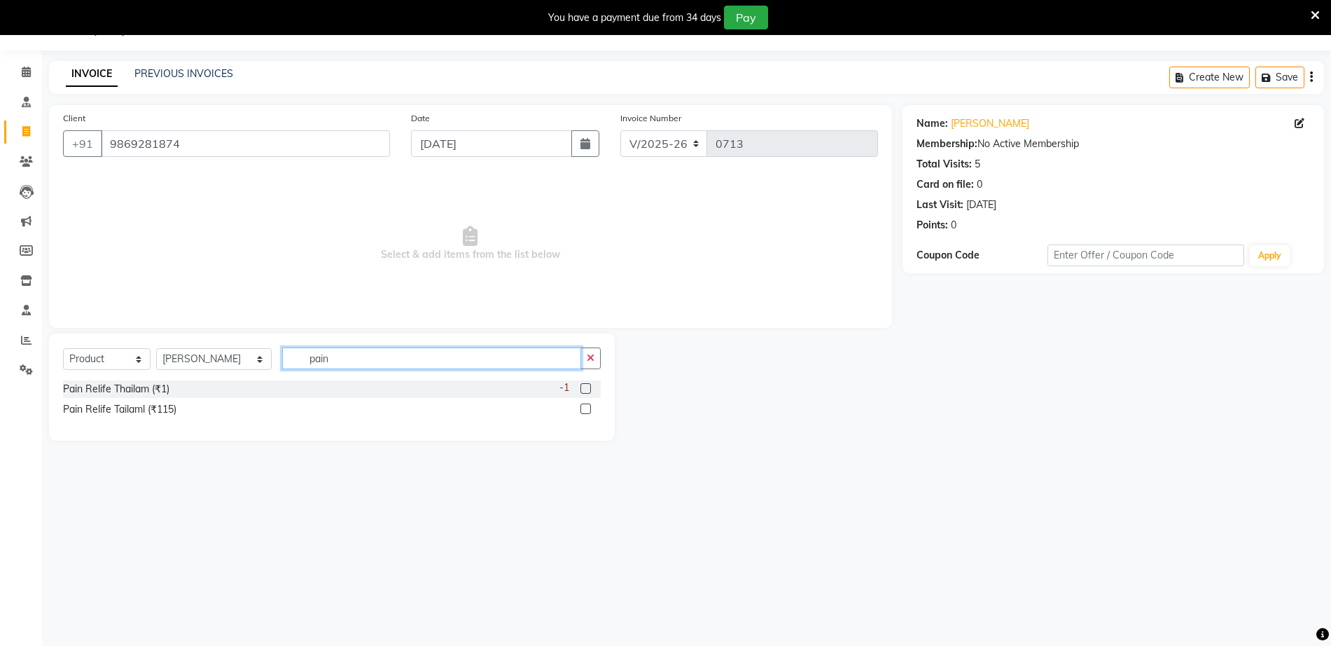
type input "pain"
click at [34, 342] on span at bounding box center [26, 341] width 25 height 16
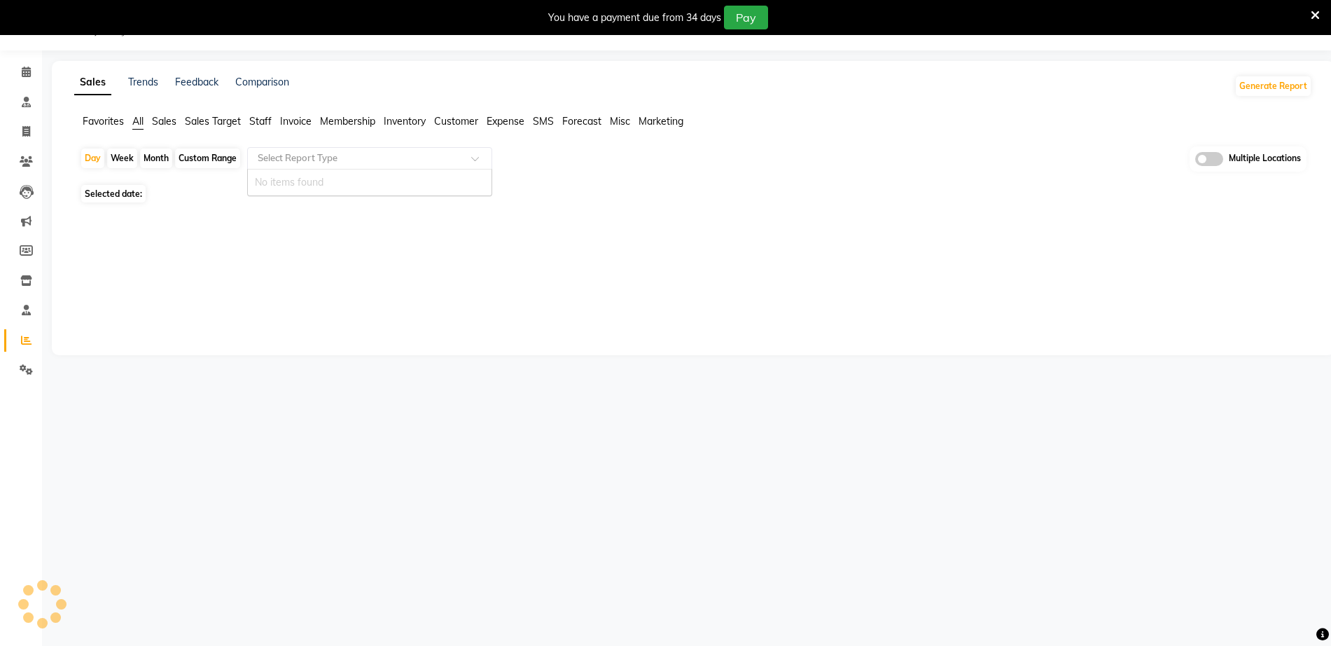
click at [347, 162] on input "text" at bounding box center [356, 158] width 202 height 14
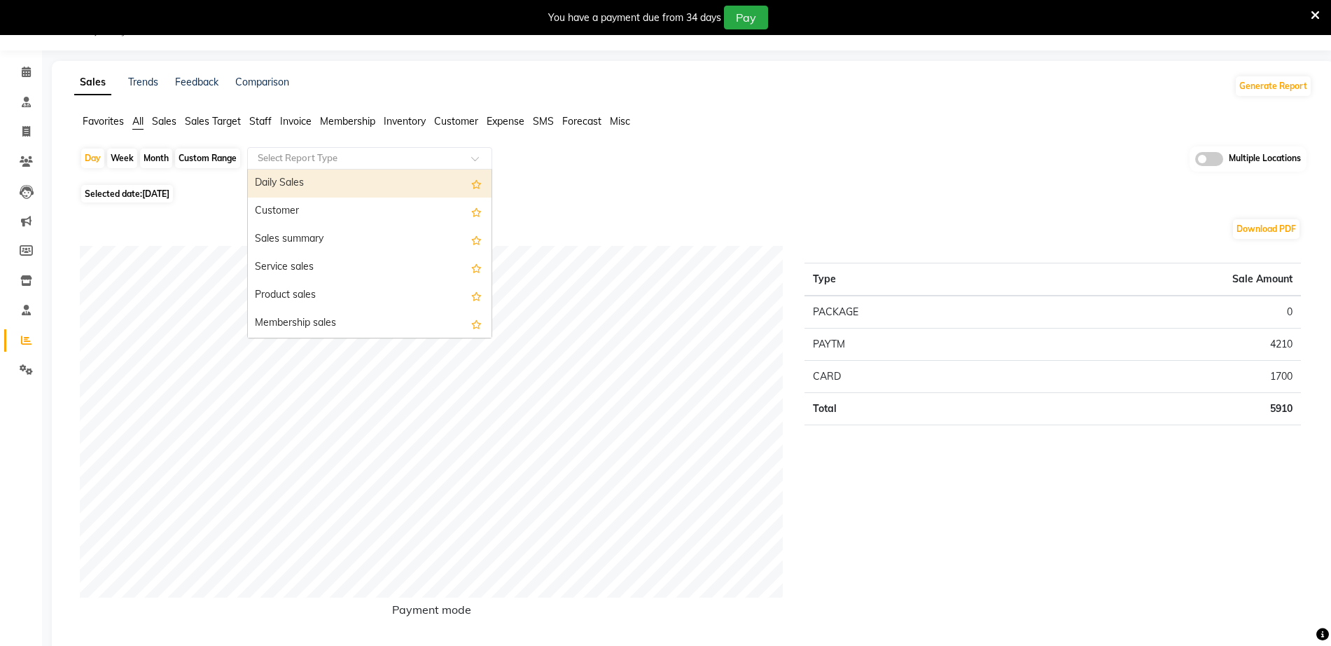
click at [286, 118] on span "Invoice" at bounding box center [296, 121] width 32 height 13
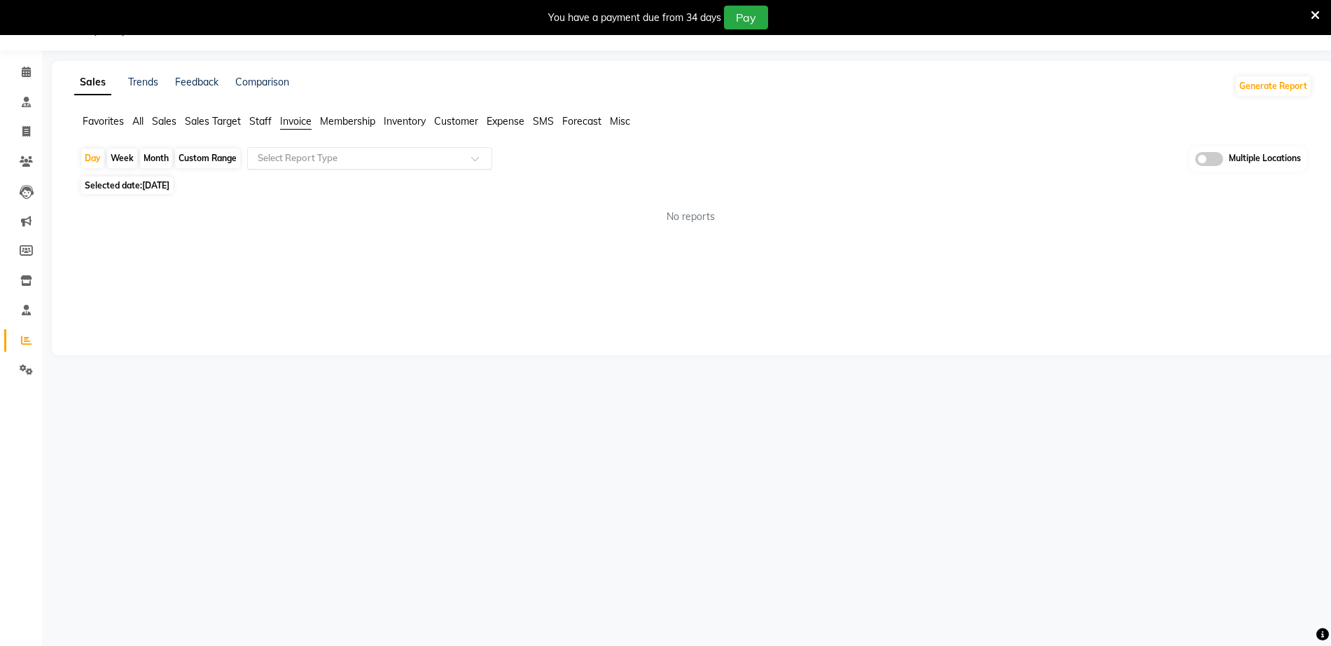
click at [323, 159] on input "text" at bounding box center [356, 158] width 202 height 14
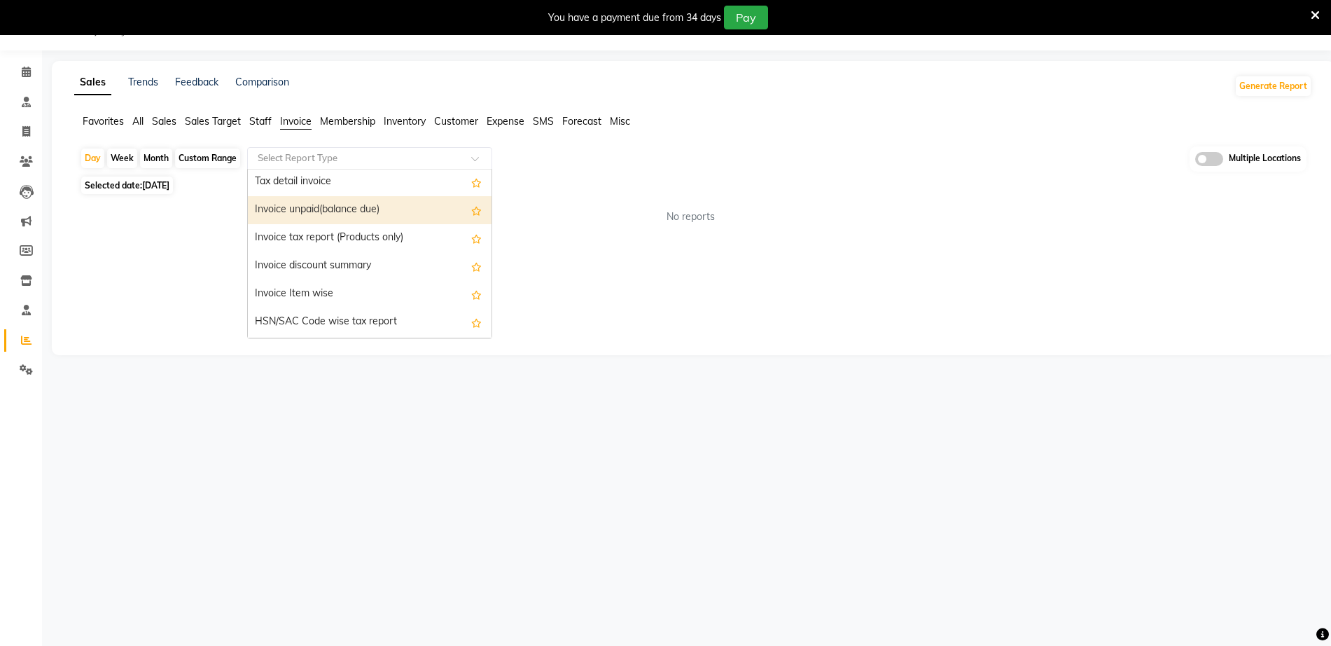
scroll to position [88, 0]
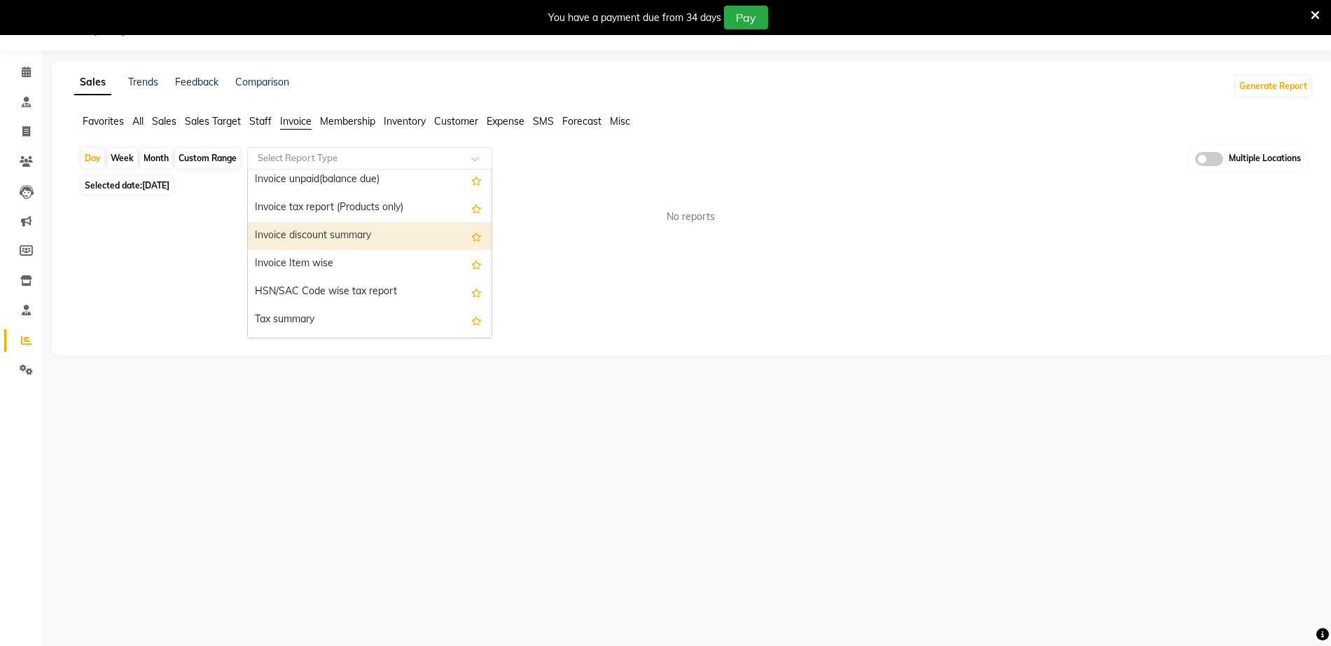
click at [335, 234] on div "Invoice discount summary" at bounding box center [370, 236] width 244 height 28
select select "full_report"
select select "csv"
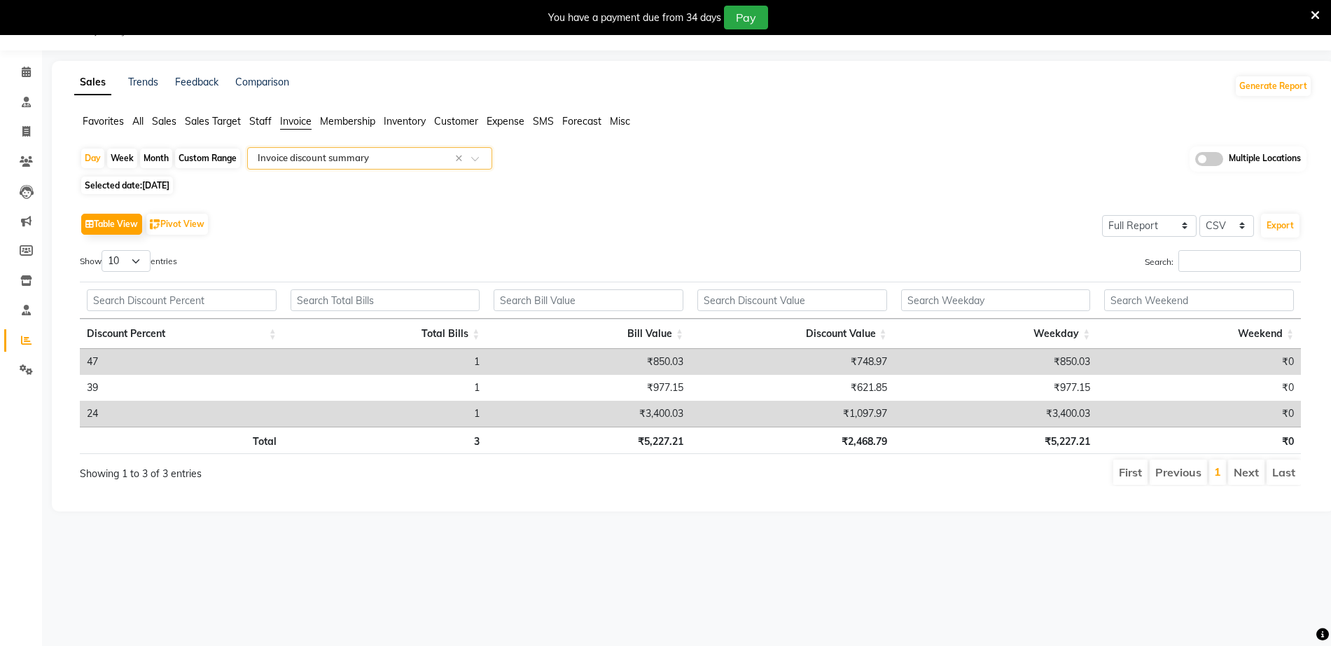
click at [396, 160] on input "text" at bounding box center [356, 158] width 202 height 14
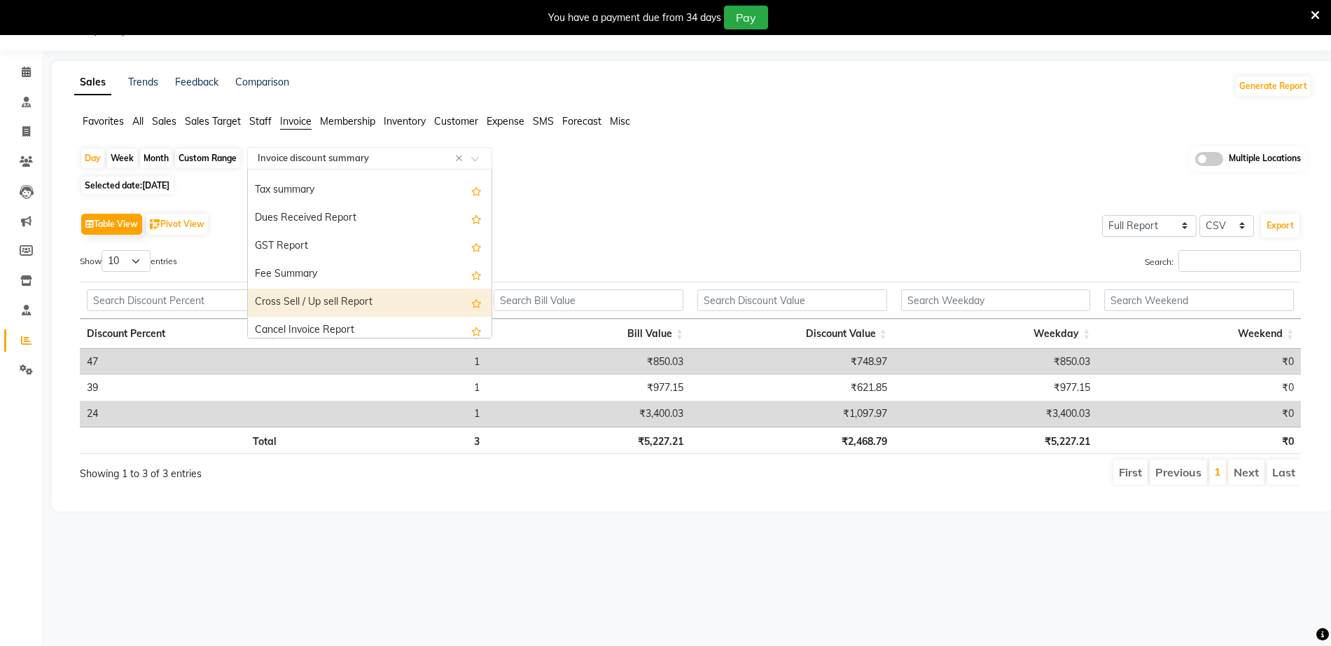
scroll to position [165, 0]
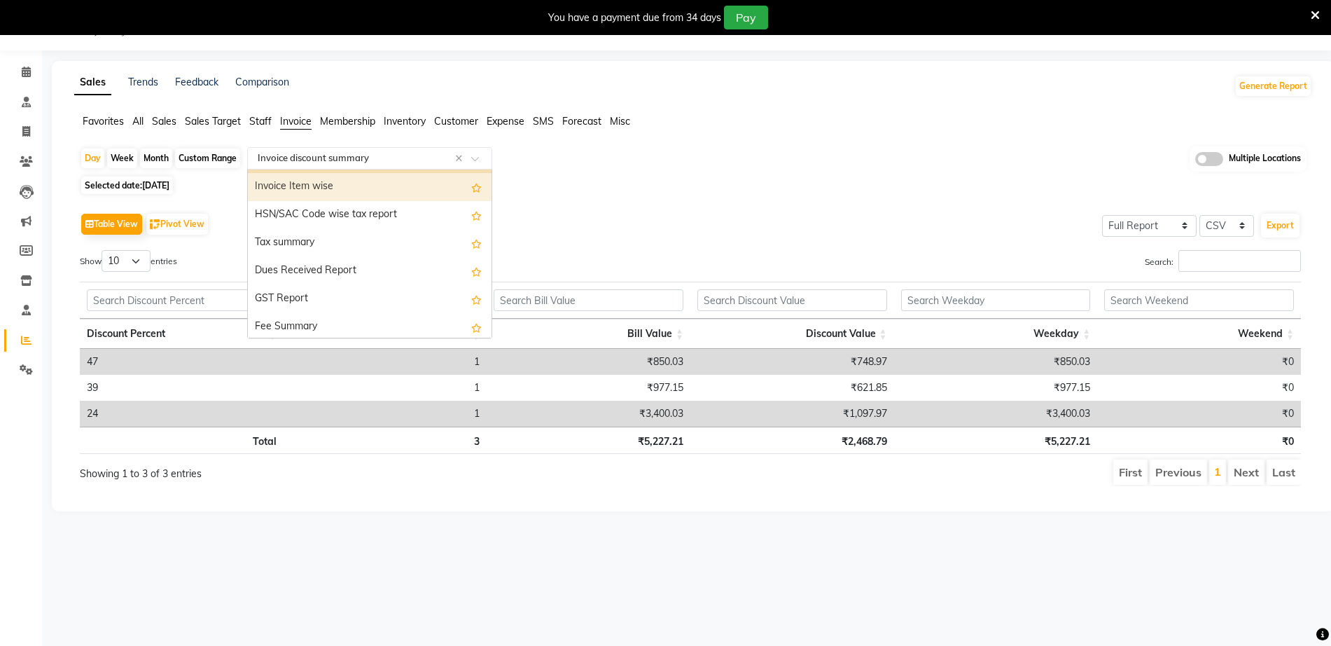
click at [328, 191] on div "Invoice Item wise" at bounding box center [370, 187] width 244 height 28
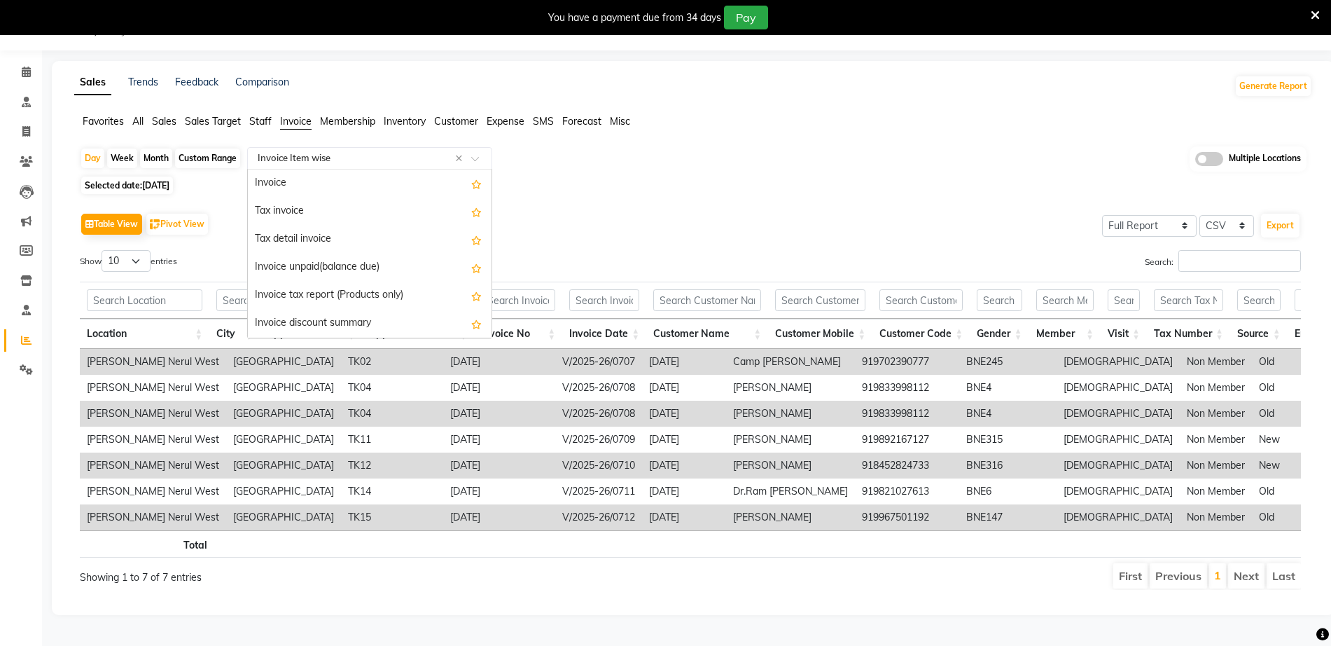
click at [308, 157] on input "text" at bounding box center [356, 158] width 202 height 14
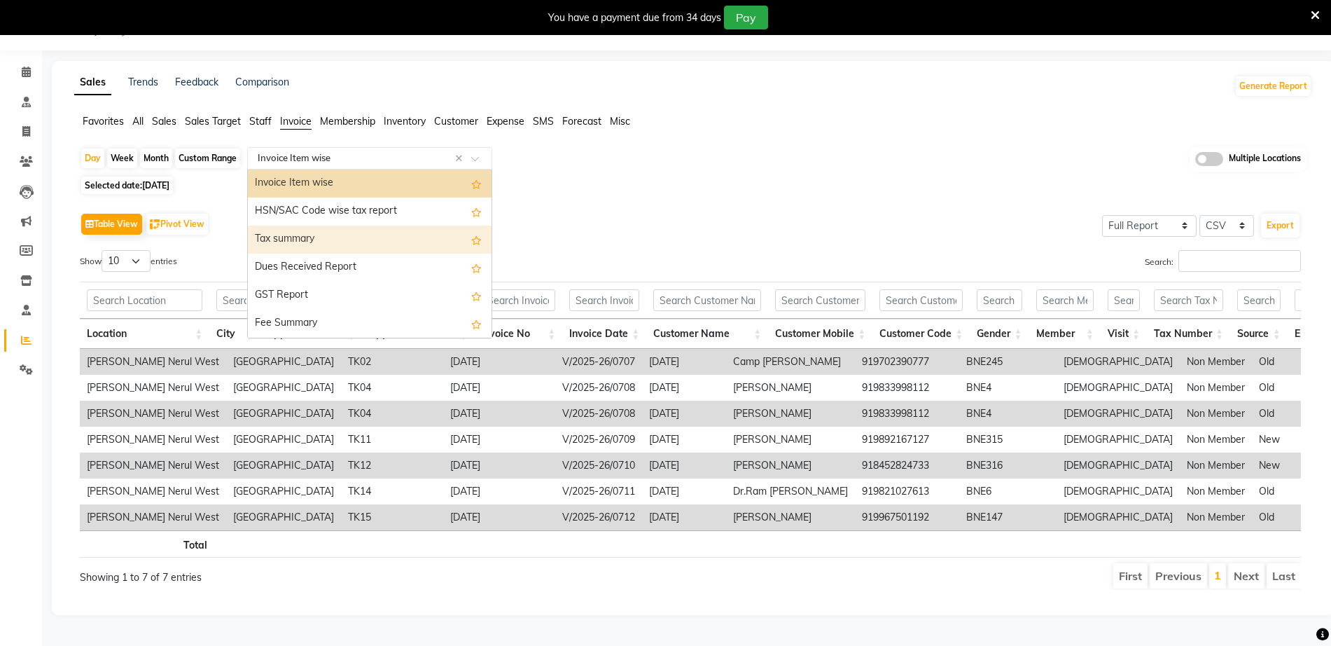
scroll to position [0, 0]
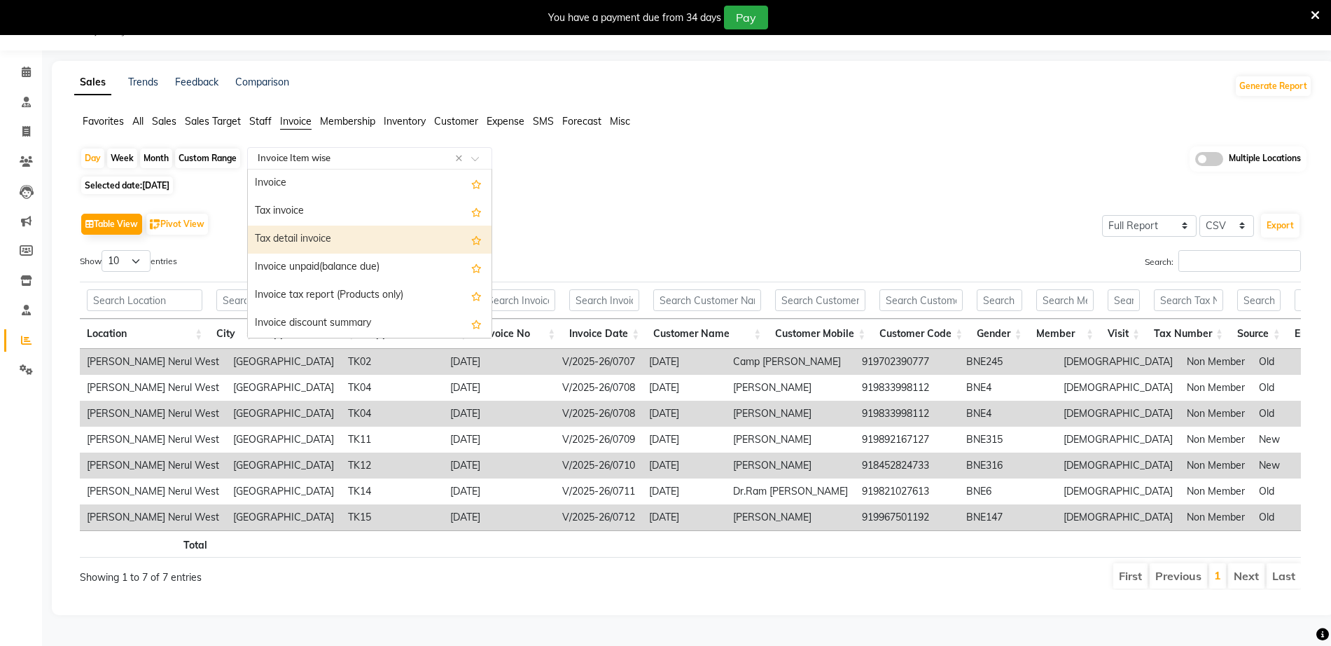
drag, startPoint x: 862, startPoint y: 195, endPoint x: 422, endPoint y: 236, distance: 441.7
click at [860, 195] on div "Day Week Month Custom Range Select Report Type × Invoice Item wise × Invoice Ta…" at bounding box center [693, 373] width 1238 height 455
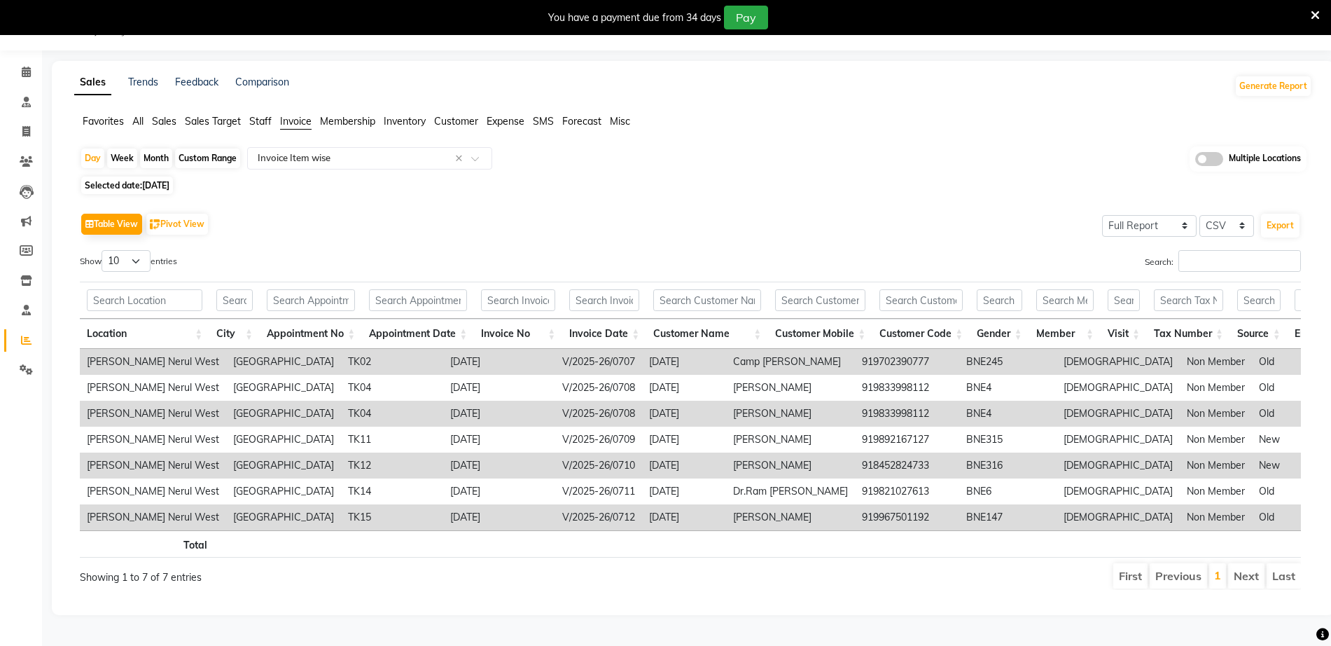
click at [196, 156] on div "Custom Range" at bounding box center [207, 158] width 65 height 20
select select "9"
select select "2025"
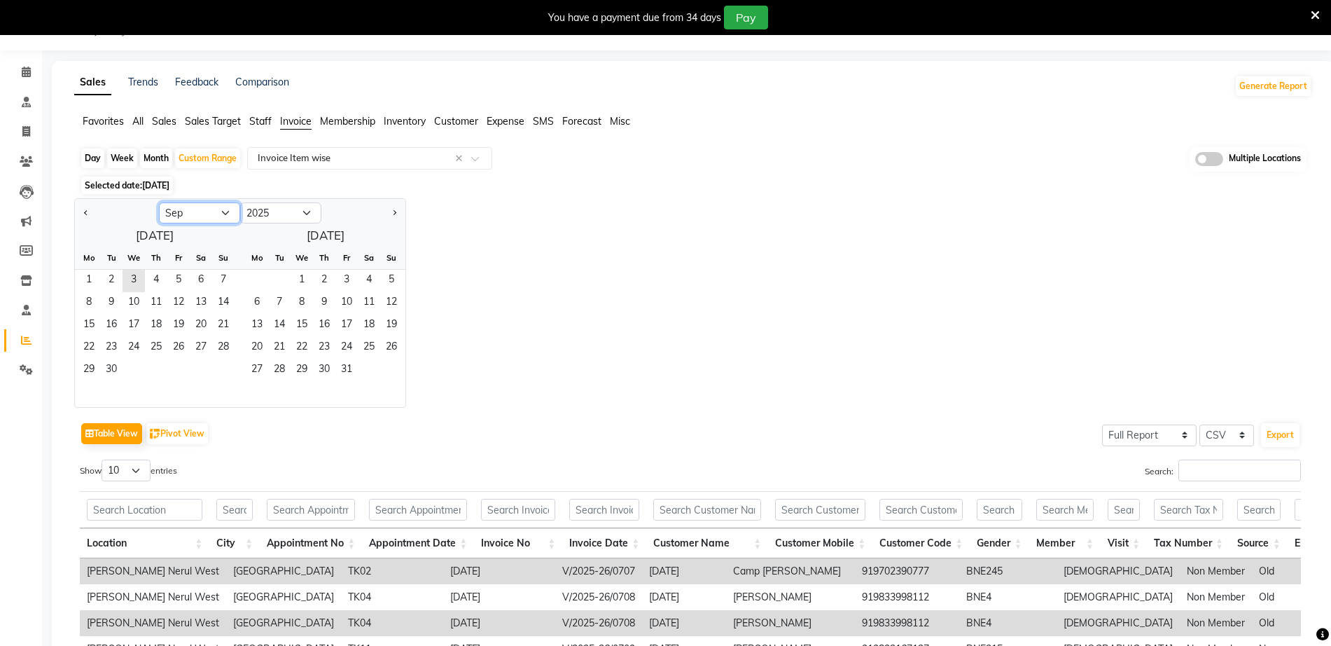
drag, startPoint x: 195, startPoint y: 214, endPoint x: 193, endPoint y: 221, distance: 7.3
click at [195, 214] on select "Jan Feb Mar Apr May Jun Jul Aug Sep Oct Nov Dec" at bounding box center [199, 212] width 81 height 21
select select "8"
click at [159, 202] on select "Jan Feb Mar Apr May Jun Jul Aug Sep Oct Nov Dec" at bounding box center [199, 212] width 81 height 21
click at [175, 275] on span "1" at bounding box center [178, 281] width 22 height 22
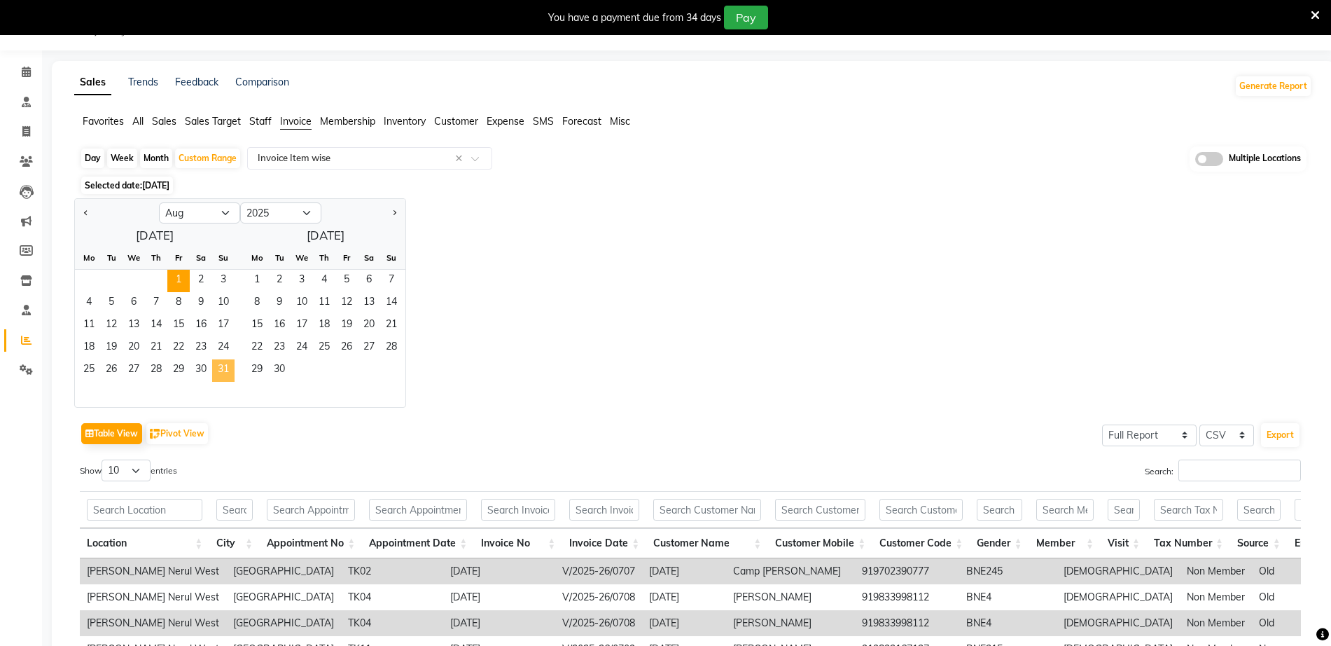
click at [224, 363] on span "31" at bounding box center [223, 370] width 22 height 22
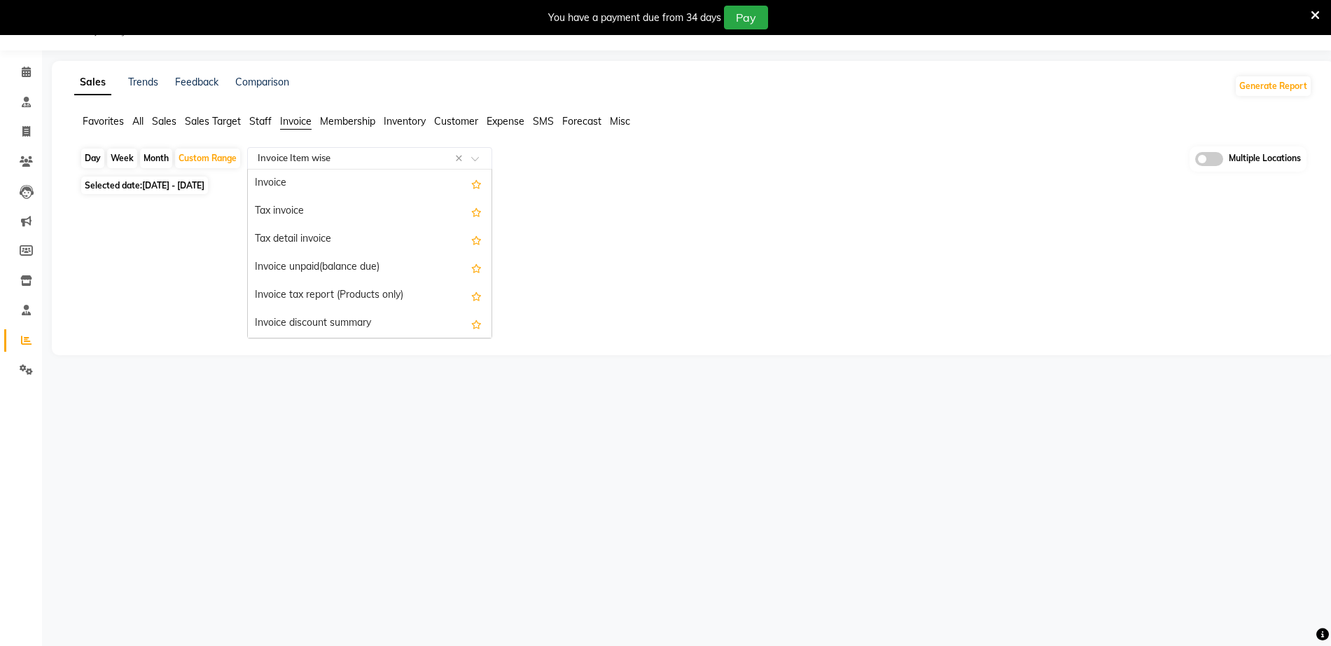
click at [329, 165] on div "Select Report Type × Invoice Item wise ×" at bounding box center [369, 158] width 245 height 22
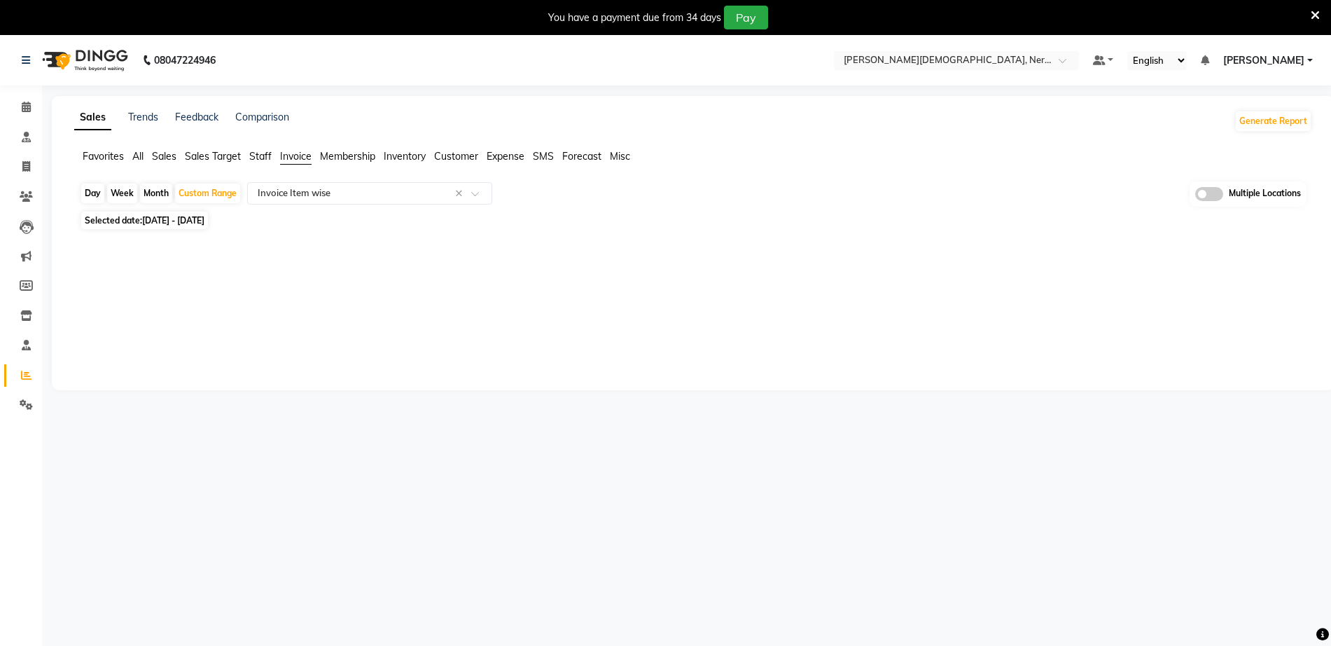
drag, startPoint x: 933, startPoint y: 173, endPoint x: 1006, endPoint y: 34, distance: 157.6
click at [933, 162] on div "Favorites All Sales Sales Target Staff Invoice Membership Inventory Customer Ex…" at bounding box center [693, 162] width 1259 height 27
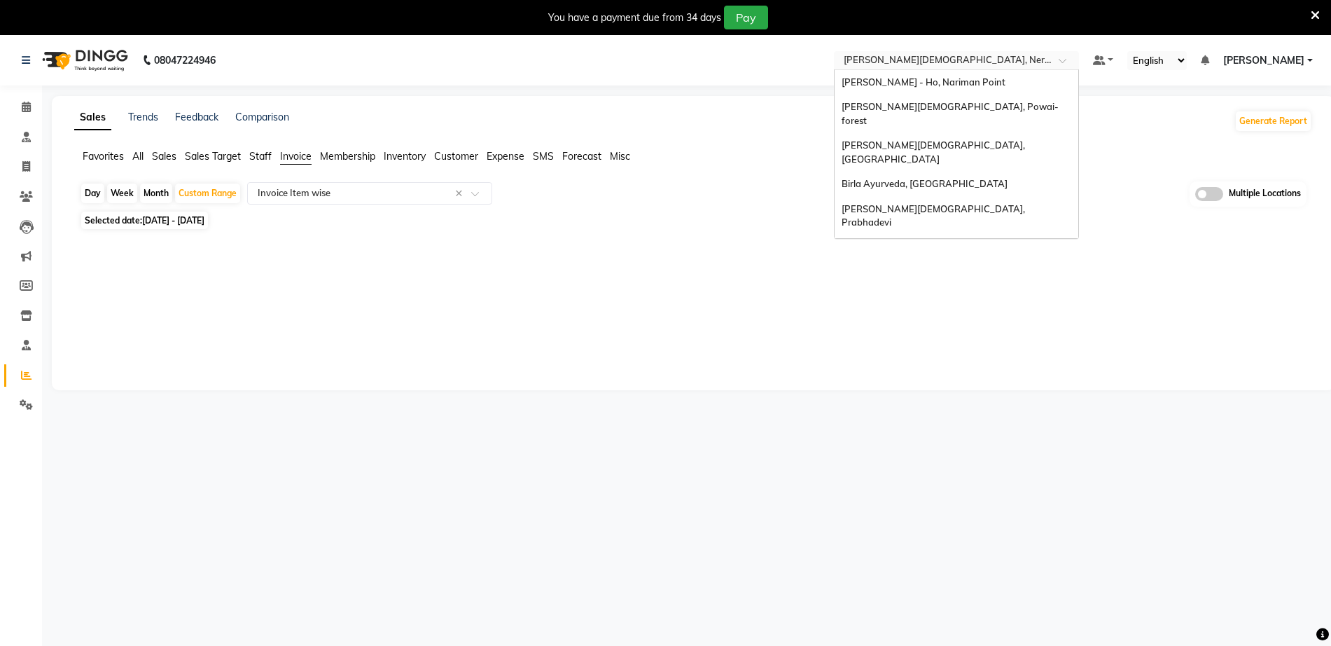
click at [1008, 67] on input "text" at bounding box center [942, 62] width 203 height 14
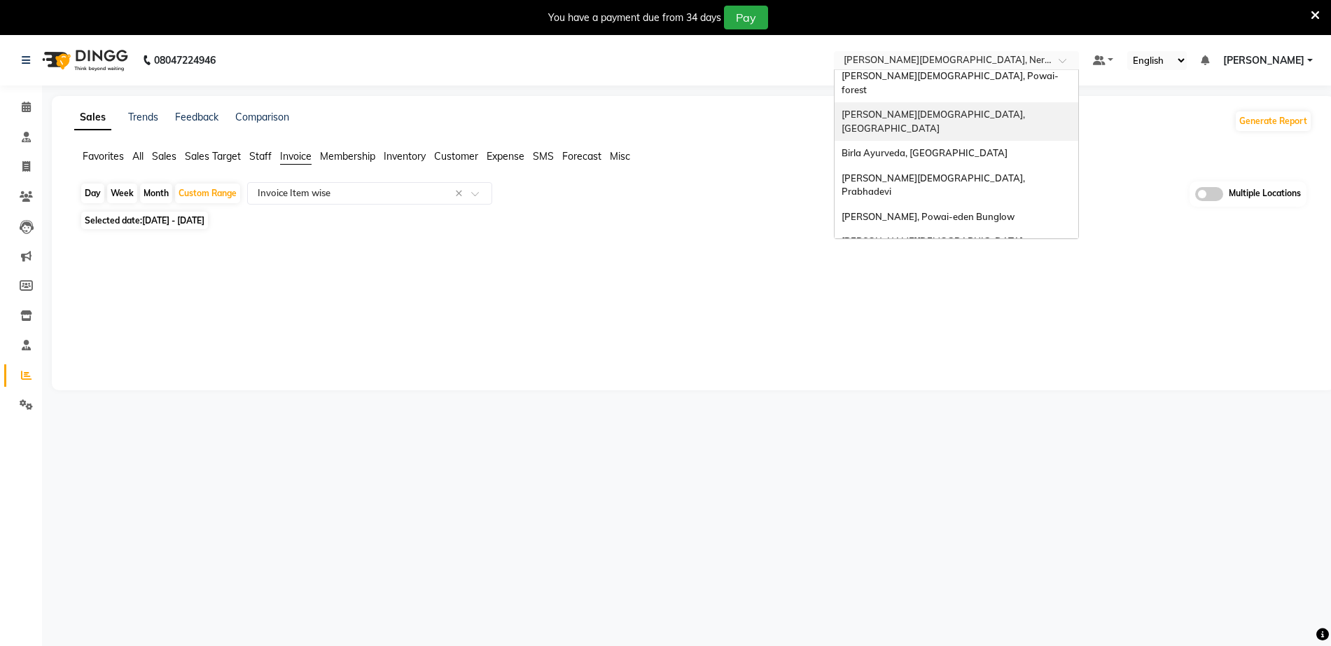
click at [980, 102] on div "Birla Ayurveda, Thane West" at bounding box center [957, 121] width 244 height 39
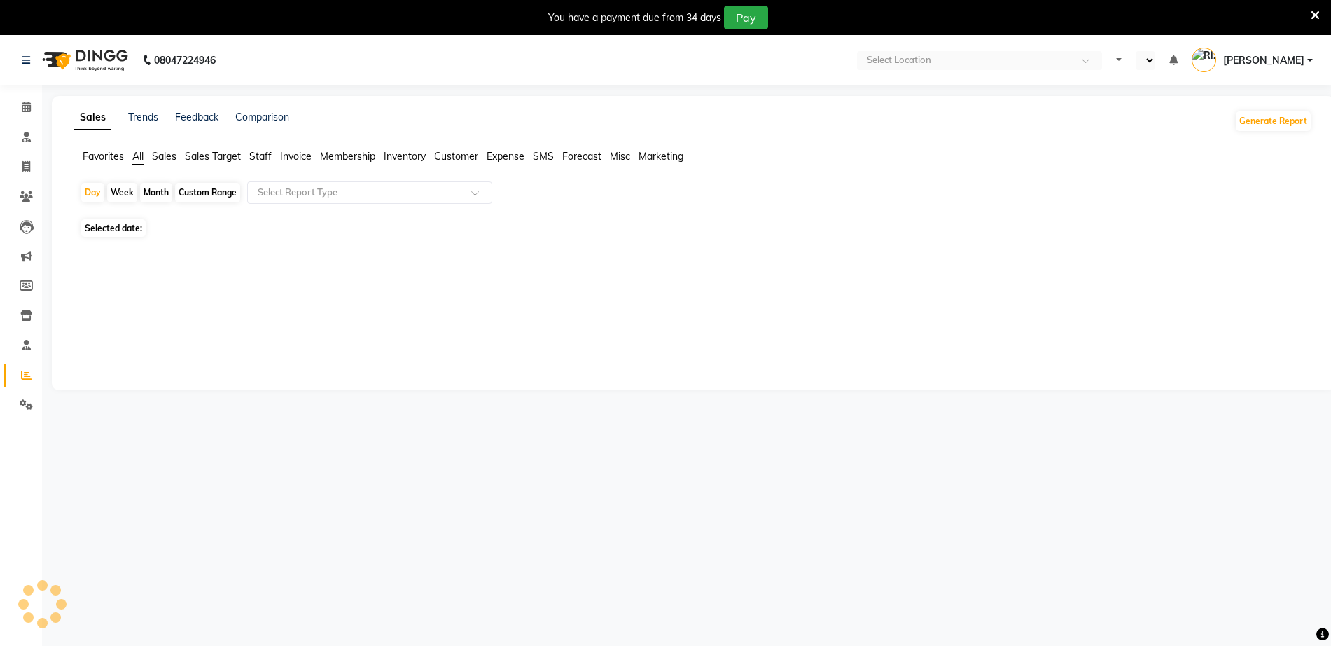
select select "en"
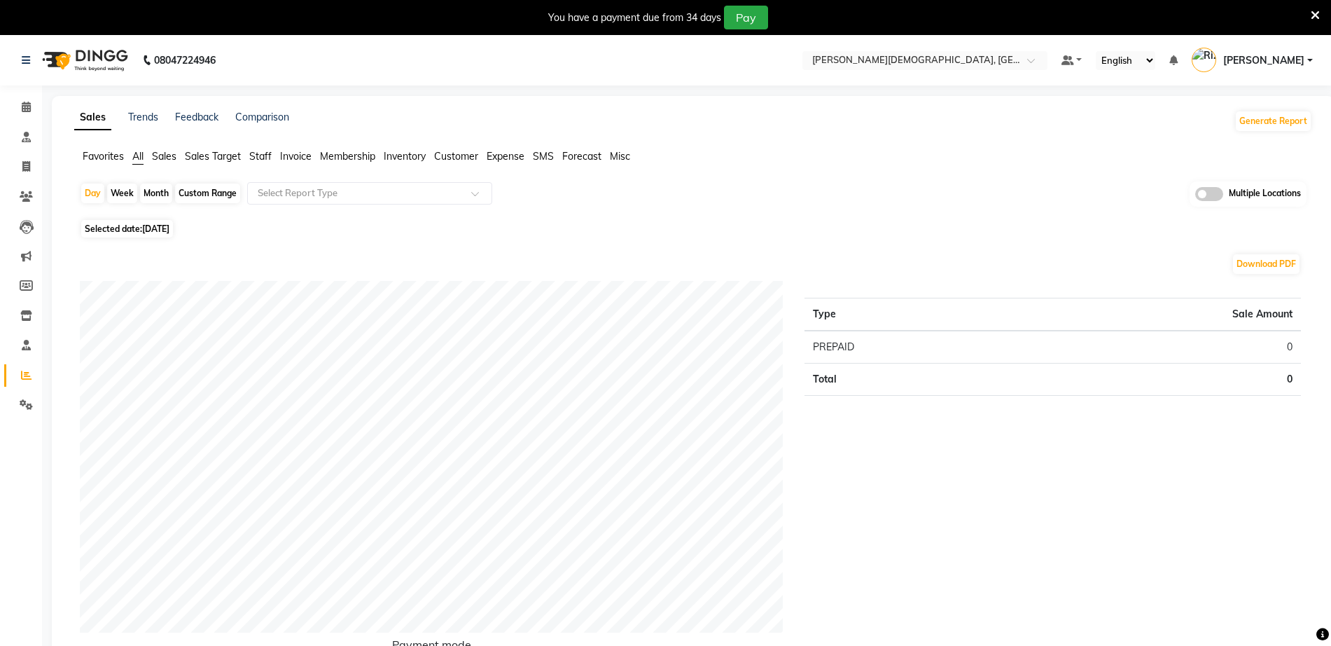
click at [298, 155] on span "Invoice" at bounding box center [296, 156] width 32 height 13
click at [214, 192] on div "Custom Range" at bounding box center [207, 193] width 65 height 20
select select "9"
select select "2025"
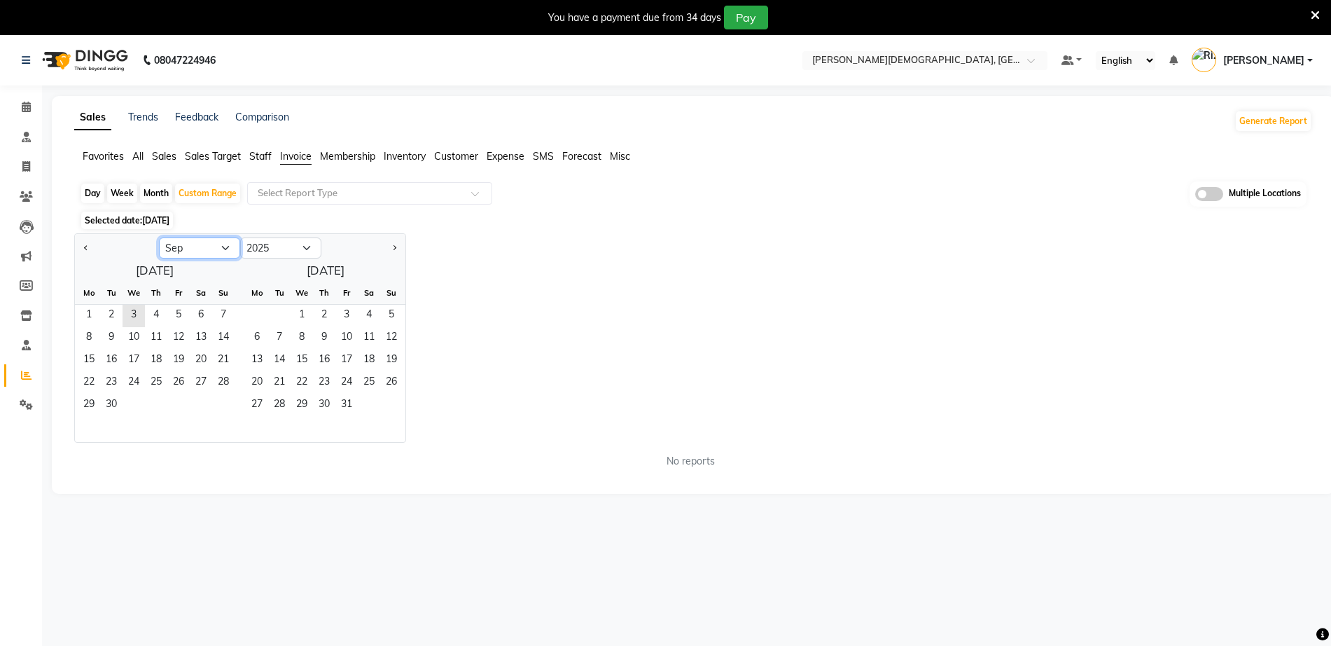
click at [195, 248] on select "Jan Feb Mar Apr May Jun [DATE] Aug Sep Oct Nov Dec" at bounding box center [199, 247] width 81 height 21
select select "8"
click at [159, 237] on select "Jan Feb Mar Apr May Jun [DATE] Aug Sep Oct Nov Dec" at bounding box center [199, 247] width 81 height 21
drag, startPoint x: 177, startPoint y: 317, endPoint x: 217, endPoint y: 387, distance: 80.6
click at [176, 319] on span "1" at bounding box center [178, 316] width 22 height 22
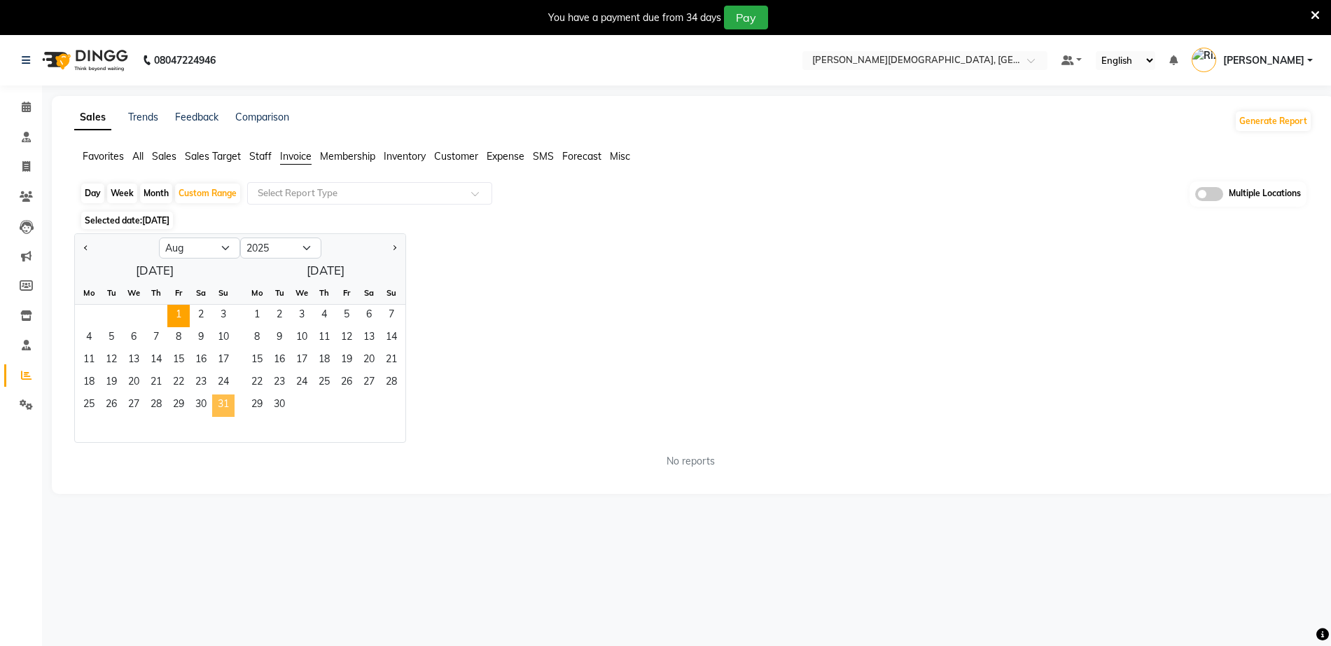
click at [228, 403] on span "31" at bounding box center [223, 405] width 22 height 22
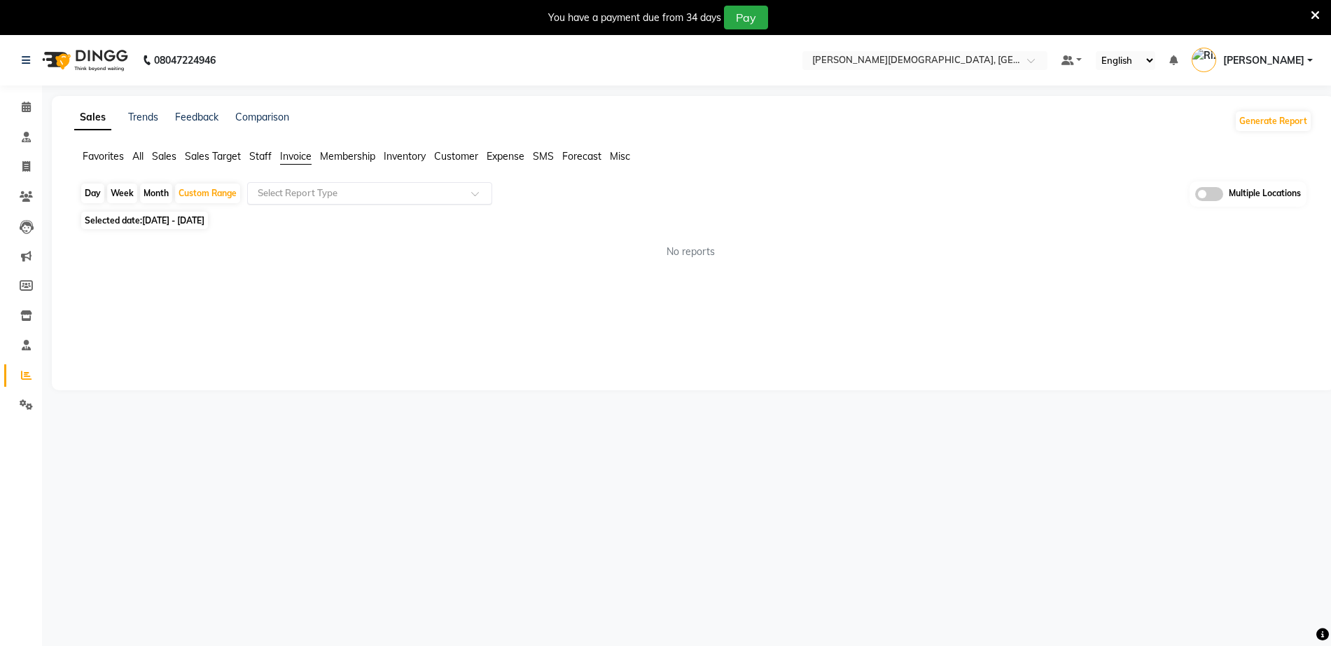
click at [326, 193] on input "text" at bounding box center [356, 193] width 202 height 14
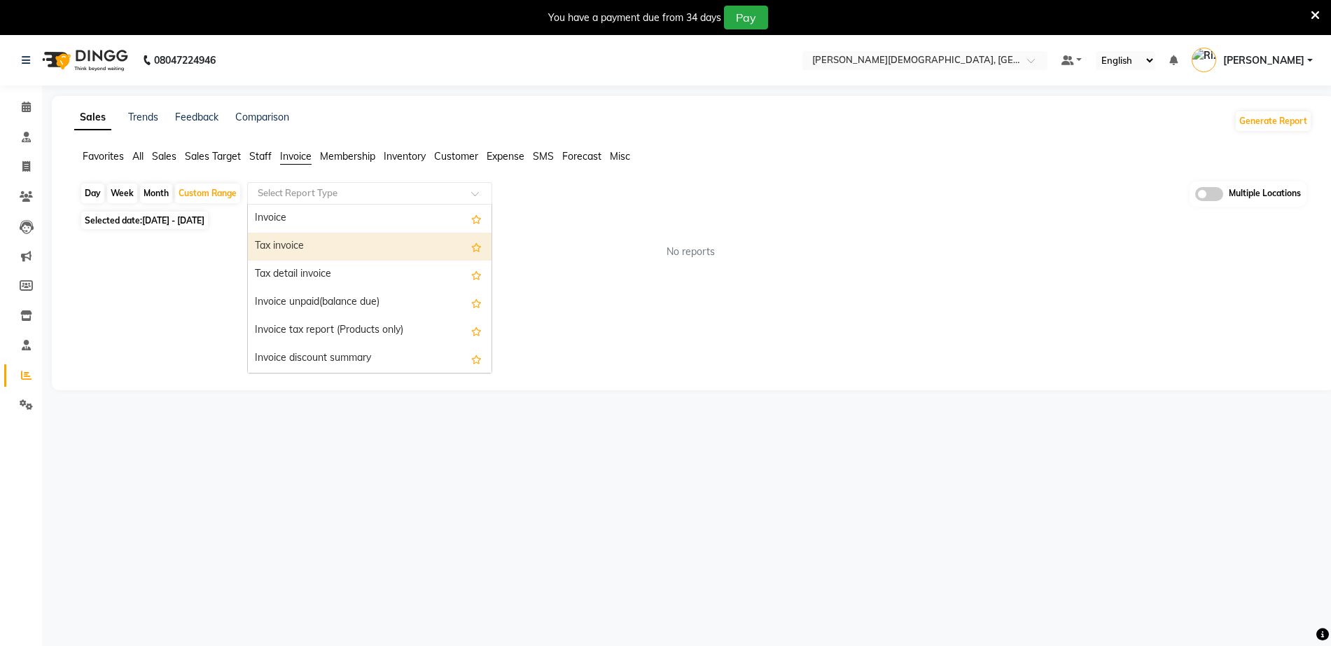
scroll to position [88, 0]
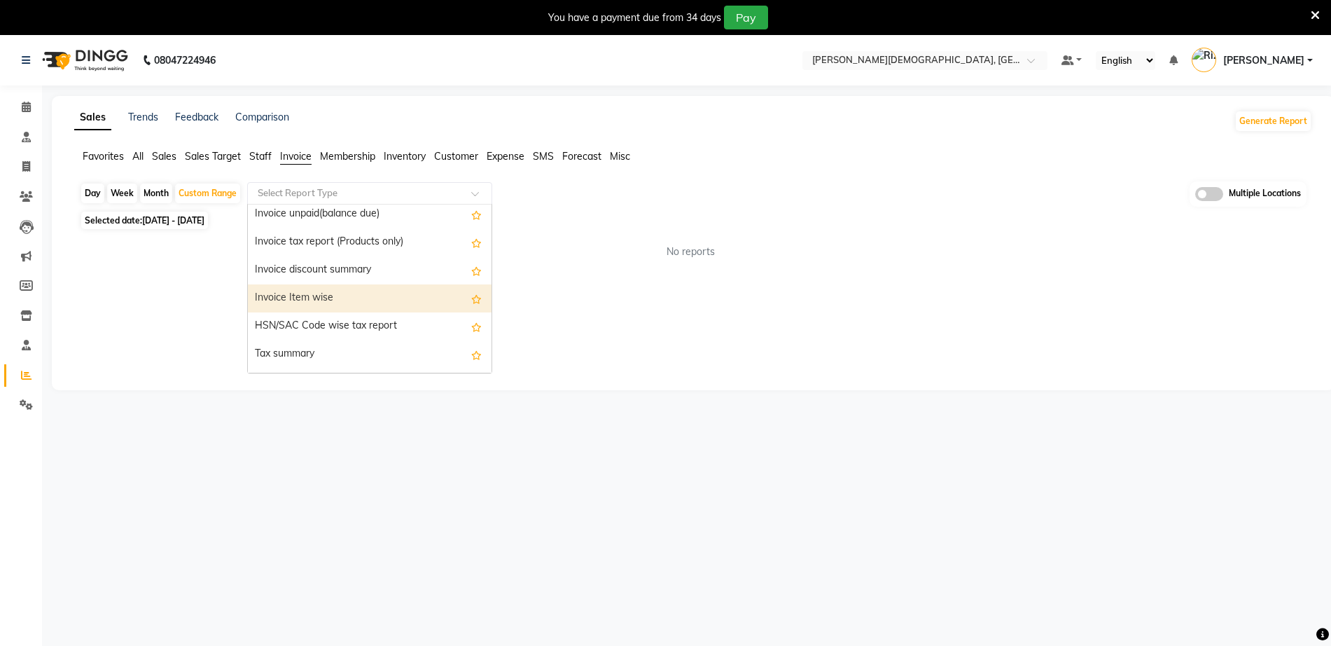
click at [360, 299] on div "Invoice Item wise" at bounding box center [370, 298] width 244 height 28
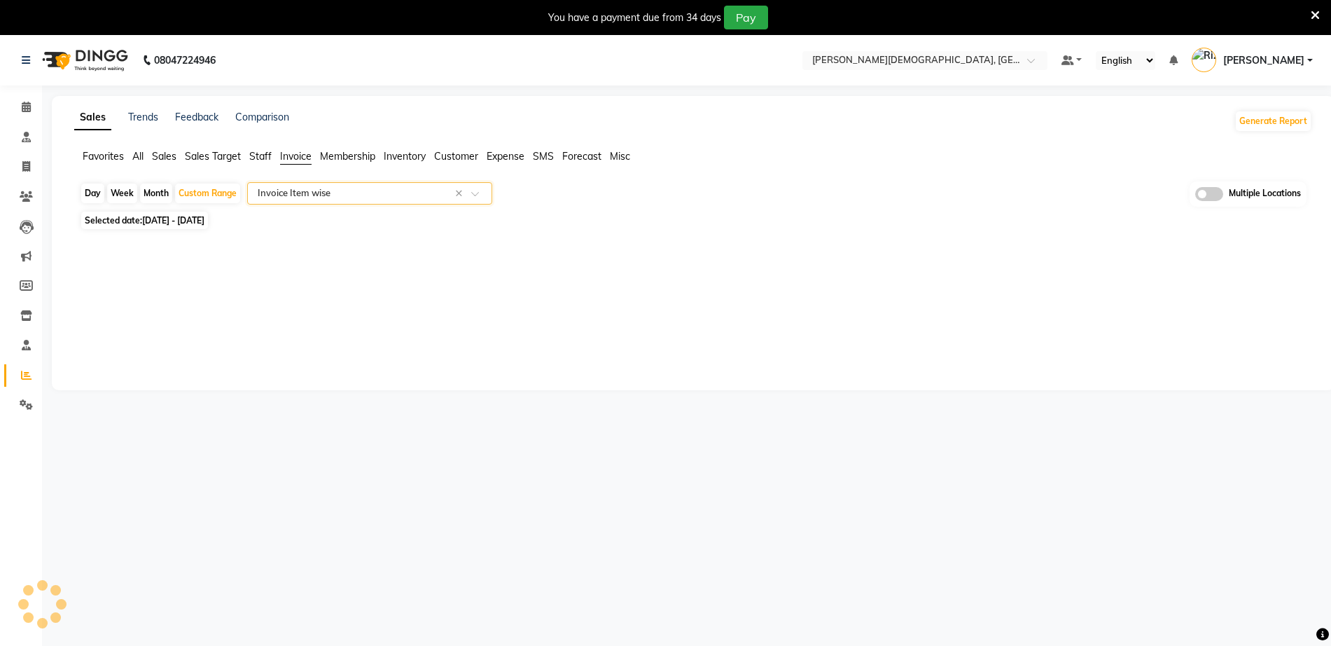
select select "full_report"
select select "csv"
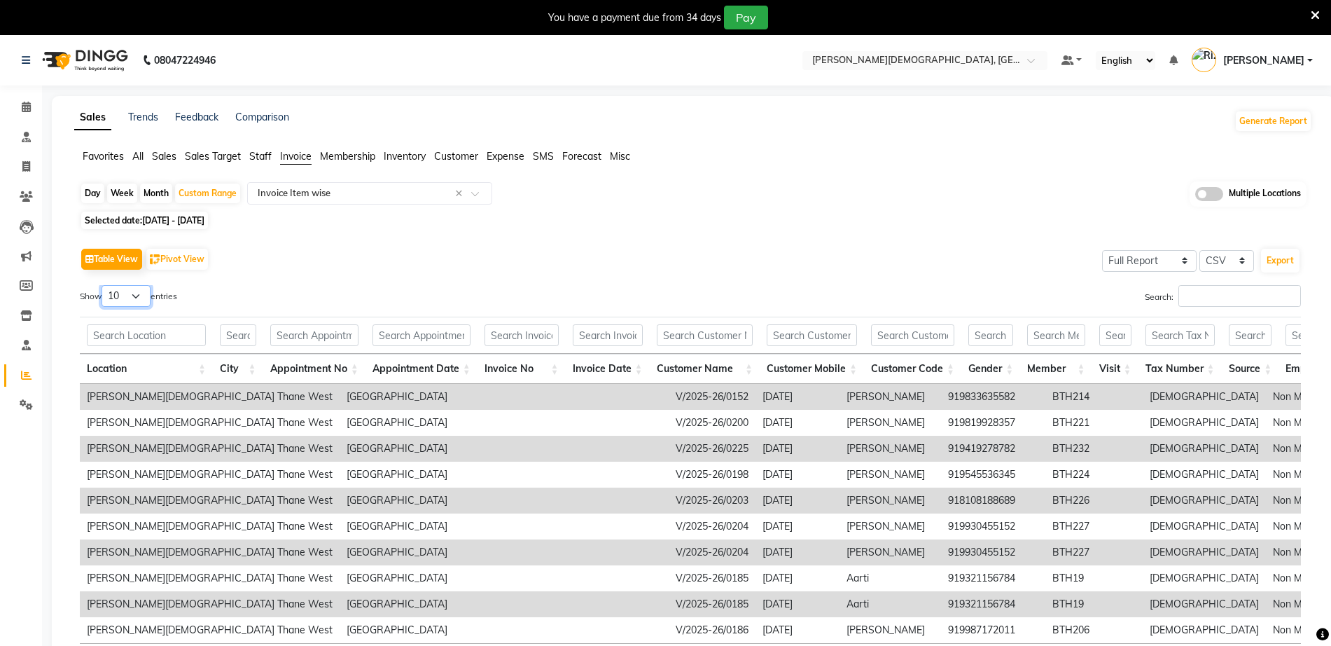
drag, startPoint x: 137, startPoint y: 294, endPoint x: 137, endPoint y: 302, distance: 7.7
click at [137, 298] on select "10 25 50 100" at bounding box center [126, 296] width 49 height 22
select select "100"
click at [104, 285] on select "10 25 50 100" at bounding box center [126, 296] width 49 height 22
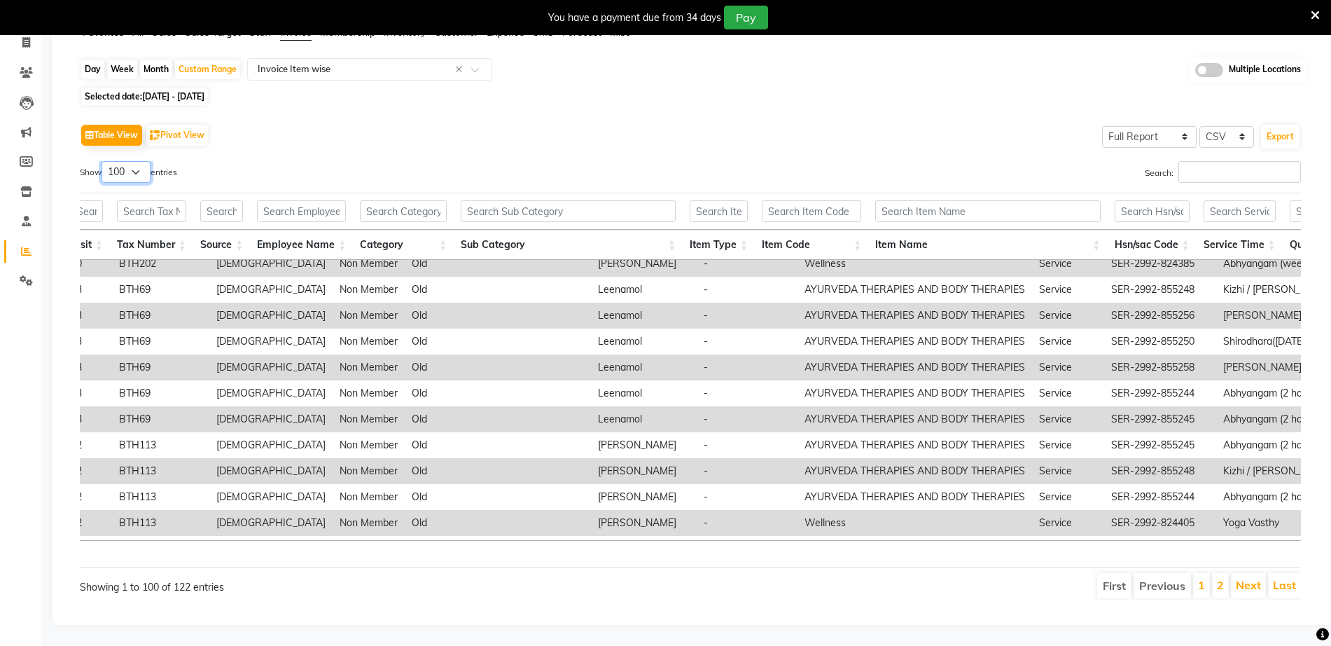
scroll to position [350, 1034]
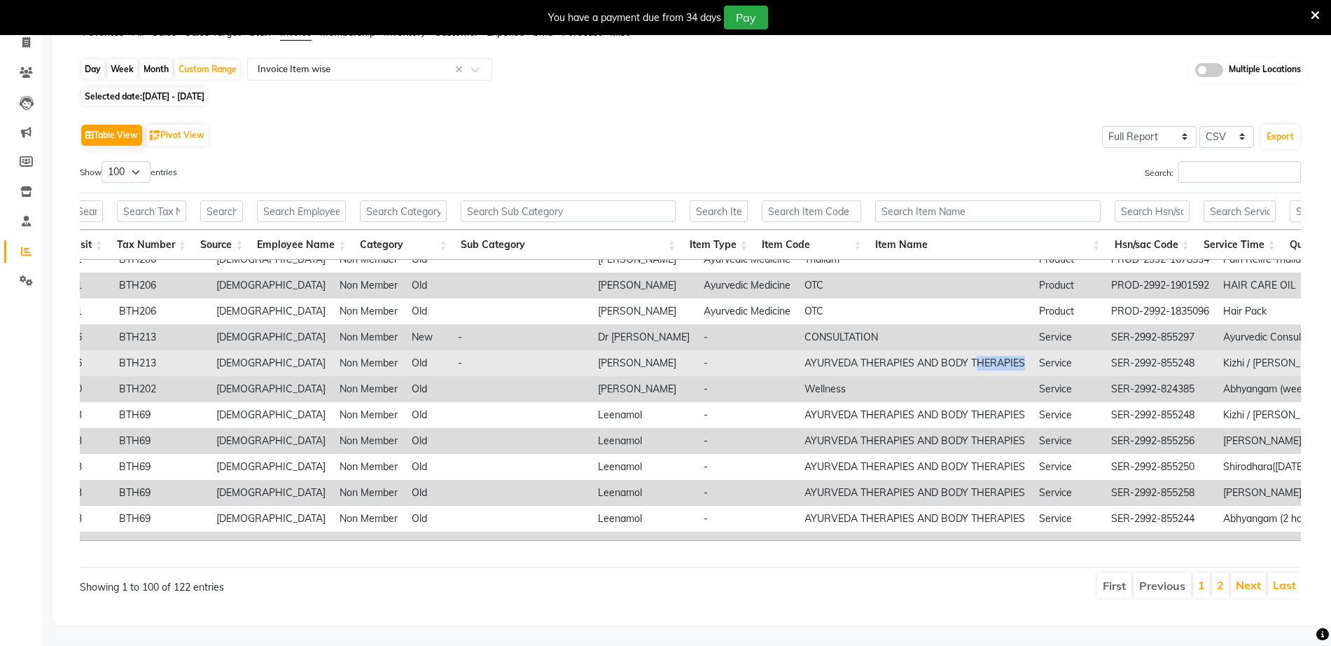
drag, startPoint x: 634, startPoint y: 347, endPoint x: 681, endPoint y: 350, distance: 47.1
click at [798, 350] on td "AYURVEDA THERAPIES AND BODY THERAPIES" at bounding box center [915, 363] width 235 height 26
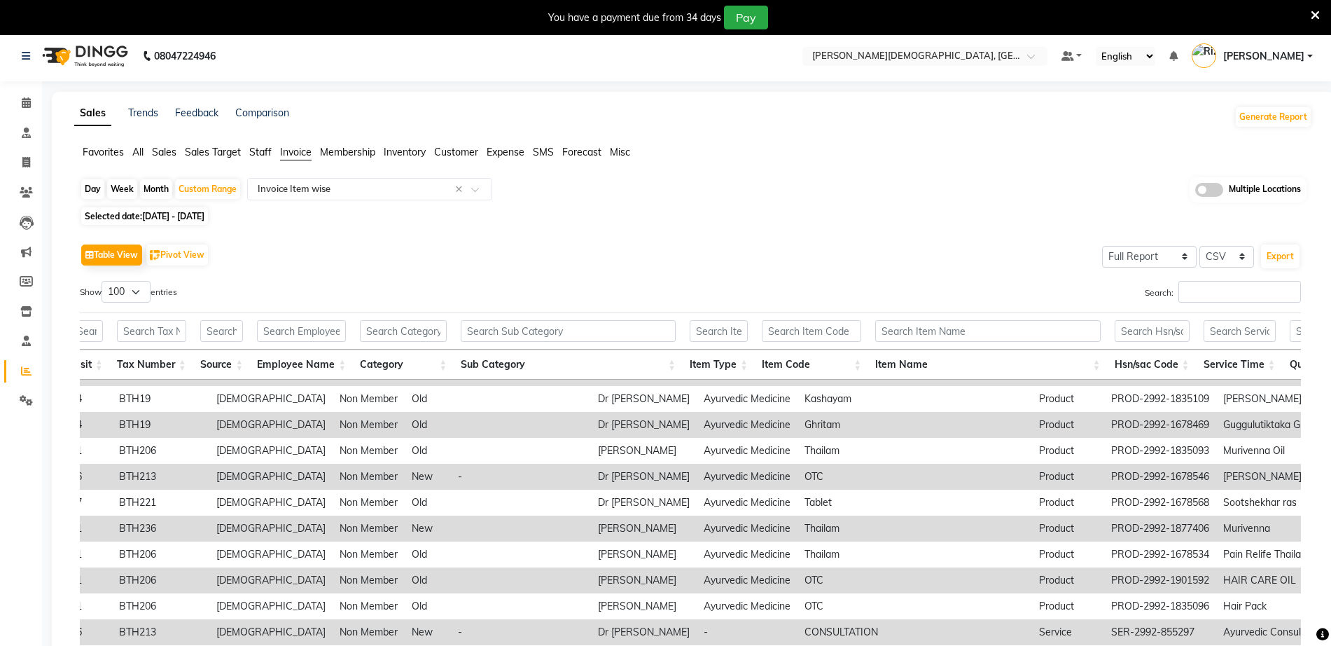
scroll to position [0, 0]
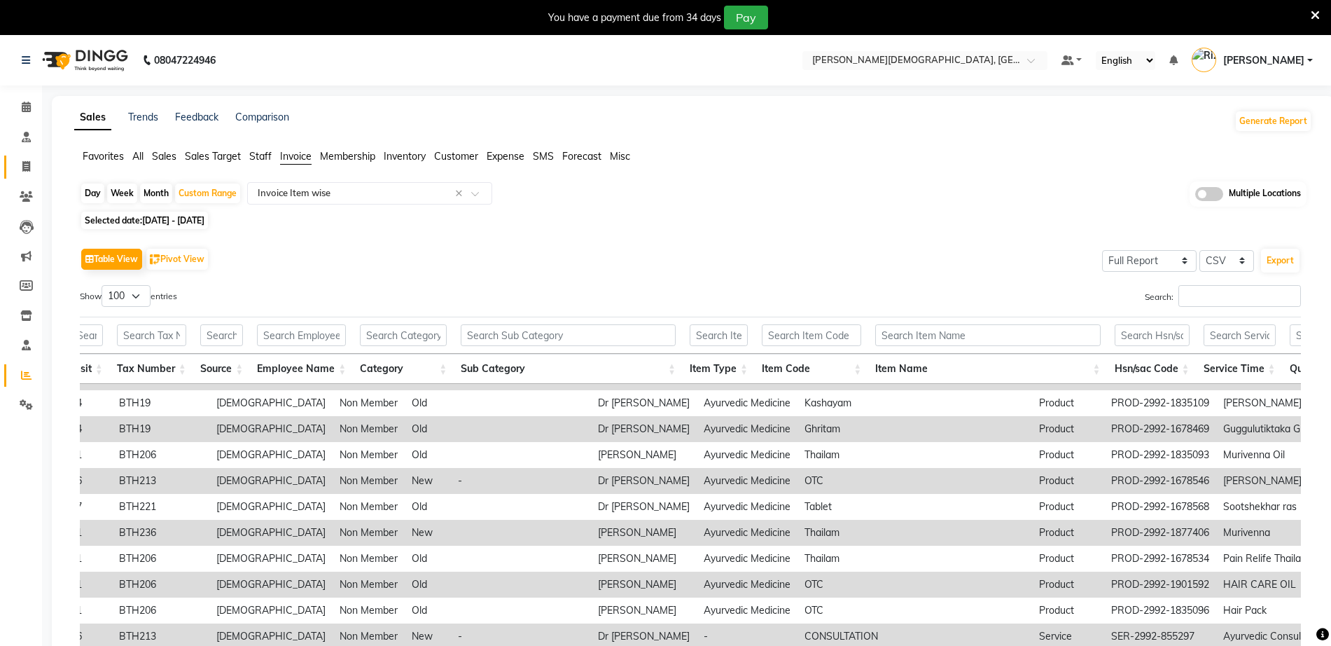
click at [28, 161] on icon at bounding box center [26, 166] width 8 height 11
select select "service"
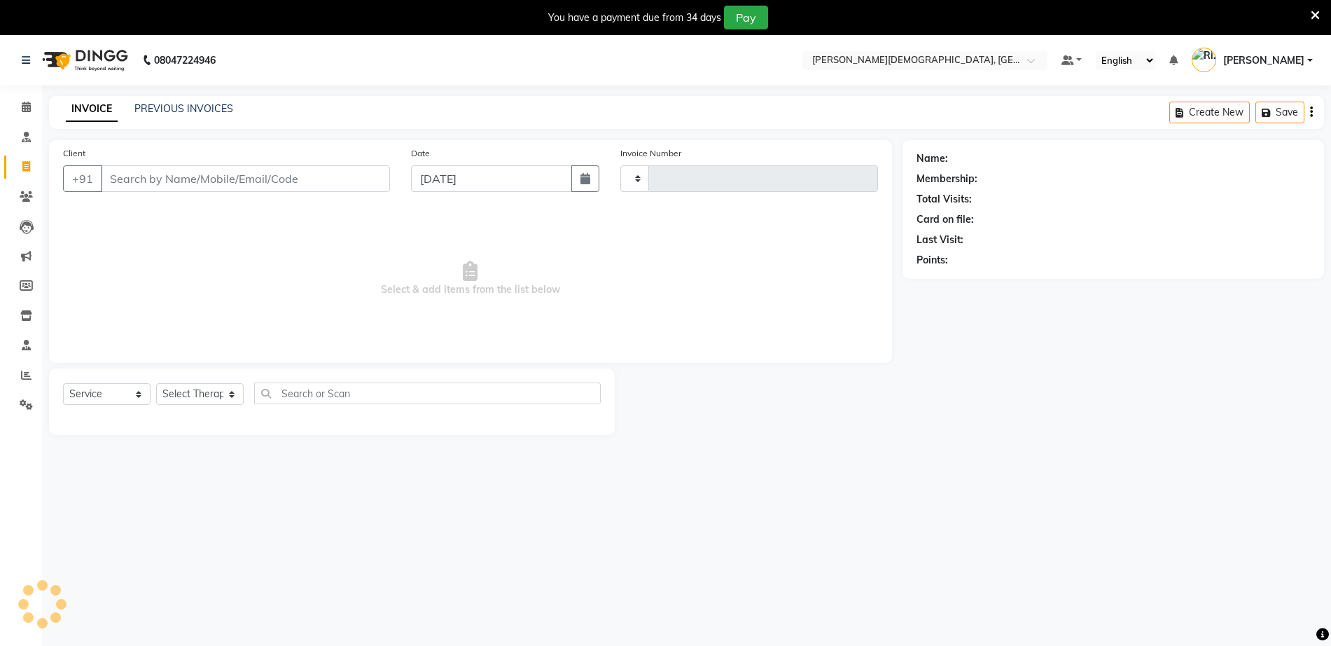
click at [259, 184] on input "Client" at bounding box center [245, 178] width 289 height 27
type input "0275"
select select "6810"
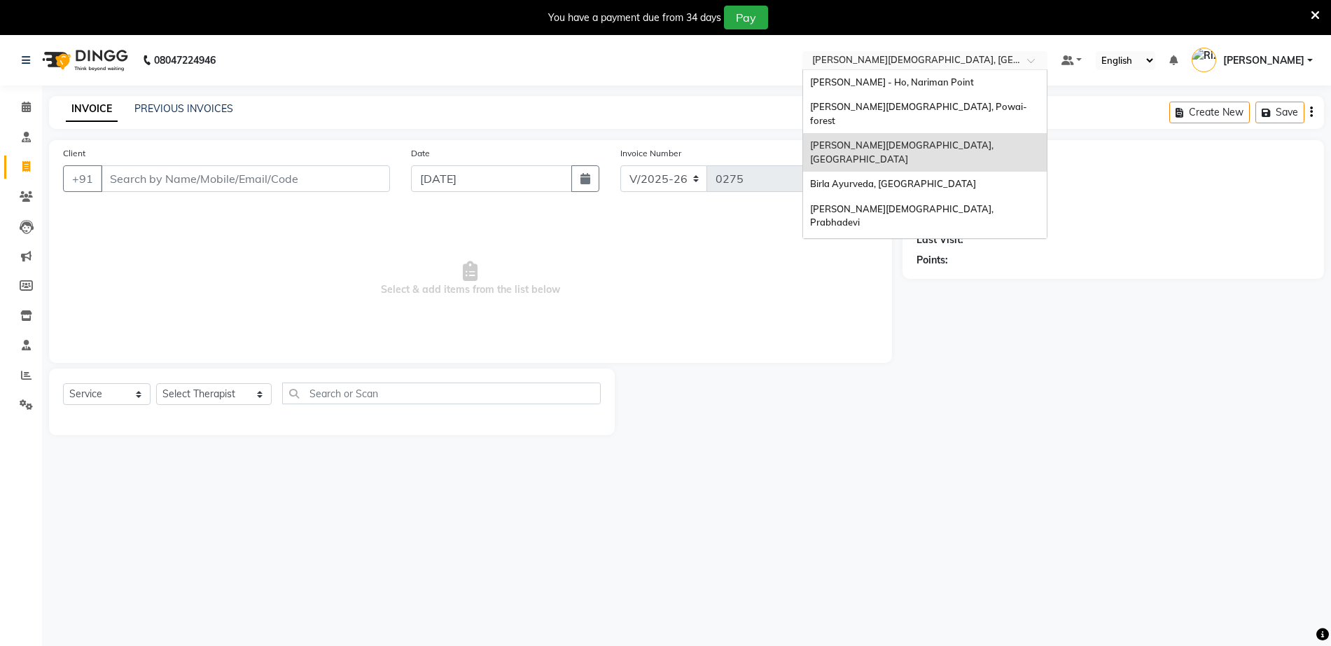
click at [903, 63] on input "text" at bounding box center [911, 62] width 203 height 14
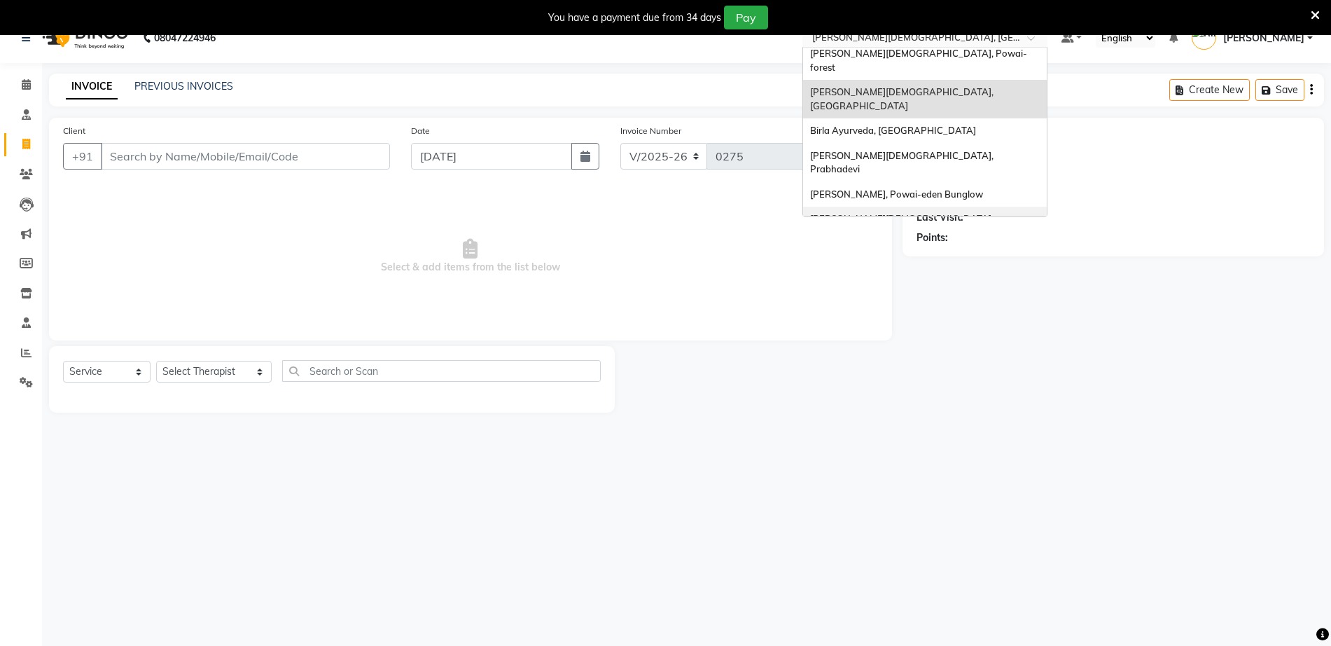
scroll to position [35, 0]
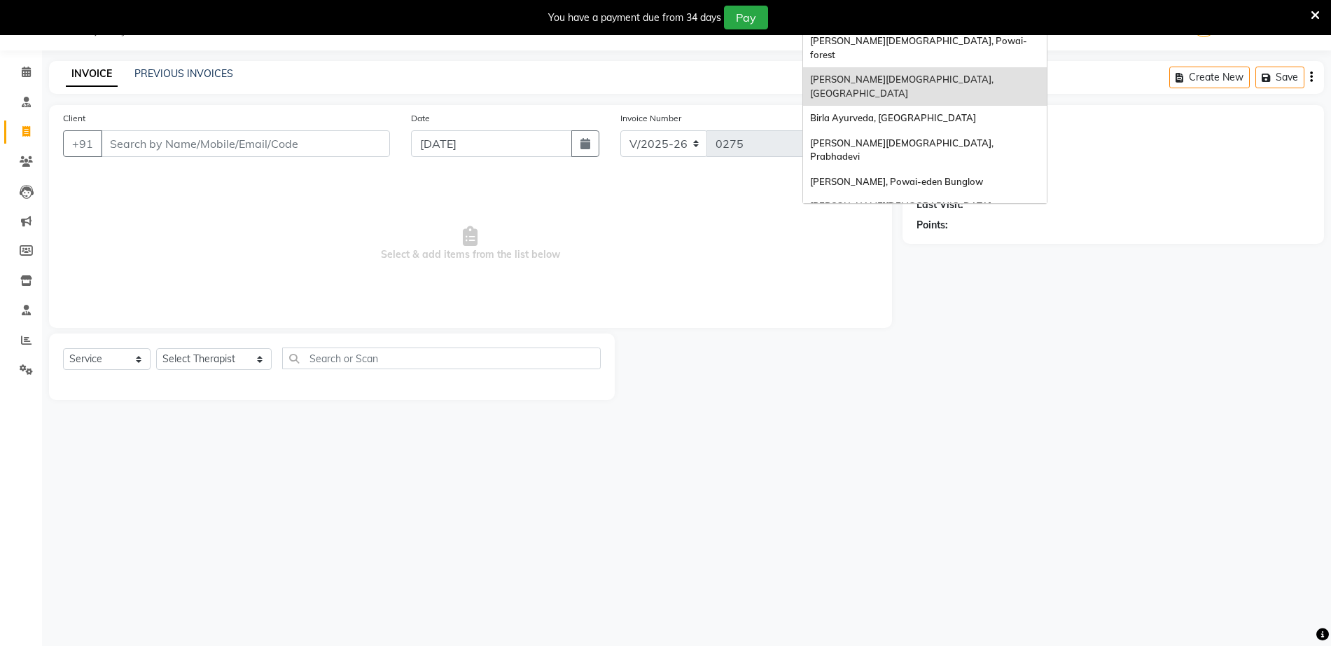
click at [939, 239] on span "[PERSON_NAME][DEMOGRAPHIC_DATA], Nerul West" at bounding box center [915, 251] width 211 height 25
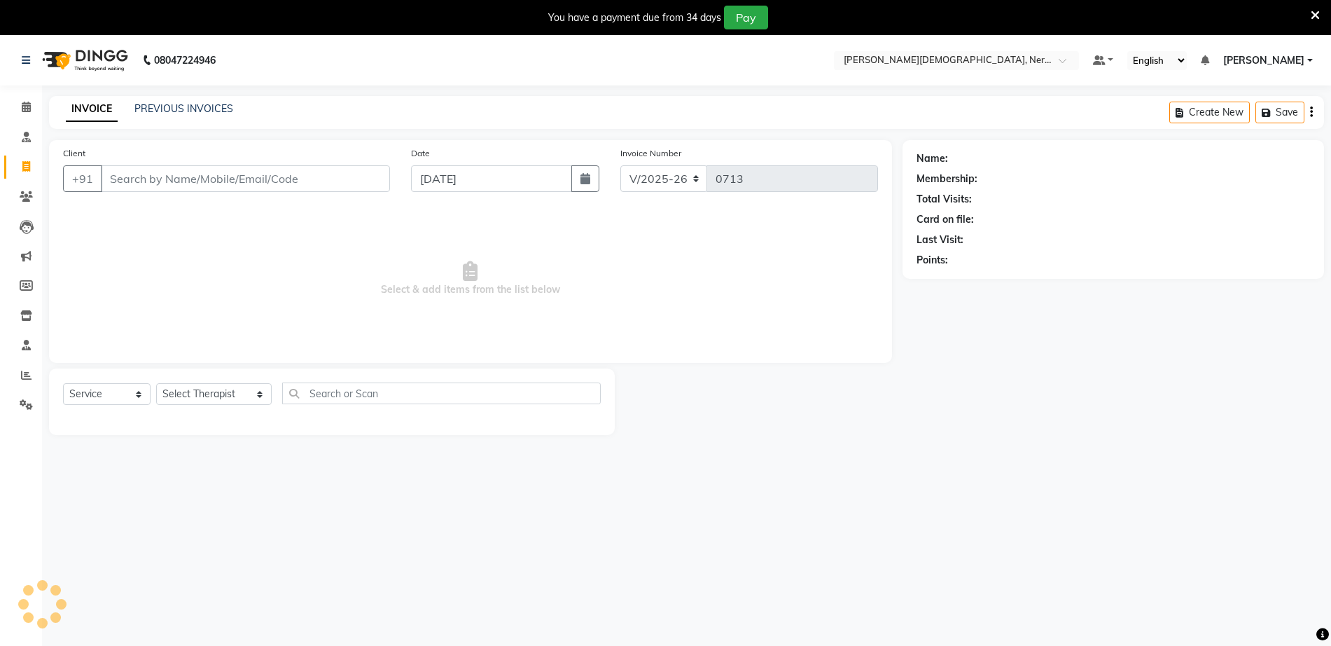
select select "6808"
select select "service"
click at [1272, 60] on span "[PERSON_NAME]" at bounding box center [1263, 60] width 81 height 15
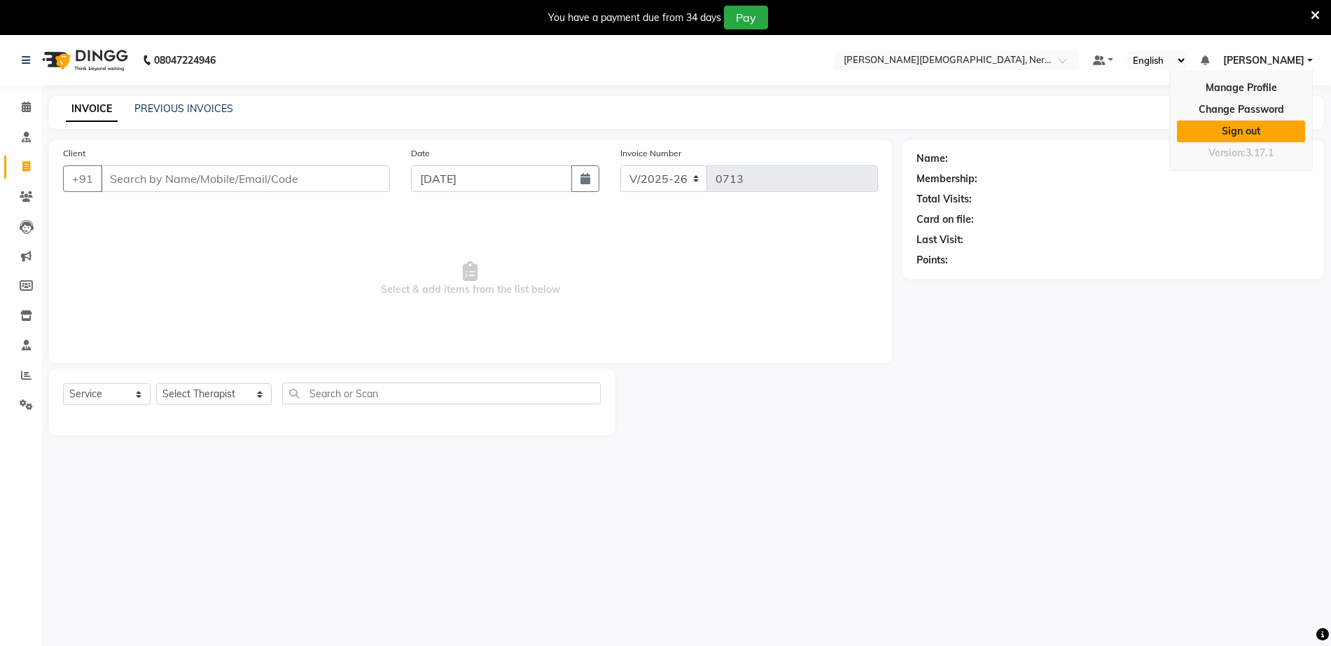
click at [1202, 127] on link "Sign out" at bounding box center [1241, 131] width 128 height 22
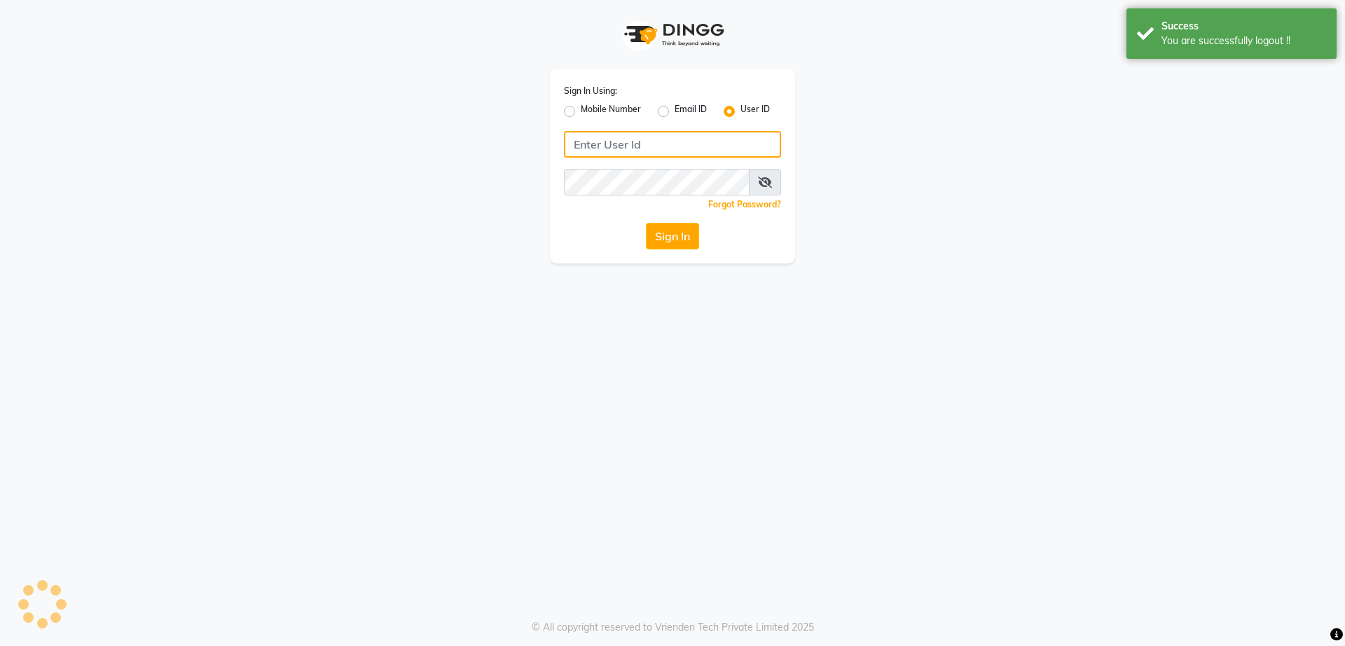
type input "9920557400"
drag, startPoint x: 689, startPoint y: 148, endPoint x: 426, endPoint y: 174, distance: 264.6
click at [426, 174] on div "Sign In Using: Mobile Number Email ID User ID 9920557400 Remember me Forgot Pas…" at bounding box center [672, 131] width 798 height 263
click at [939, 298] on div "Sign In Using: Mobile Number Email ID User ID Remember me Forgot Password? Sign…" at bounding box center [672, 323] width 1345 height 646
click at [766, 185] on icon at bounding box center [765, 181] width 14 height 11
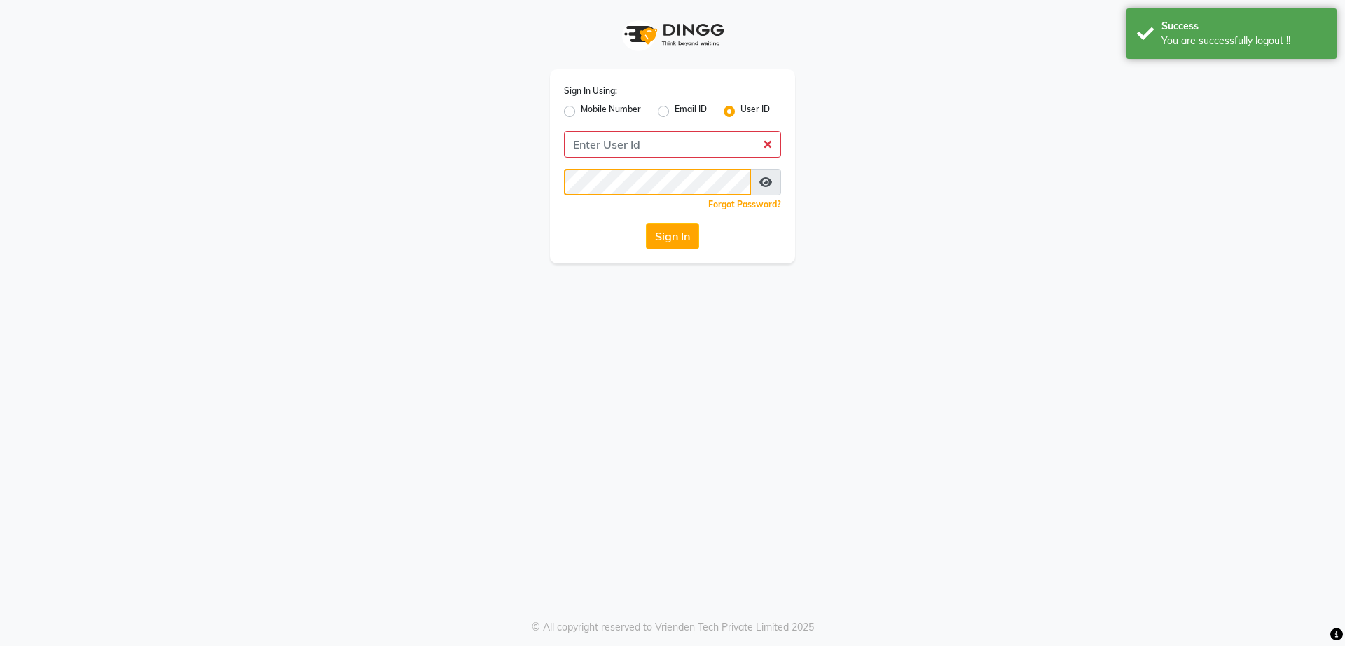
click at [342, 200] on div "Sign In Using: Mobile Number Email ID User ID Remember me Forgot Password? Sign…" at bounding box center [672, 131] width 798 height 263
click at [611, 145] on input "Username" at bounding box center [672, 144] width 217 height 27
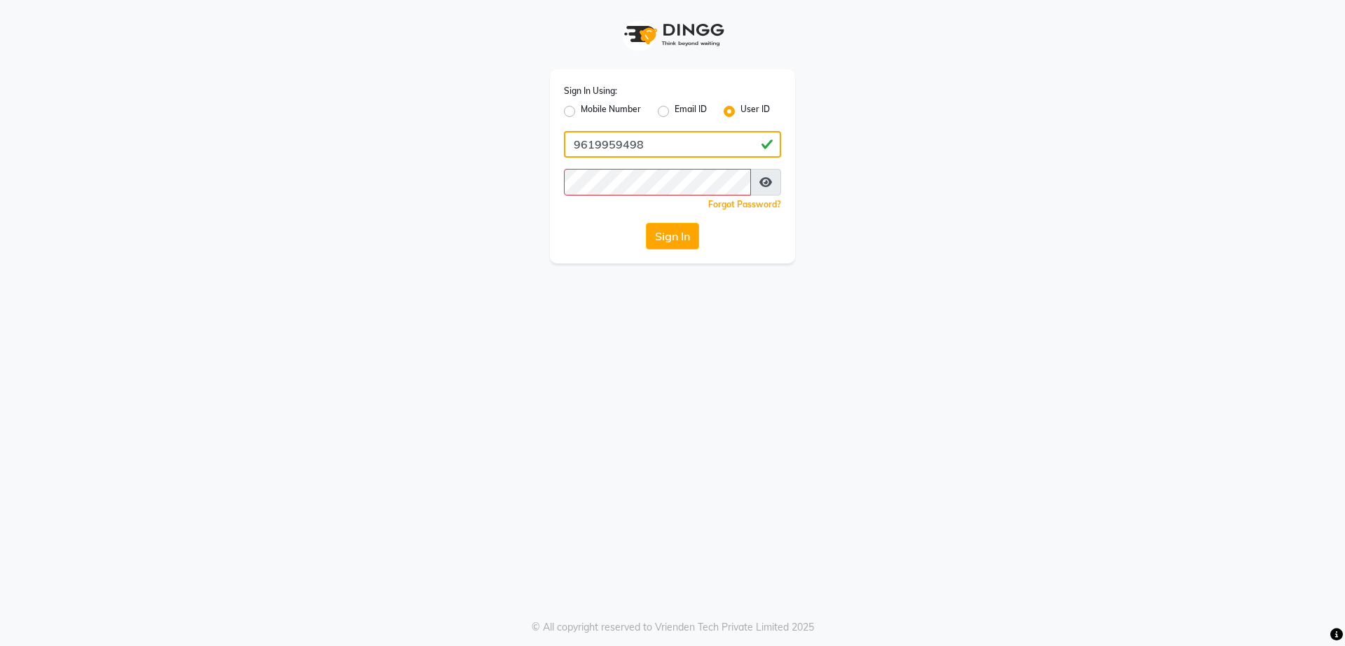
type input "9619959498"
click at [962, 211] on div "Sign In Using: Mobile Number Email ID User ID 9619959498 Remember me Forgot Pas…" at bounding box center [672, 131] width 798 height 263
click at [681, 235] on button "Sign In" at bounding box center [672, 236] width 53 height 27
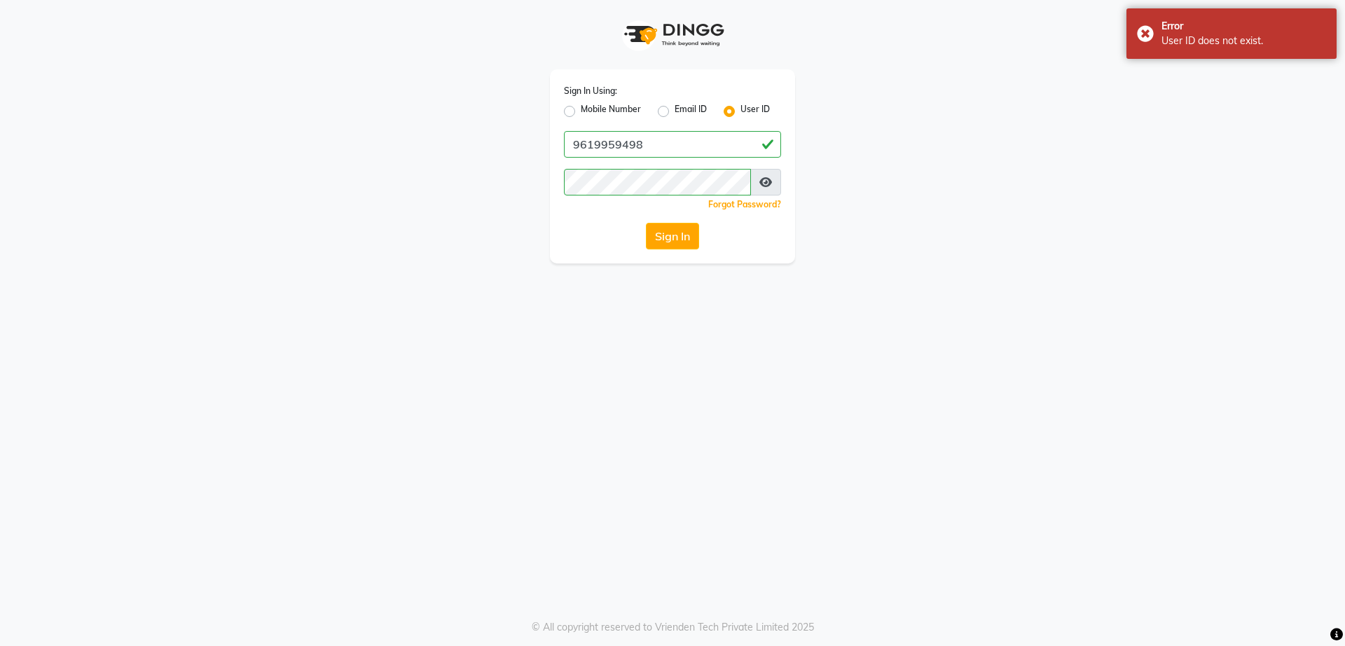
click at [568, 104] on div "Mobile Number" at bounding box center [602, 111] width 77 height 17
click at [581, 108] on label "Mobile Number" at bounding box center [611, 111] width 60 height 17
click at [581, 108] on input "Mobile Number" at bounding box center [585, 107] width 9 height 9
radio input "true"
radio input "false"
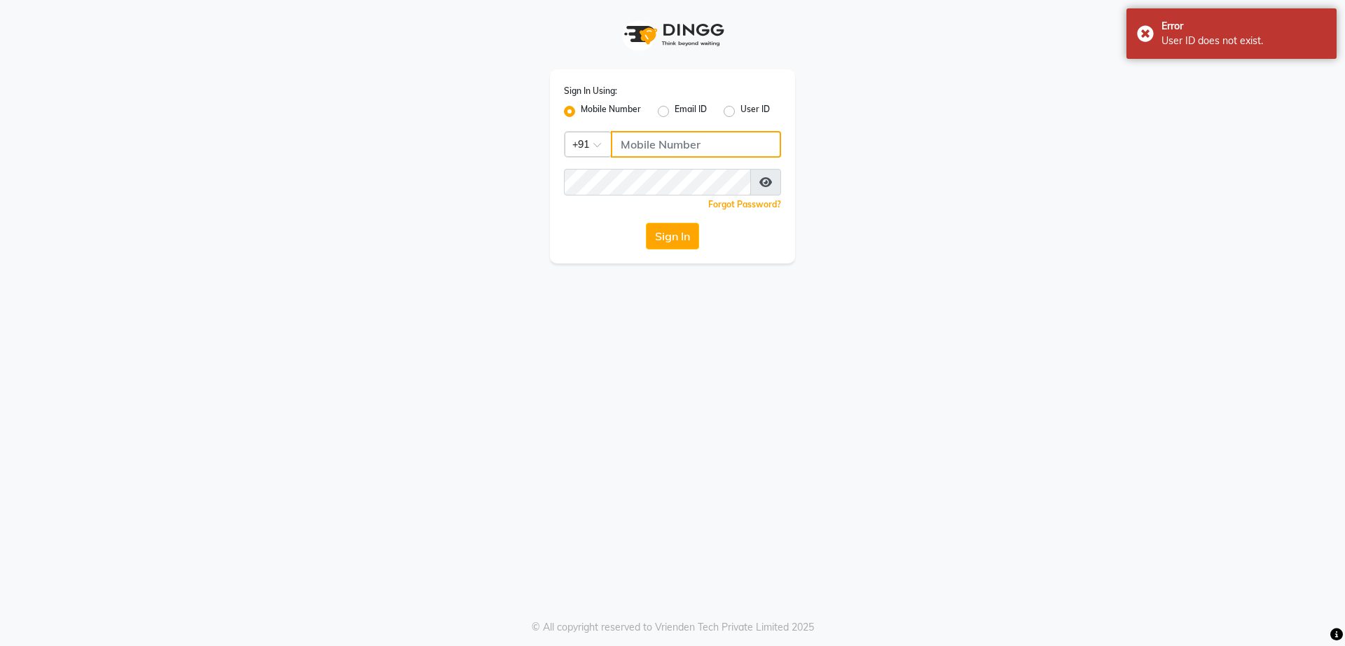
click at [630, 153] on input "Username" at bounding box center [696, 144] width 170 height 27
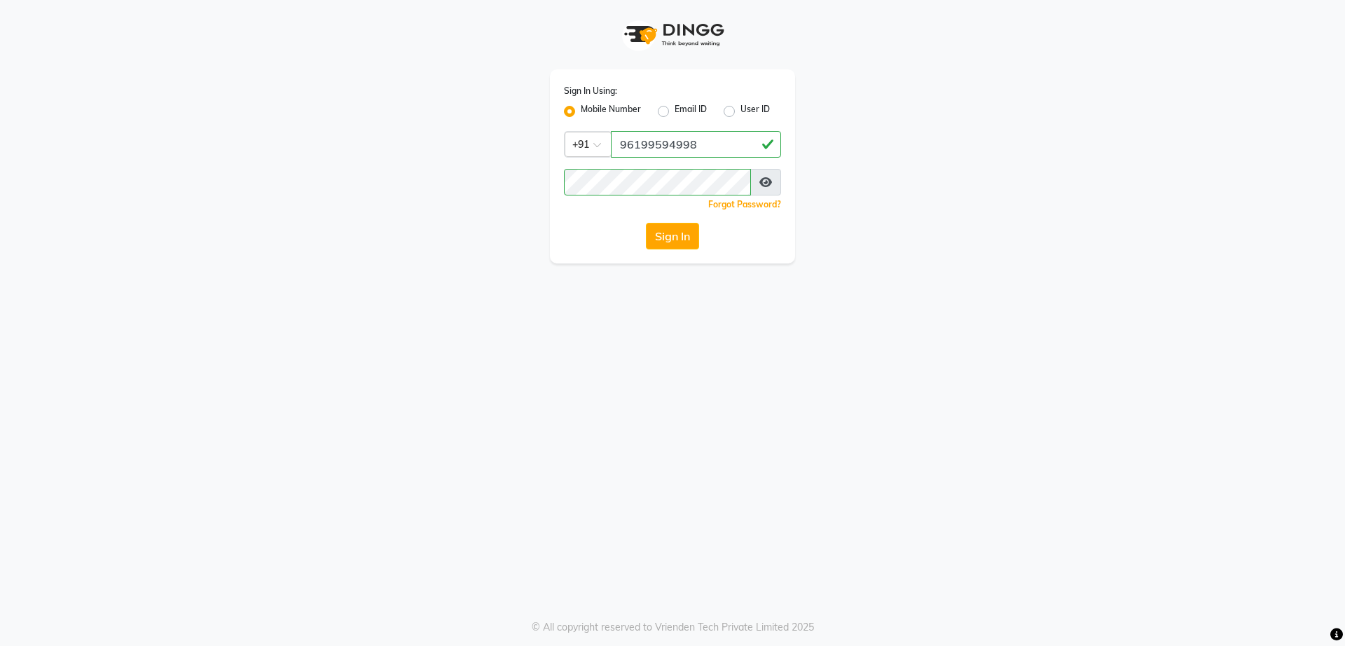
click at [1109, 189] on app-login "Sign In Using: Mobile Number Email ID User ID Country Code × [PHONE_NUMBER] Rem…" at bounding box center [672, 131] width 1345 height 263
click at [666, 234] on button "Sign In" at bounding box center [672, 236] width 53 height 27
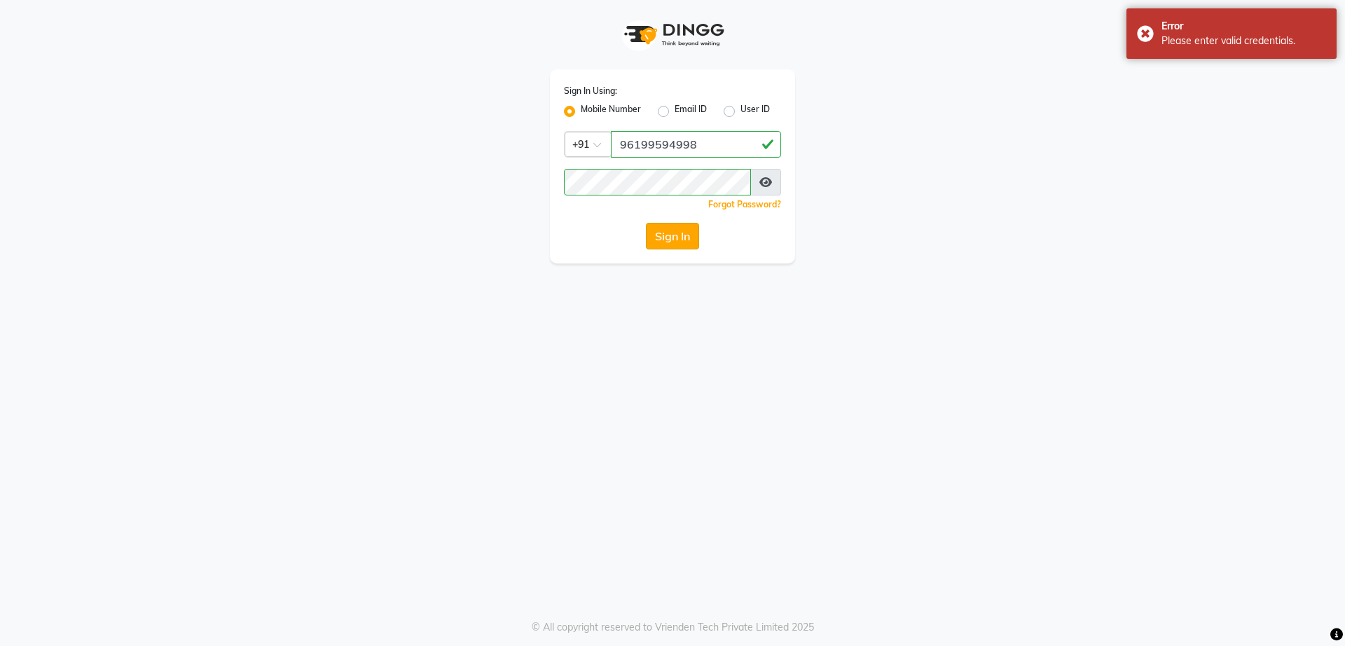
click at [681, 244] on button "Sign In" at bounding box center [672, 236] width 53 height 27
click at [703, 148] on input "96199594998" at bounding box center [696, 144] width 170 height 27
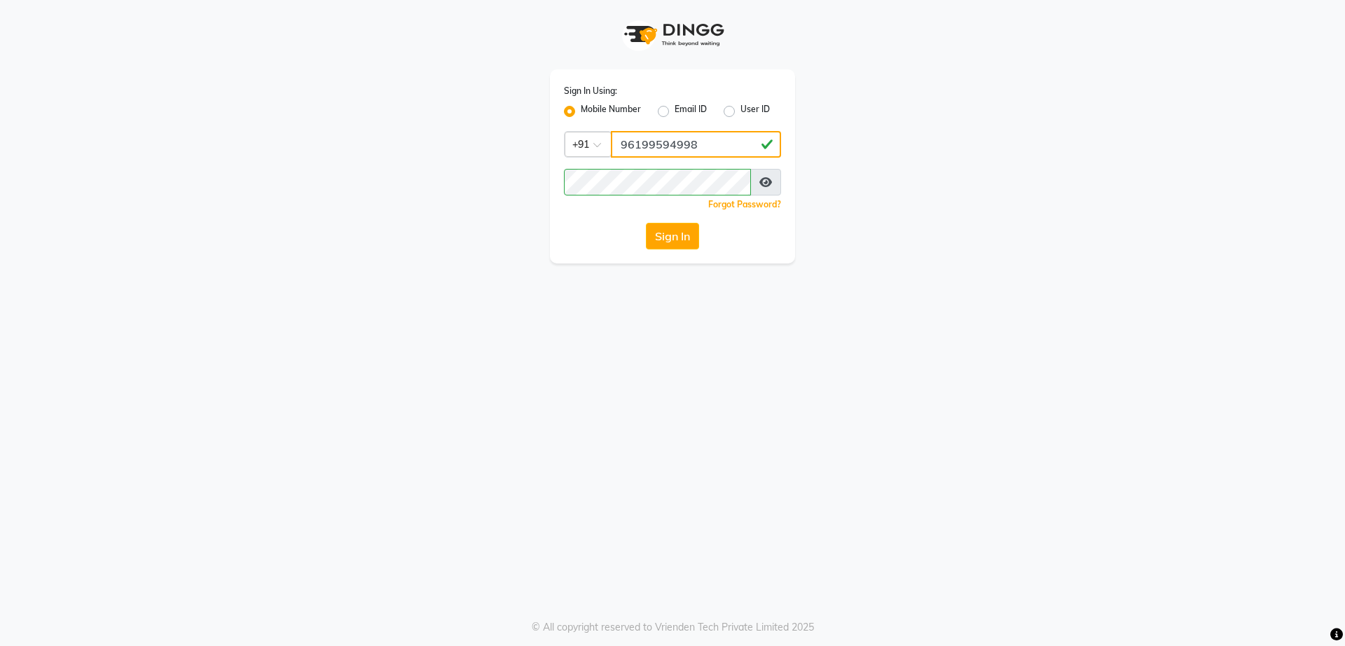
click at [683, 144] on input "96199594998" at bounding box center [696, 144] width 170 height 27
type input "9619959498"
click at [688, 228] on button "Sign In" at bounding box center [672, 236] width 53 height 27
